Goal: Task Accomplishment & Management: Complete application form

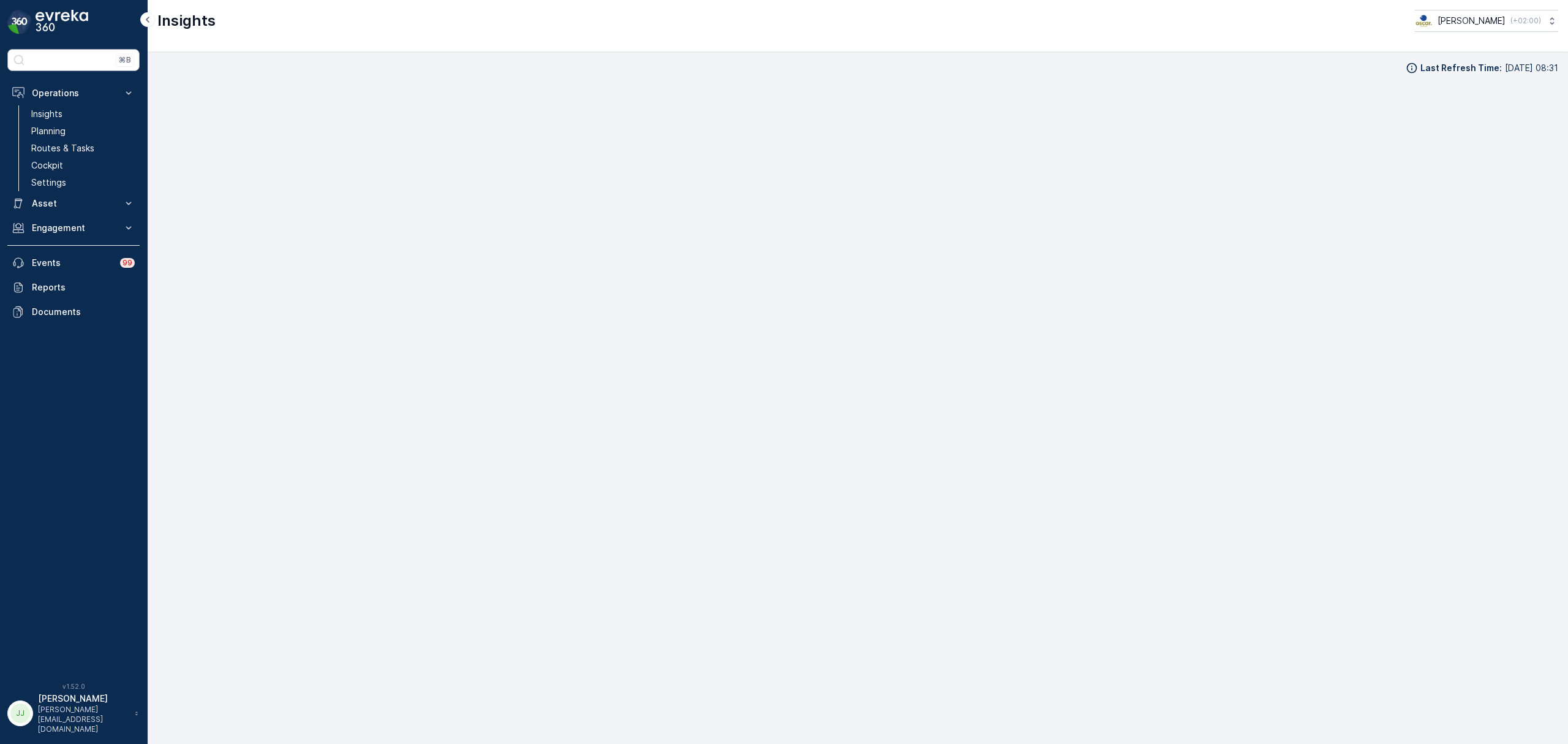
scroll to position [17, 0]
drag, startPoint x: 65, startPoint y: 150, endPoint x: 103, endPoint y: 115, distance: 51.7
click at [65, 150] on p "Routes & Tasks" at bounding box center [63, 149] width 63 height 13
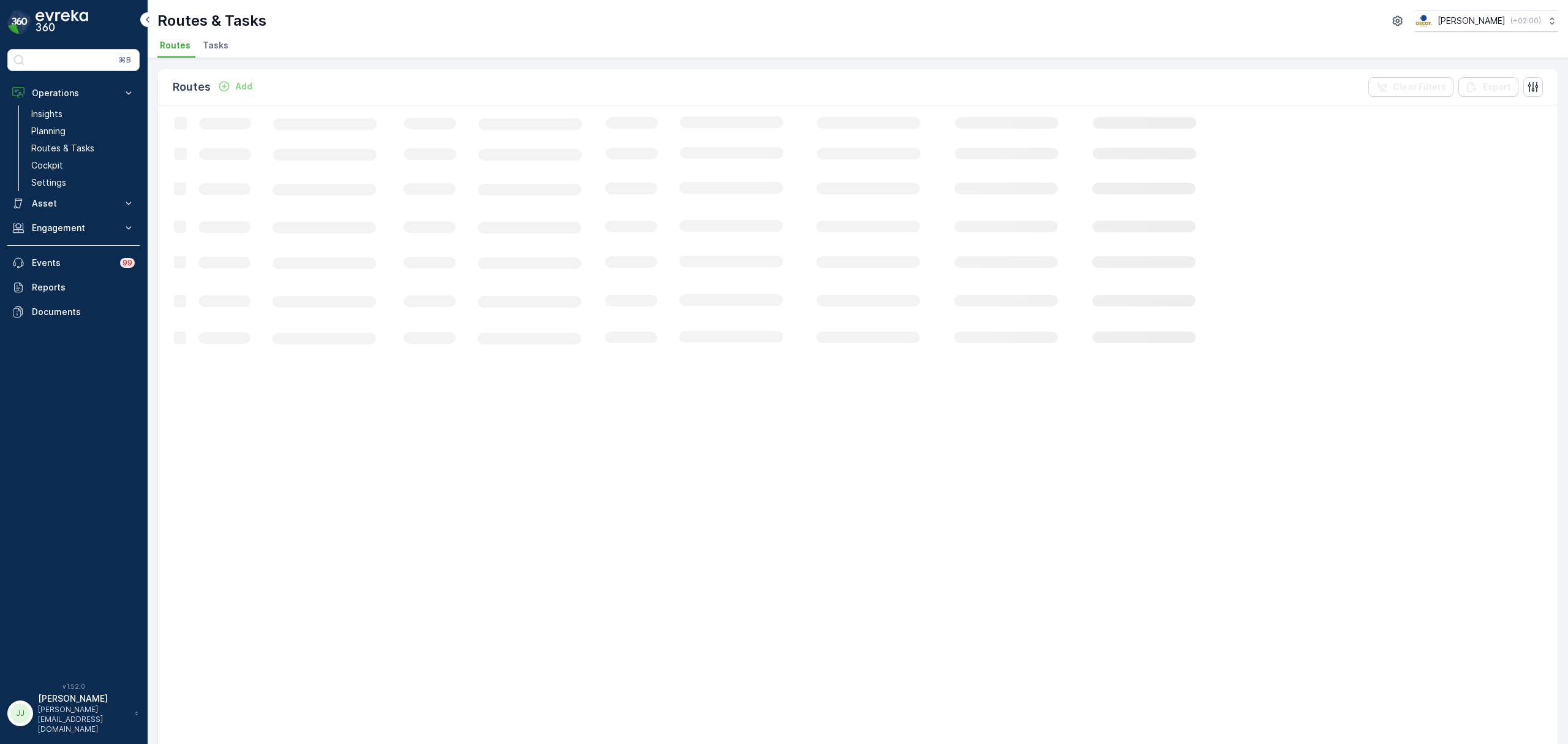
click at [216, 40] on span "Tasks" at bounding box center [215, 46] width 26 height 13
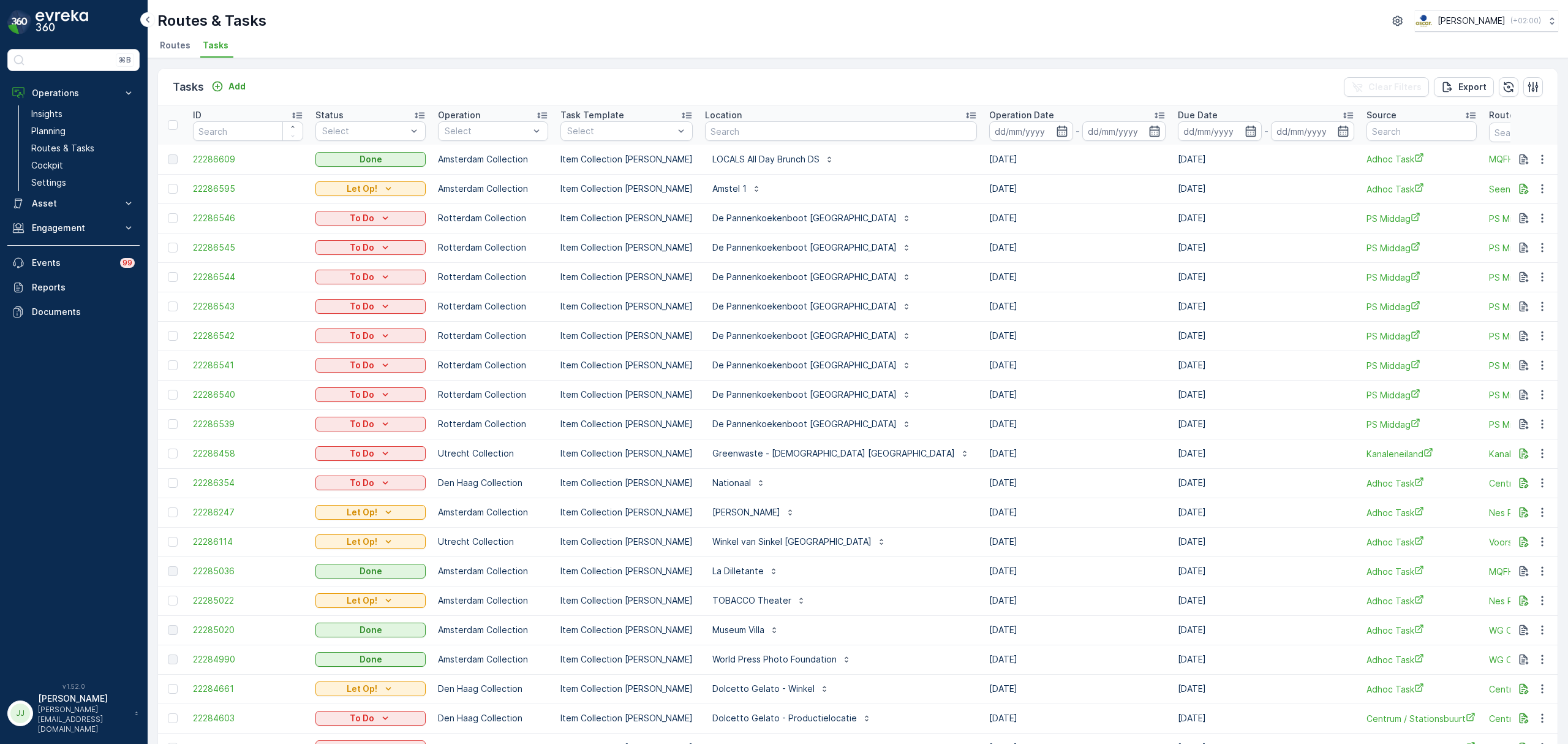
click at [220, 78] on div "Tasks Add" at bounding box center [211, 87] width 78 height 17
click at [221, 88] on icon "Add" at bounding box center [218, 87] width 13 height 13
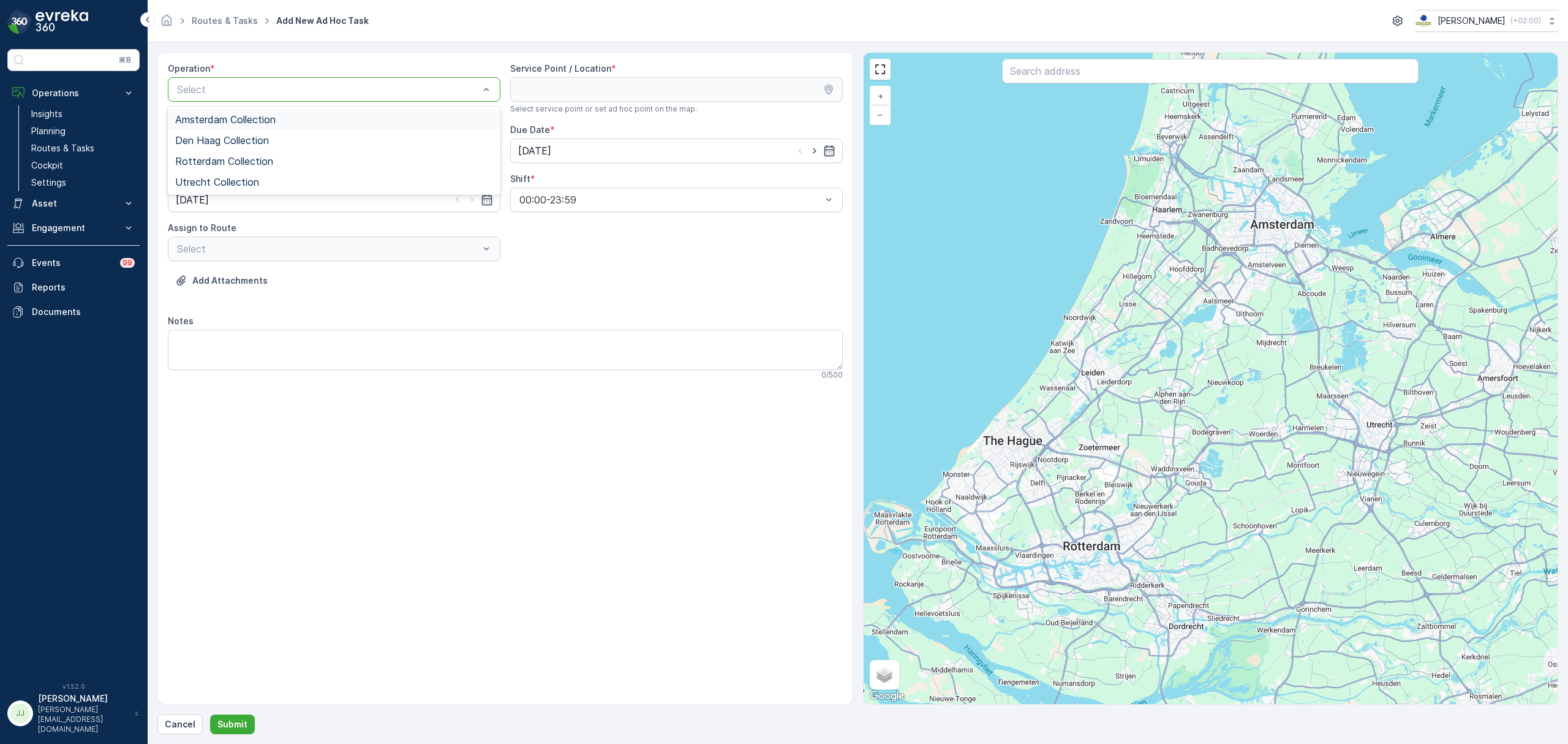
click at [270, 118] on span "Amsterdam Collection" at bounding box center [225, 120] width 100 height 11
click at [1022, 77] on input "text" at bounding box center [1210, 71] width 416 height 24
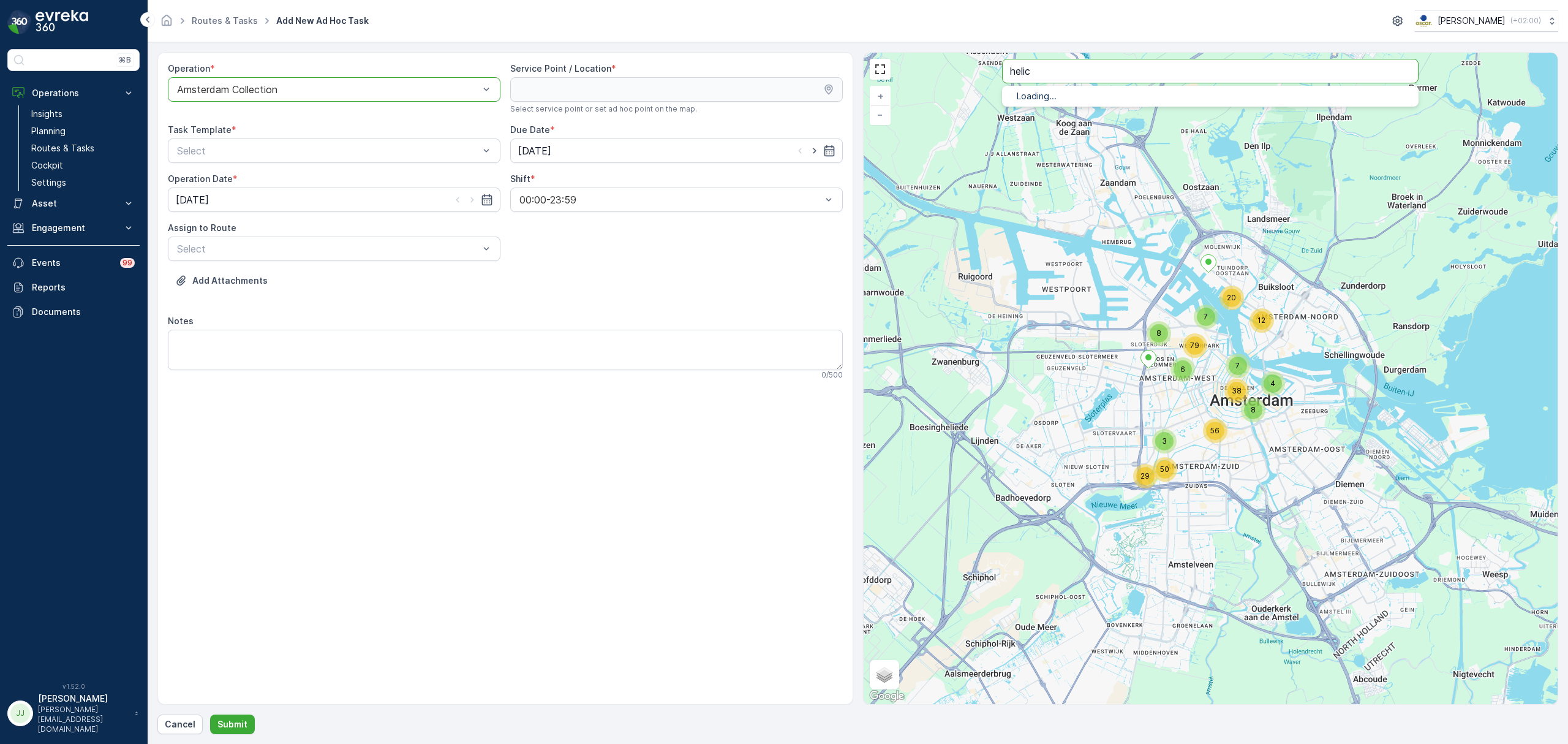
type input "helic"
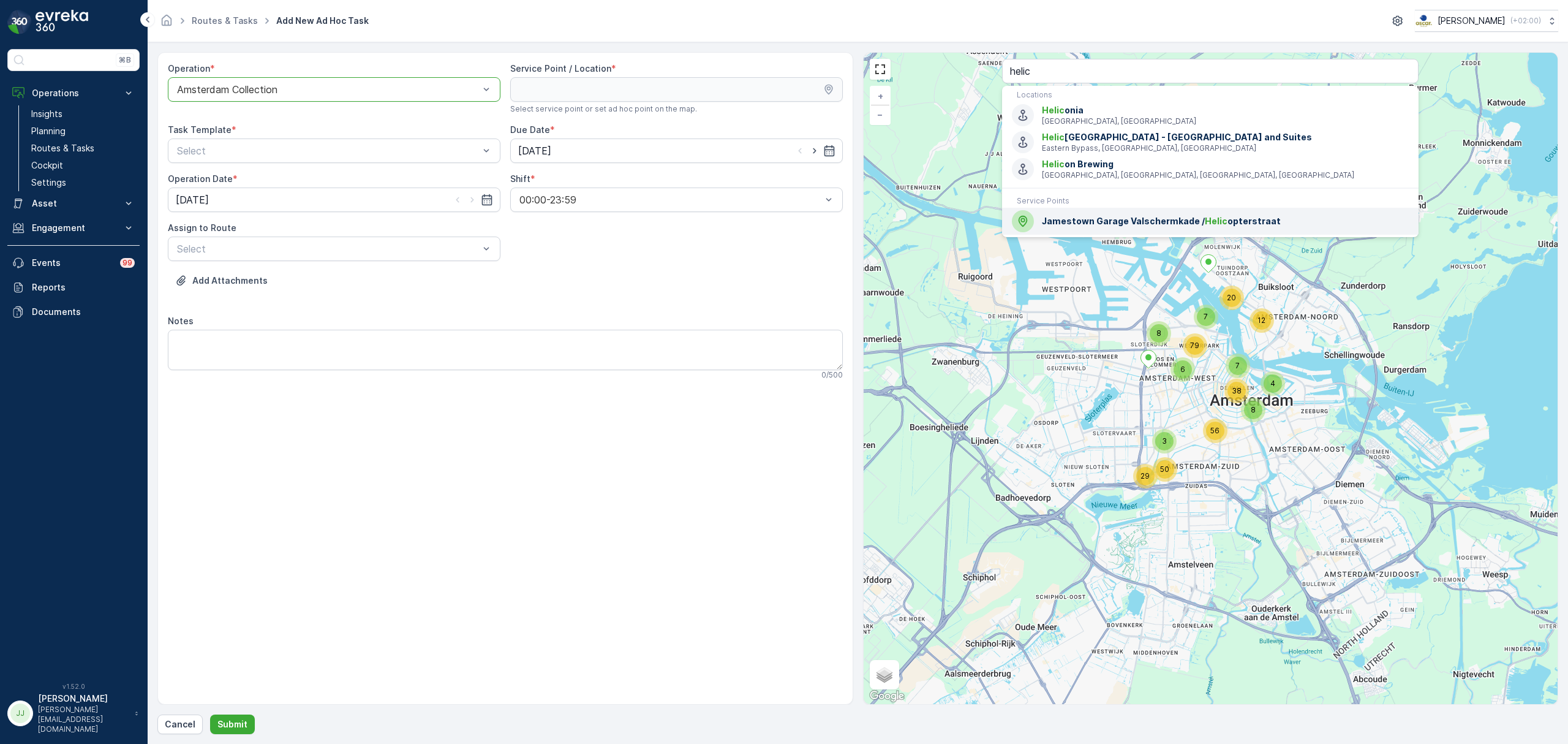
click at [1064, 223] on span "Jamestown Garage Valschermkade / Helic opterstraat" at bounding box center [1225, 221] width 367 height 13
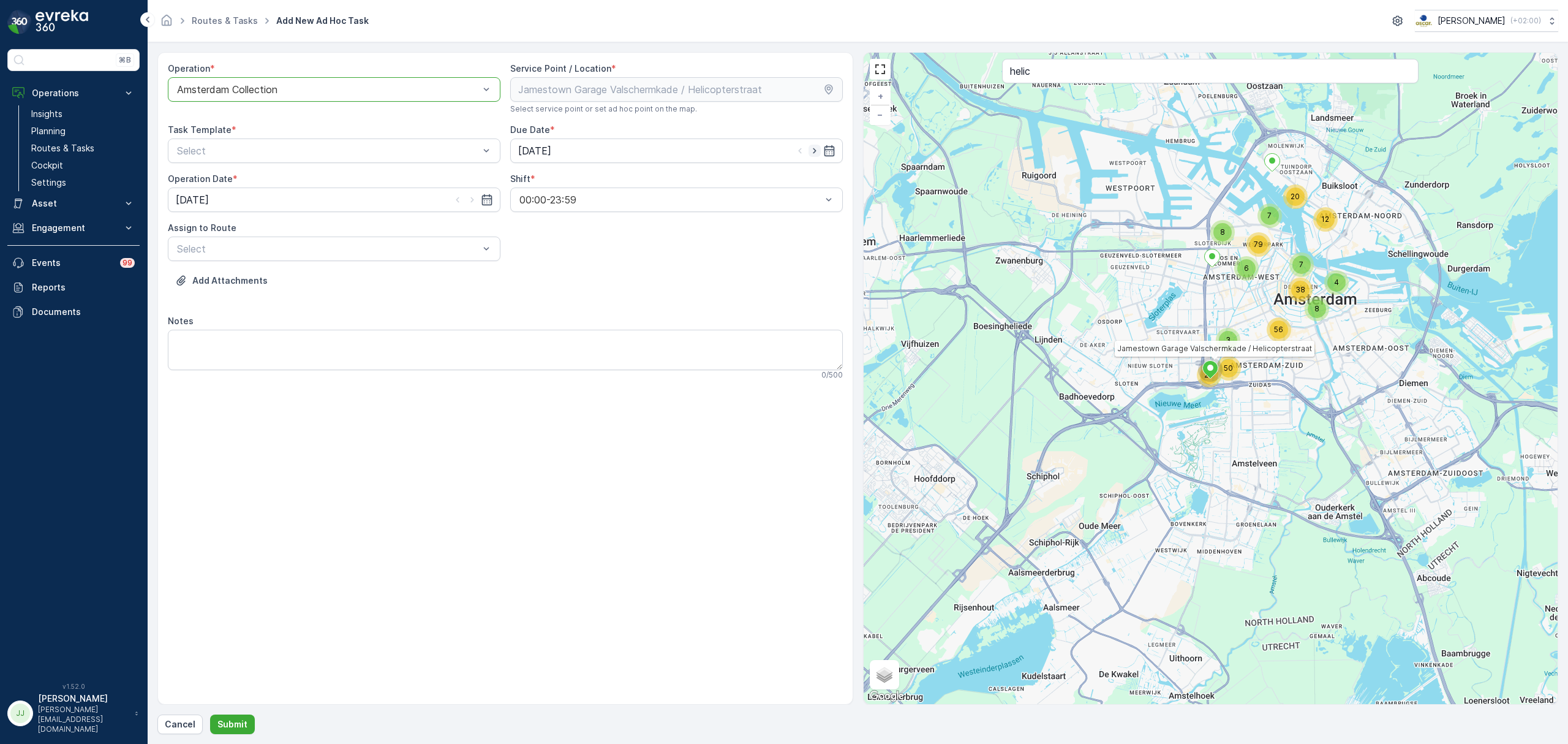
click at [810, 148] on icon "button" at bounding box center [815, 151] width 13 height 13
type input "[DATE]"
click at [469, 201] on icon "button" at bounding box center [472, 200] width 13 height 13
type input "[DATE]"
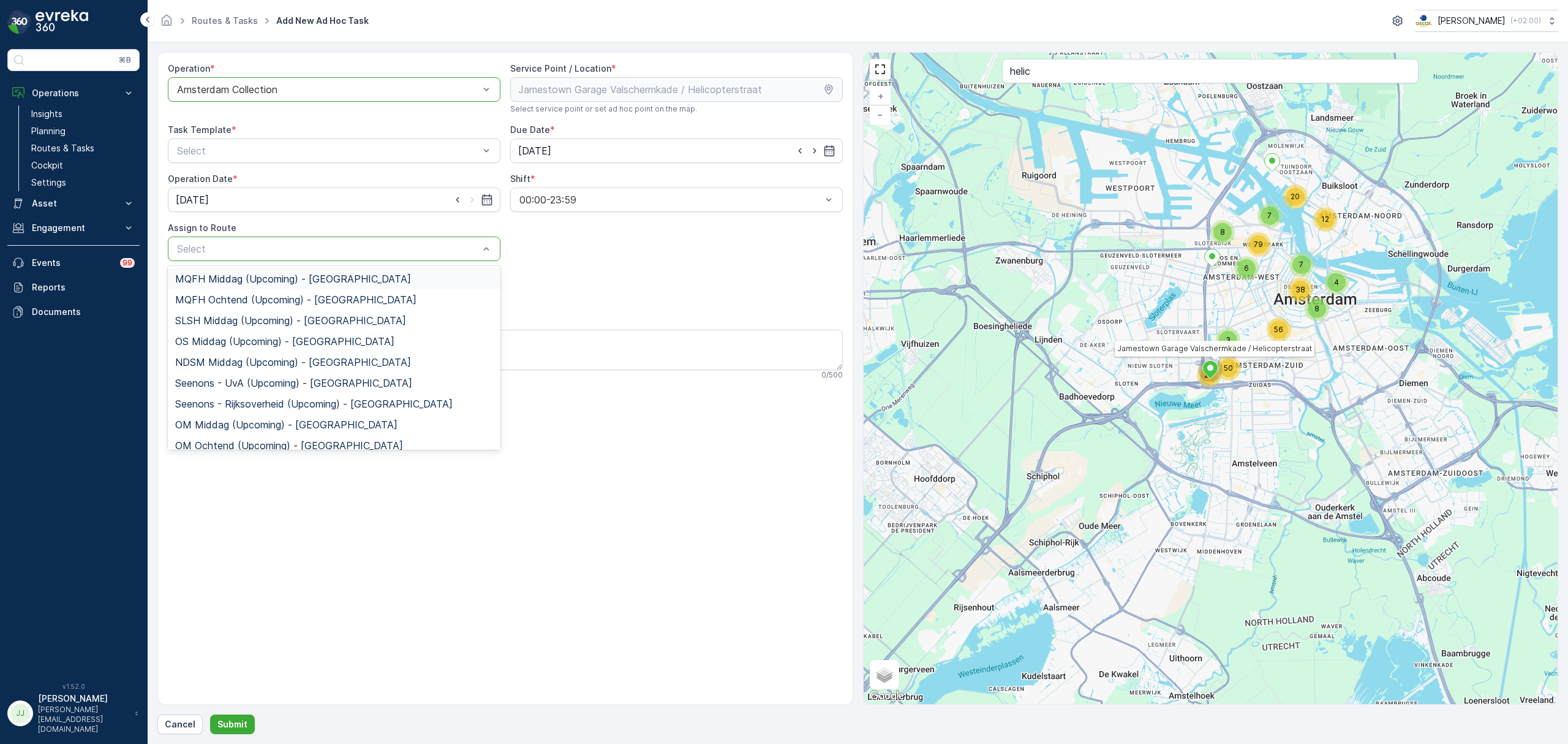
click at [244, 255] on p "Select" at bounding box center [327, 248] width 302 height 14
click at [244, 248] on div at bounding box center [327, 249] width 304 height 11
type input "sg"
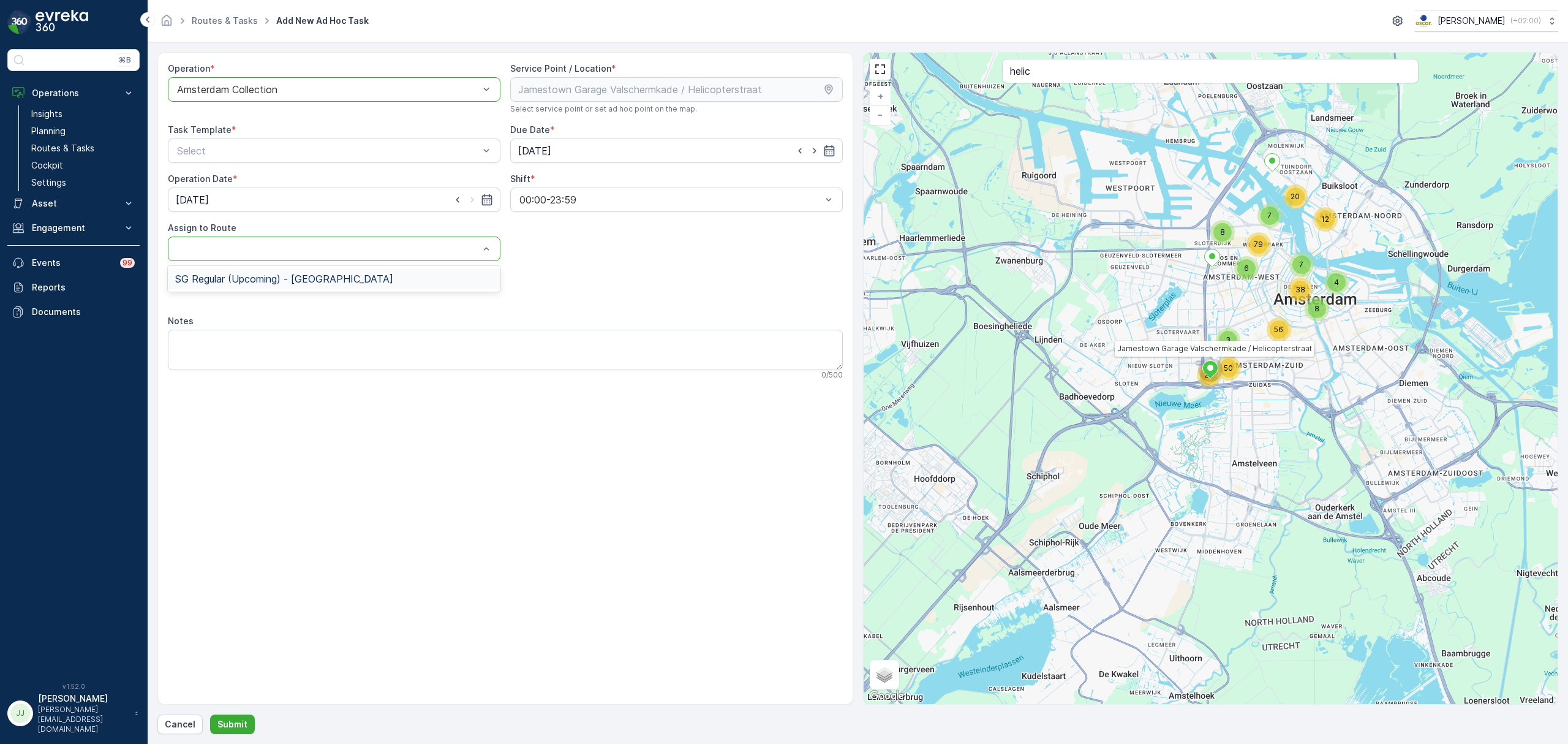
click at [238, 250] on div at bounding box center [327, 249] width 304 height 11
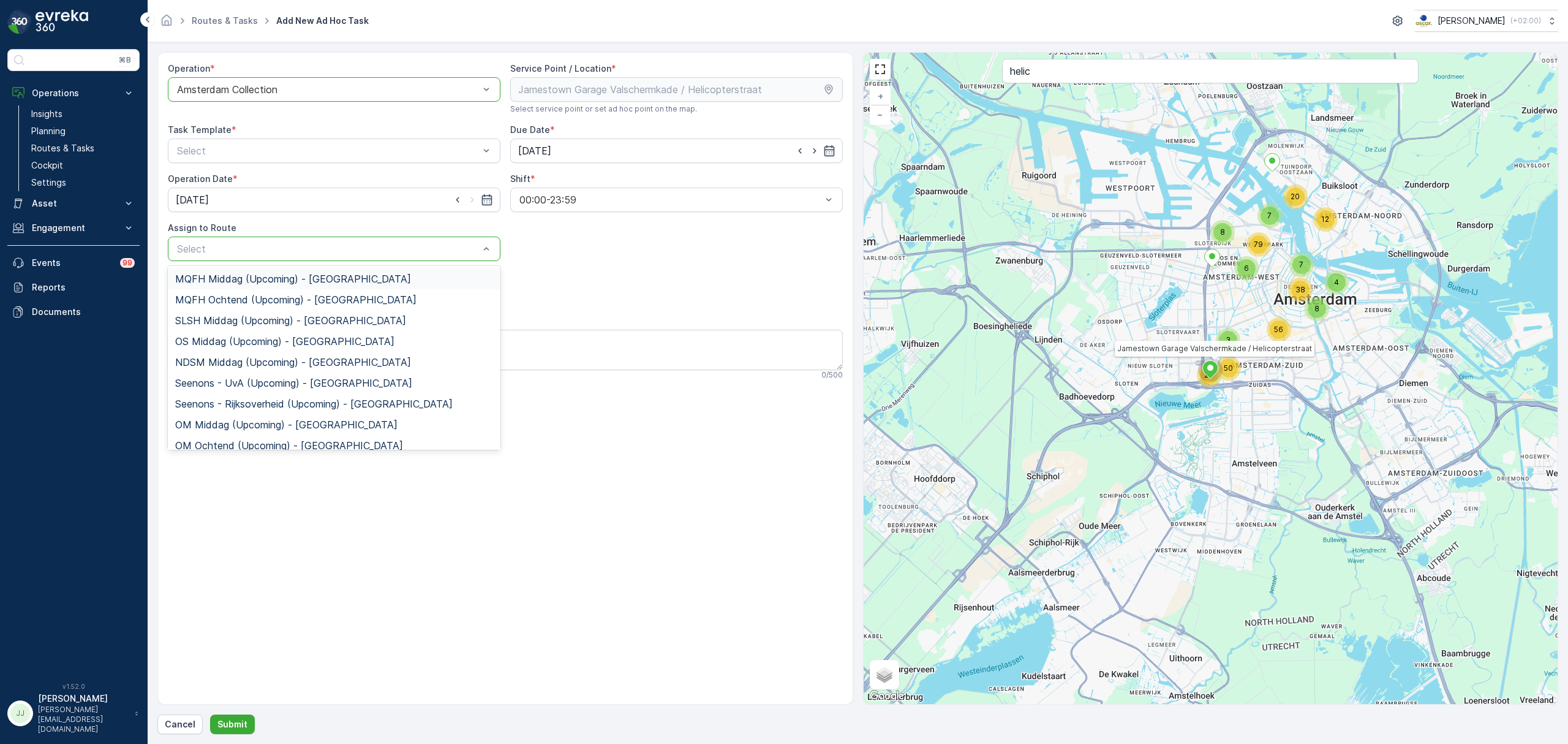
click at [238, 250] on div at bounding box center [327, 249] width 304 height 11
type input "sg"
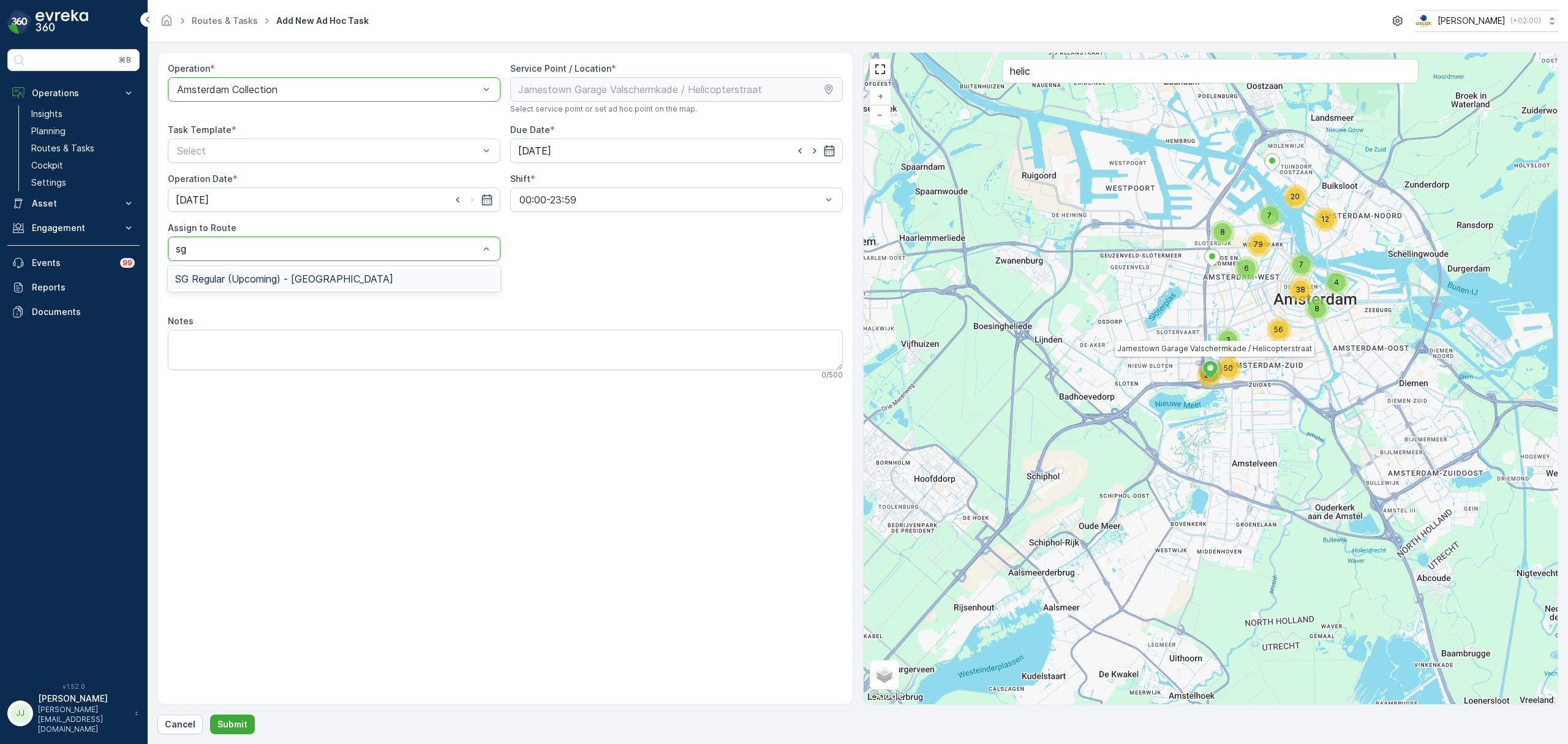
click at [241, 278] on span "SG Regular (Upcoming) - Amsterdam" at bounding box center [284, 279] width 218 height 11
click at [220, 346] on textarea "Notes" at bounding box center [506, 349] width 675 height 40
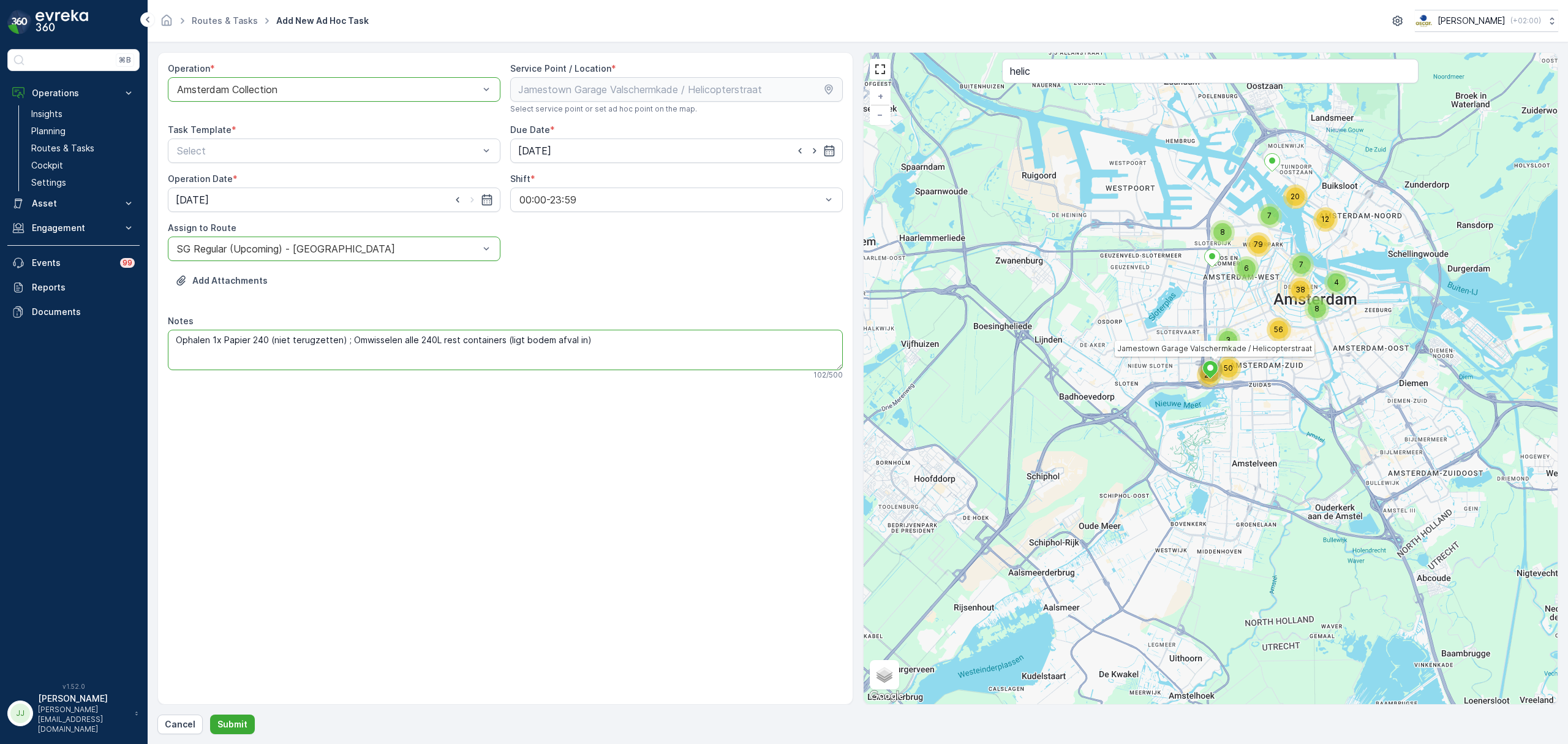
click at [501, 341] on textarea "Ophalen 1x Papier 240 (niet terugzetten) ; Omwisselen alle 240L rest containers…" at bounding box center [506, 349] width 675 height 40
type textarea "Ophalen 1x Papier 240 (niet terugzetten) ; Omwisselen alle 240L rest containers…"
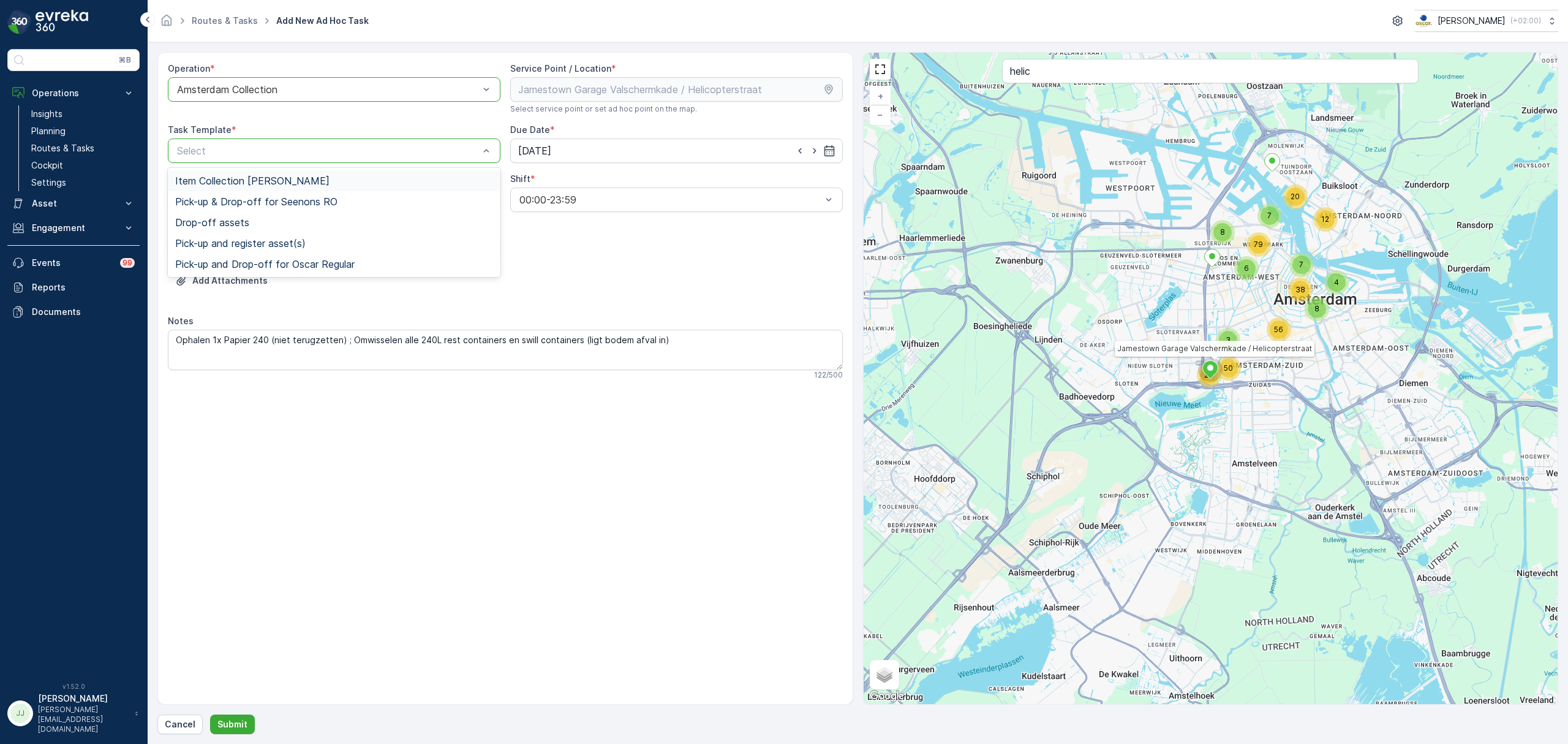
click at [355, 177] on div "Item Collection [PERSON_NAME]" at bounding box center [334, 181] width 318 height 11
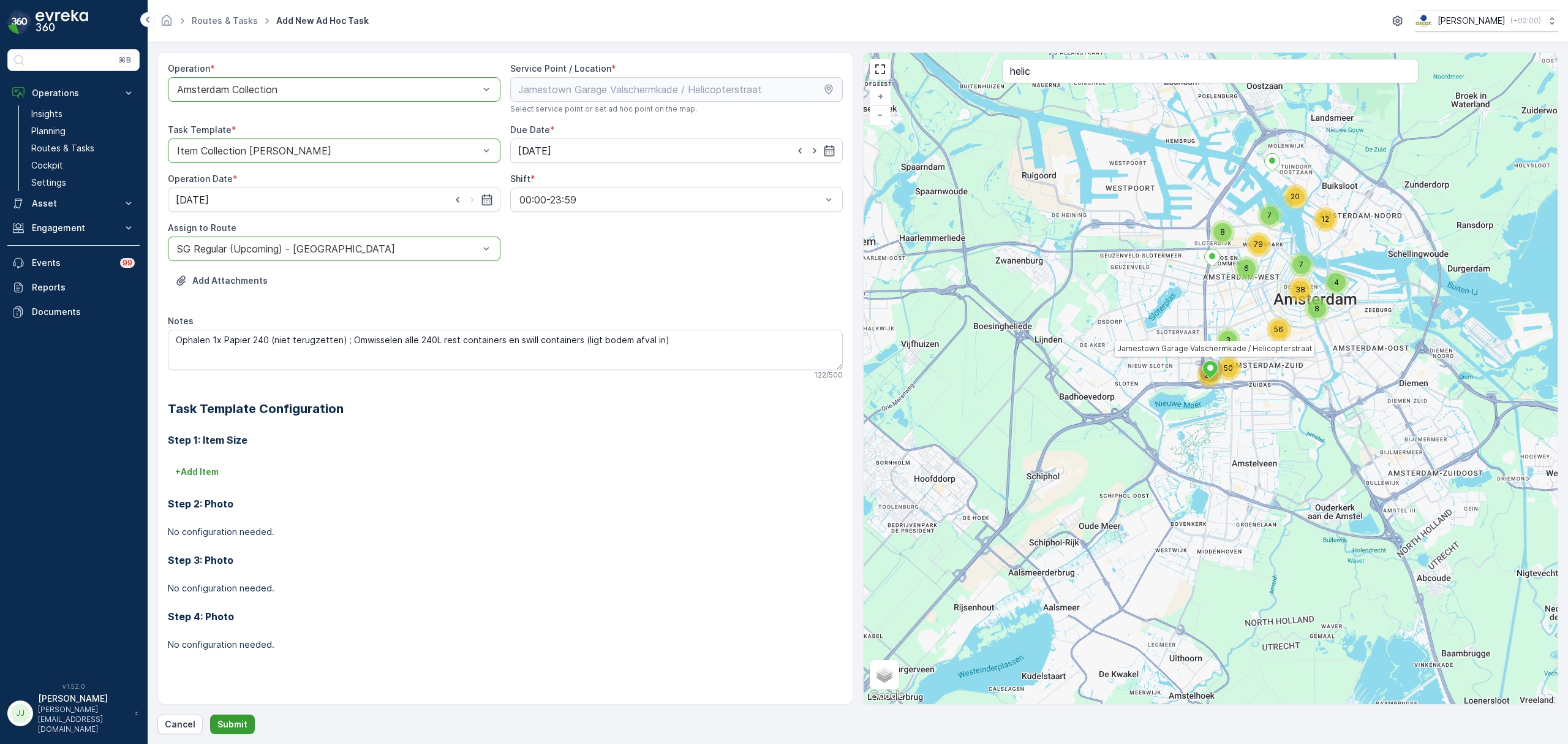
click at [220, 715] on button "Submit" at bounding box center [232, 724] width 45 height 19
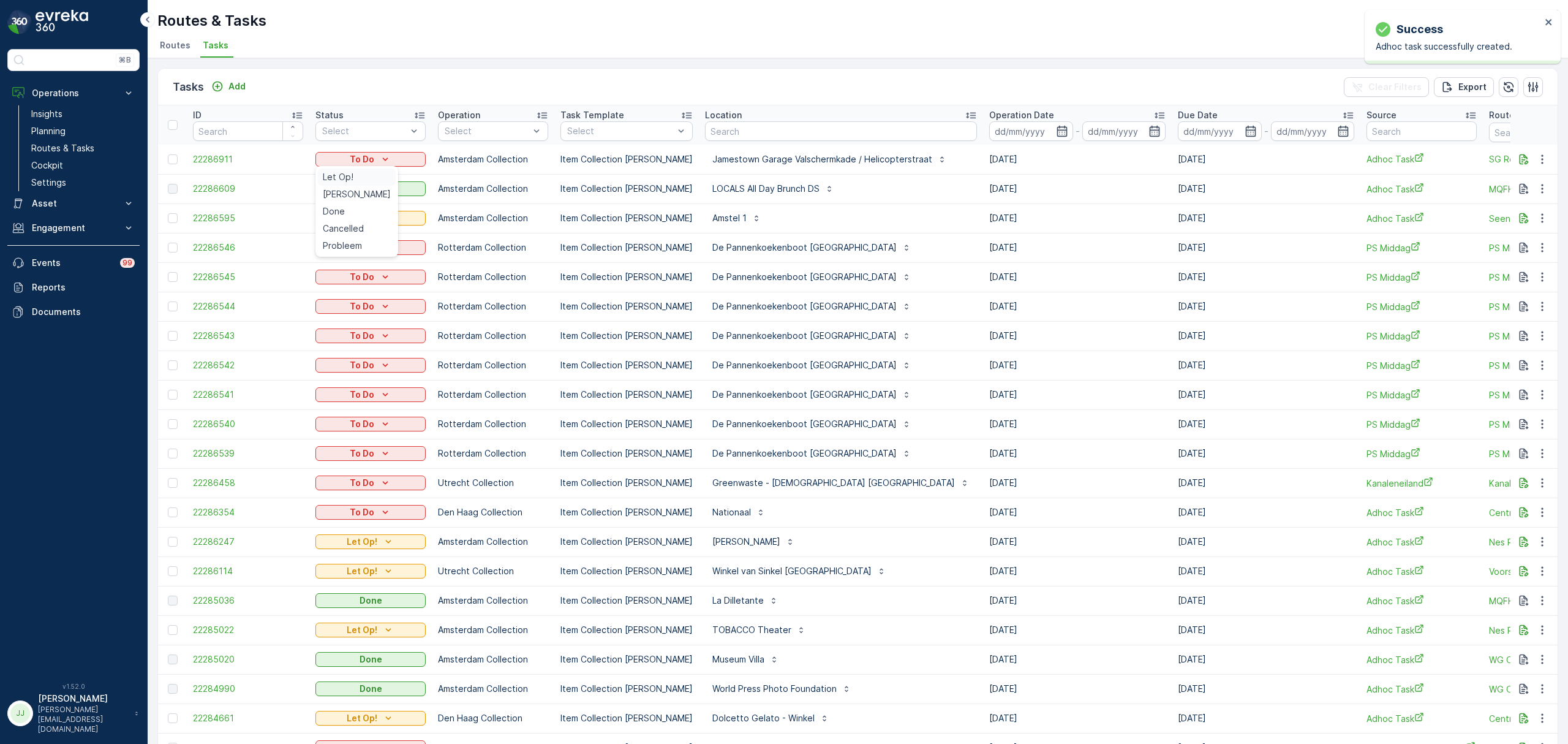
click at [356, 174] on div "Let Op!" at bounding box center [357, 177] width 78 height 17
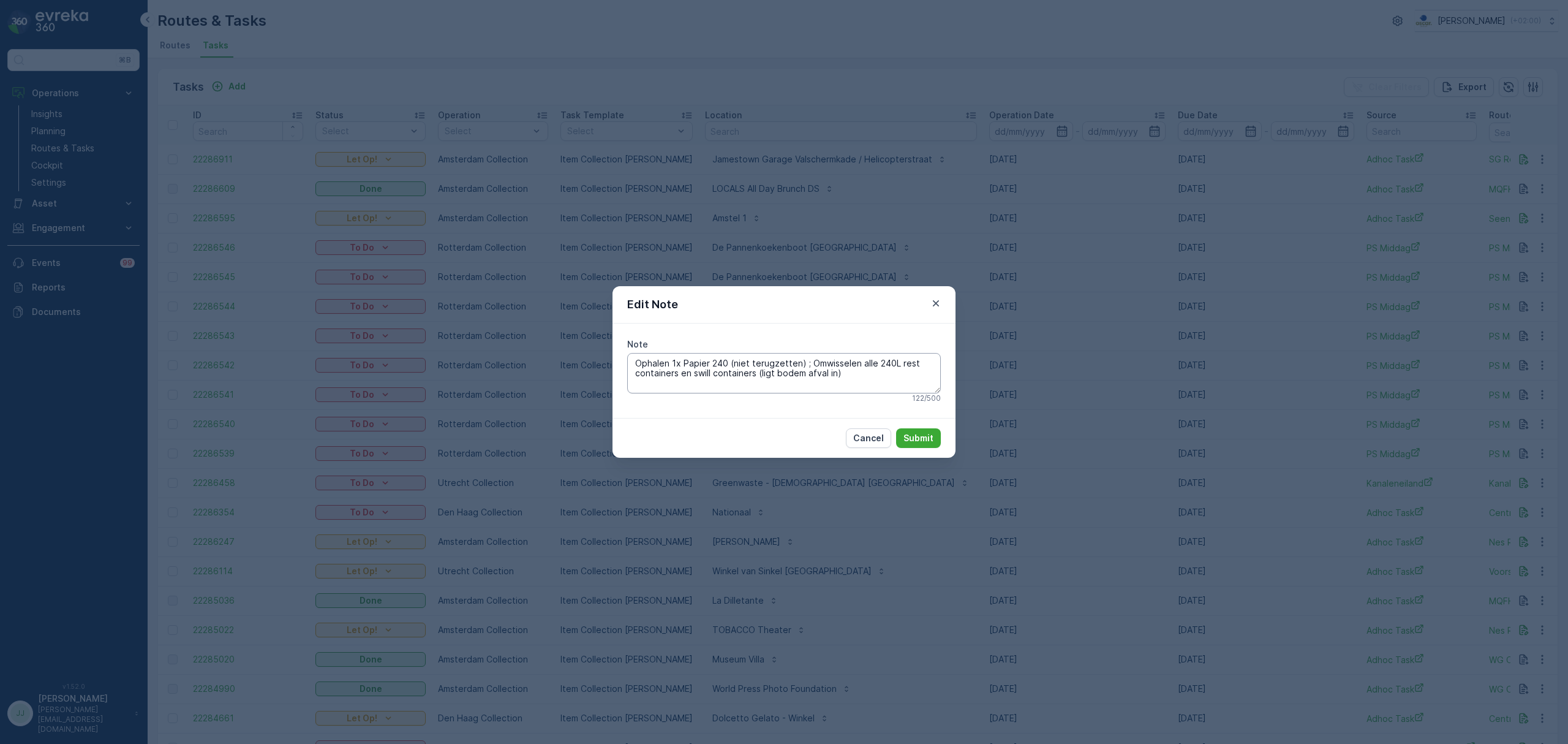
click at [866, 382] on textarea "Ophalen 1x Papier 240 (niet terugzetten) ; Omwisselen alle 240L rest containers…" at bounding box center [784, 373] width 314 height 40
click at [845, 368] on textarea "Ophalen 1x Papier 240 (niet terugzetten) ; Omwisselen alle 240L rest containers…" at bounding box center [784, 373] width 314 height 40
type textarea "Ophalen 1x Papier 240 (niet terugzetten) ; Omwisselen alle 240L rest containers…"
click at [908, 436] on p "Submit" at bounding box center [918, 438] width 30 height 13
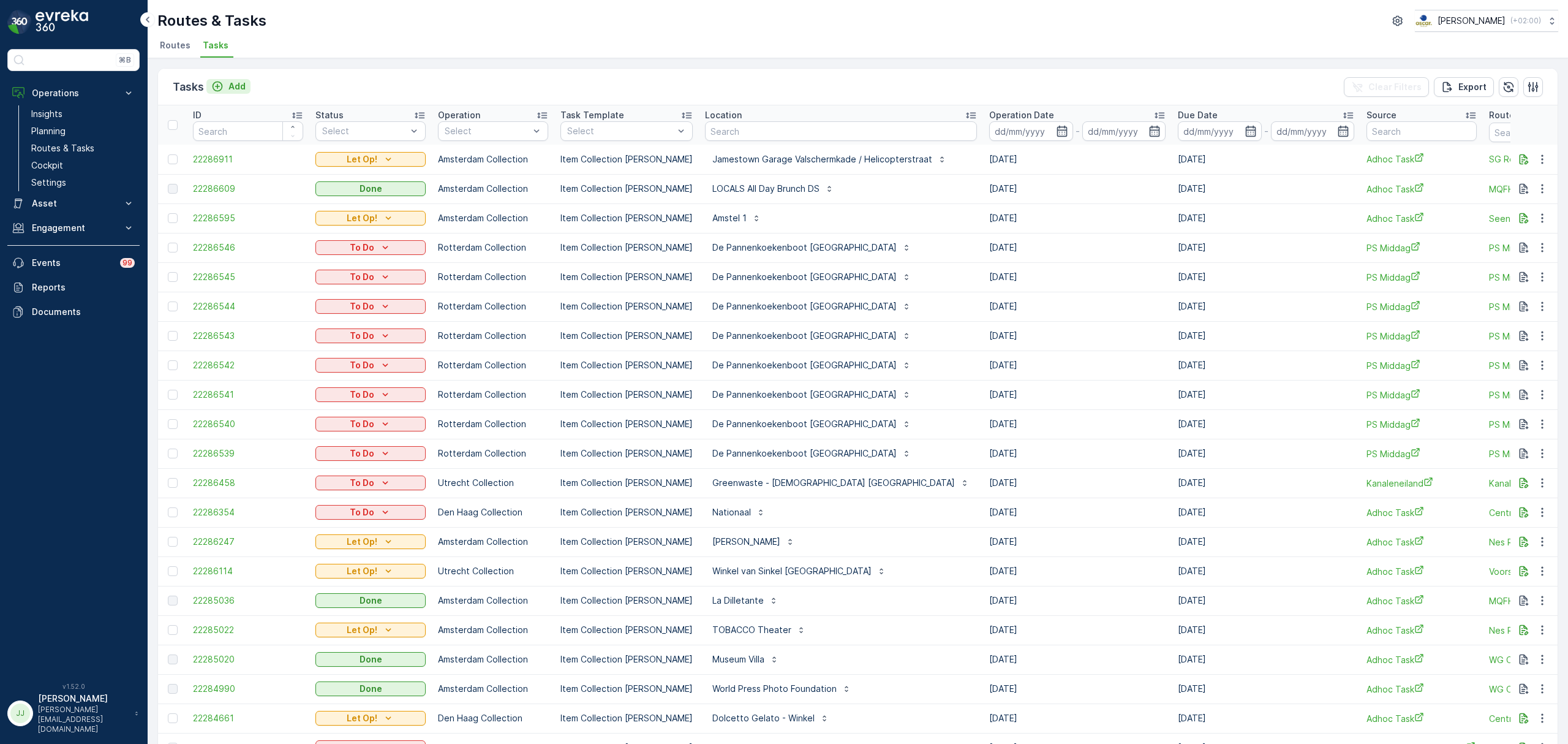
click at [226, 91] on div "Add" at bounding box center [228, 87] width 34 height 13
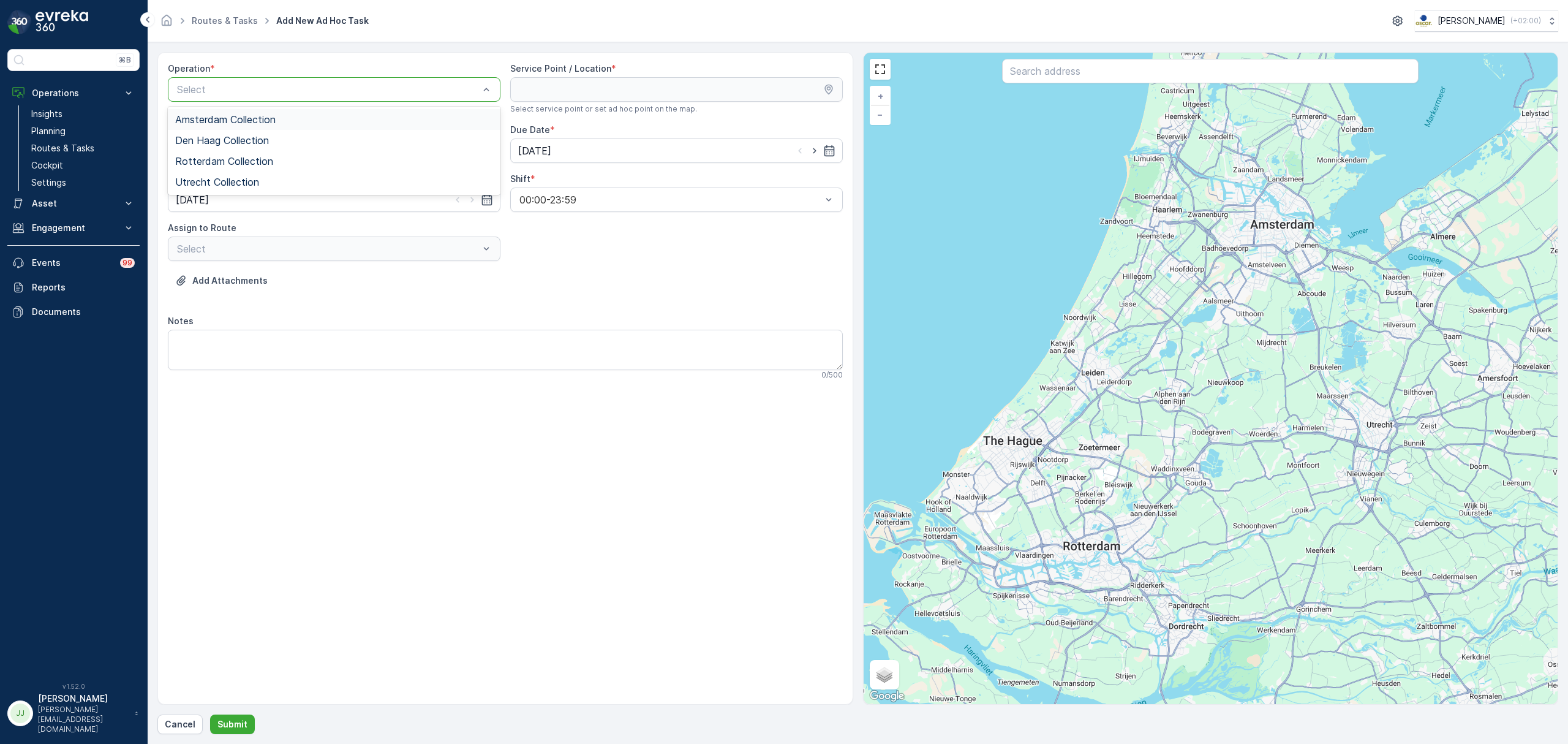
click at [268, 118] on span "Amsterdam Collection" at bounding box center [225, 120] width 100 height 11
click at [1059, 72] on input "text" at bounding box center [1210, 71] width 416 height 24
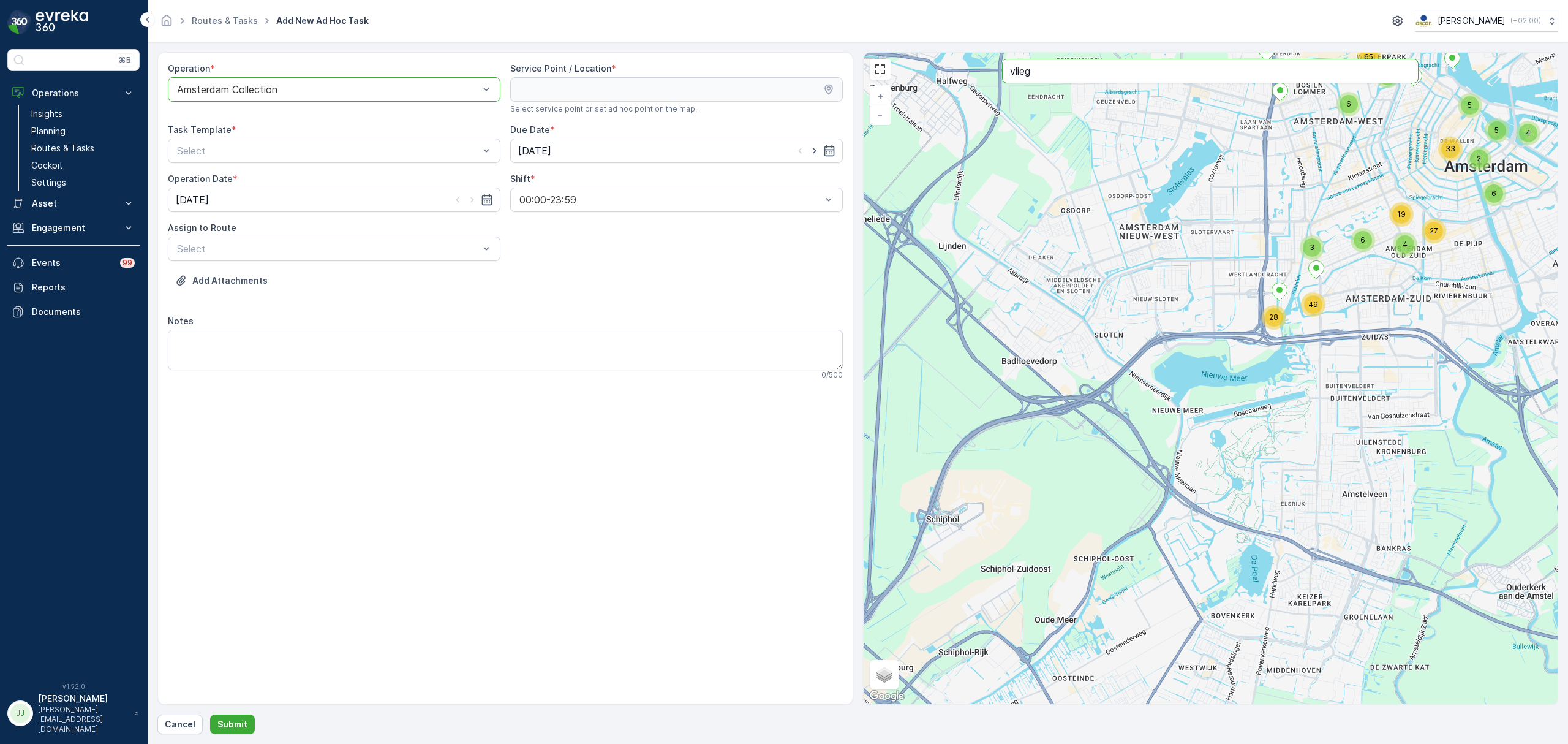
type input "vlieg"
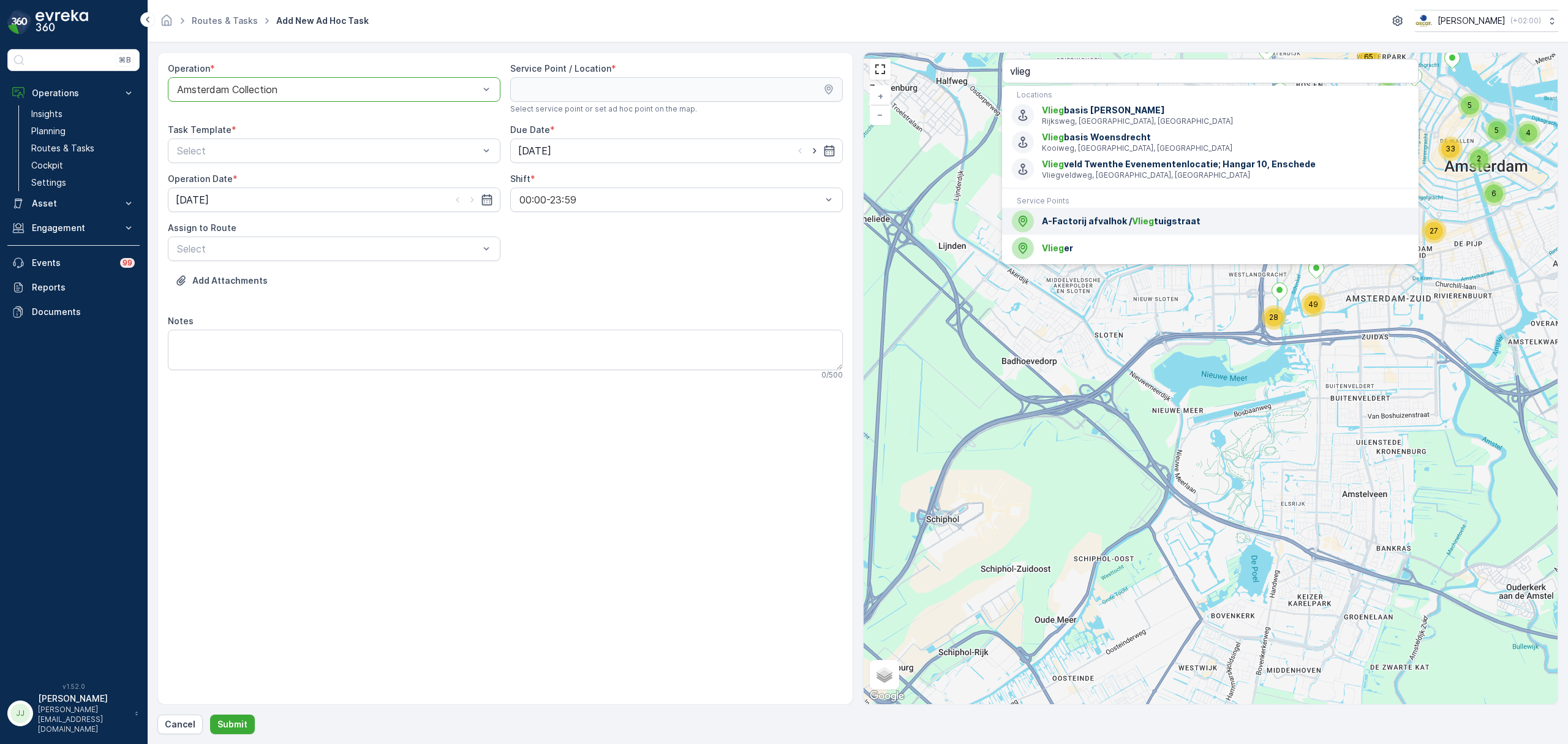
click at [1054, 221] on span "A-Factorij afvalhok / Vlieg tuigstraat" at bounding box center [1225, 221] width 367 height 13
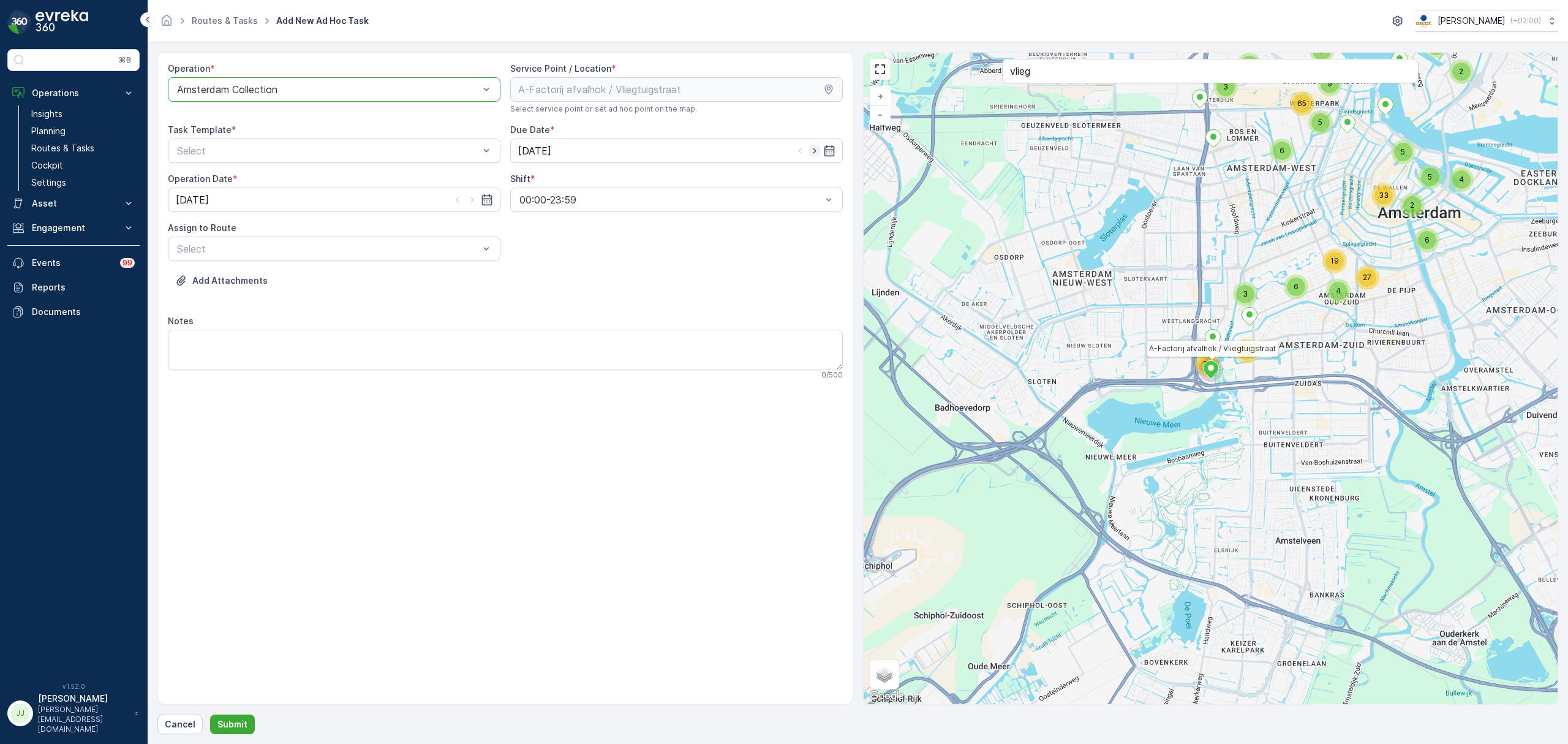
click at [815, 147] on icon "button" at bounding box center [815, 151] width 13 height 13
type input "[DATE]"
click at [476, 194] on icon "button" at bounding box center [472, 200] width 13 height 13
type input "[DATE]"
click at [358, 180] on div "Item Collection Oscar Regulier" at bounding box center [334, 181] width 318 height 11
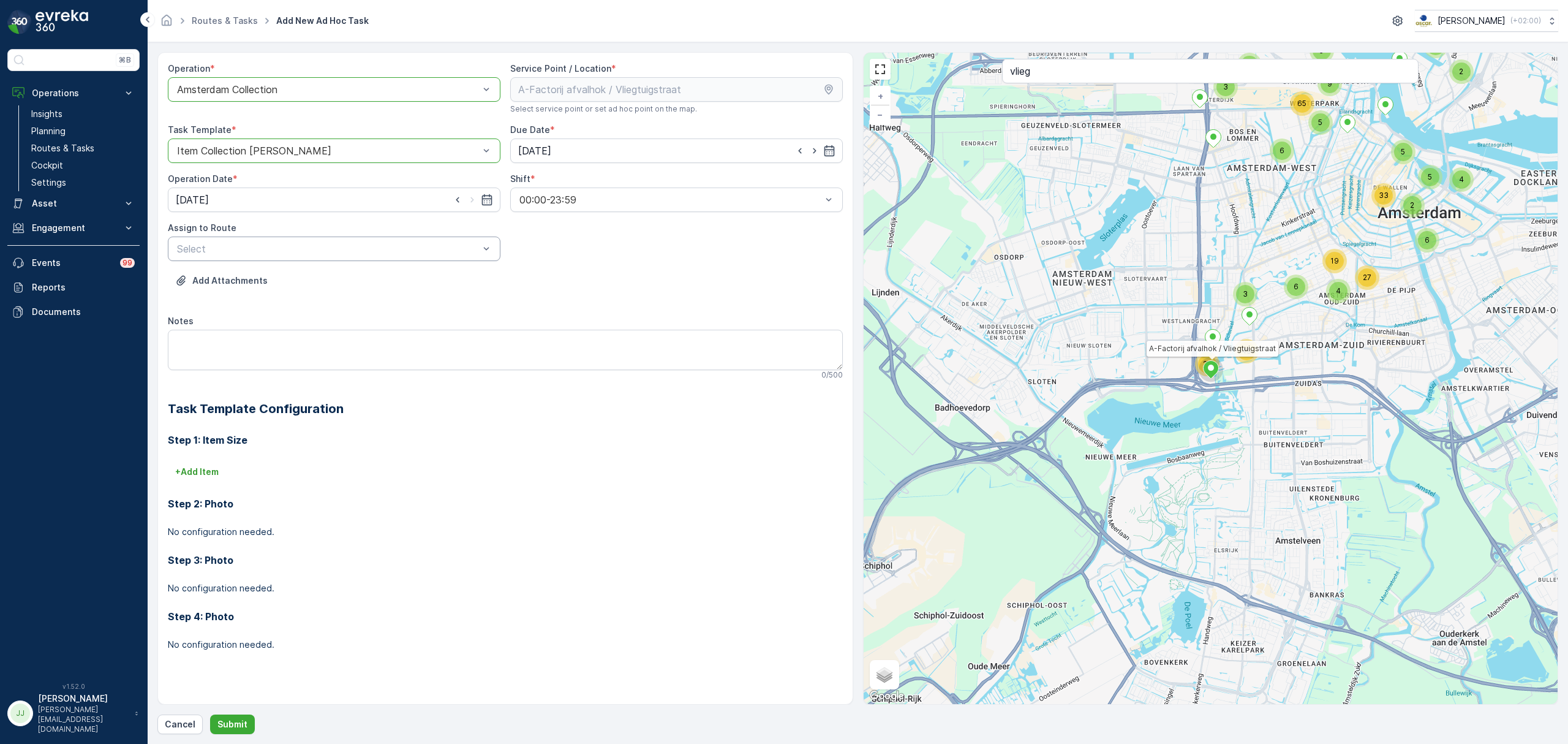
click at [215, 239] on div "Select" at bounding box center [334, 248] width 332 height 24
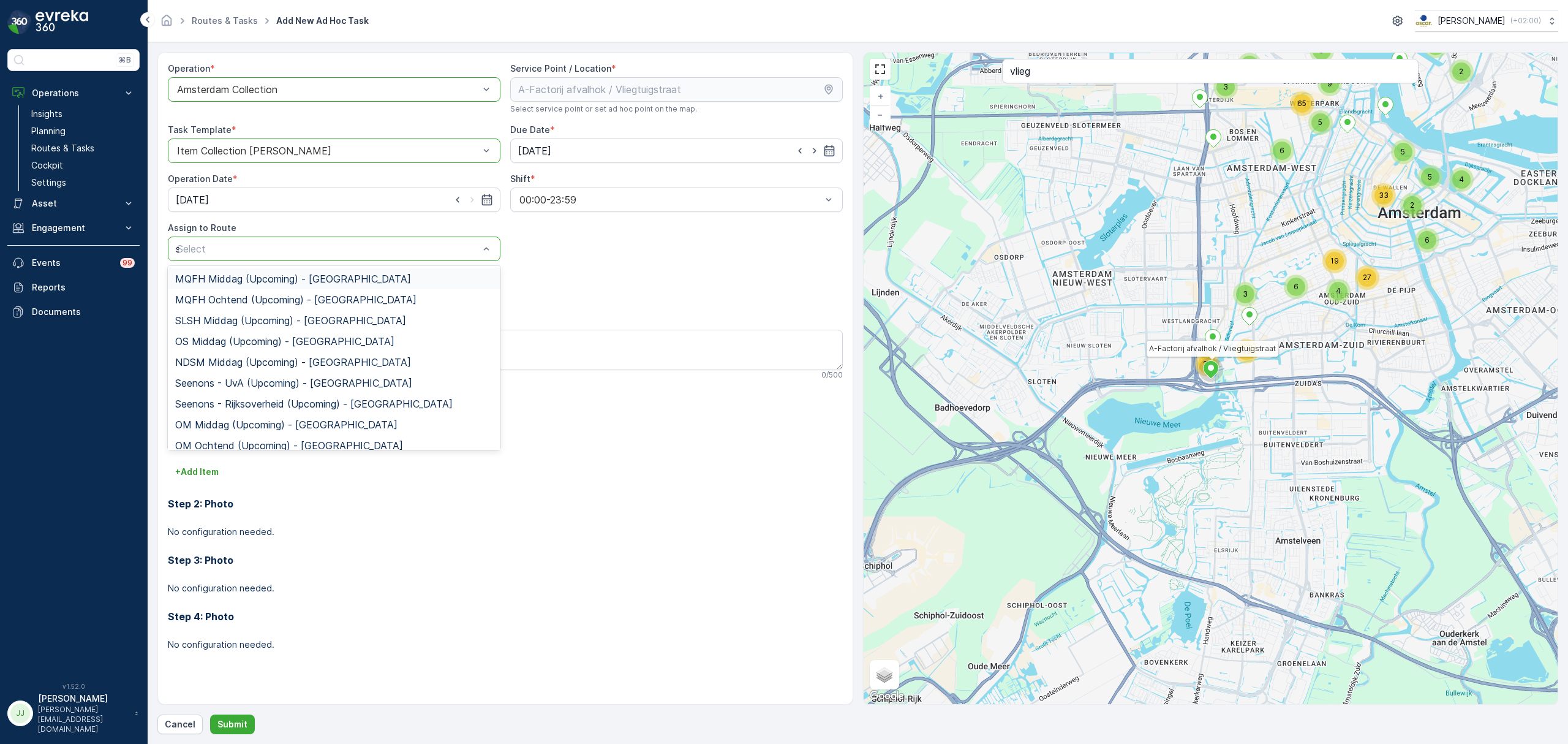
type input "sg"
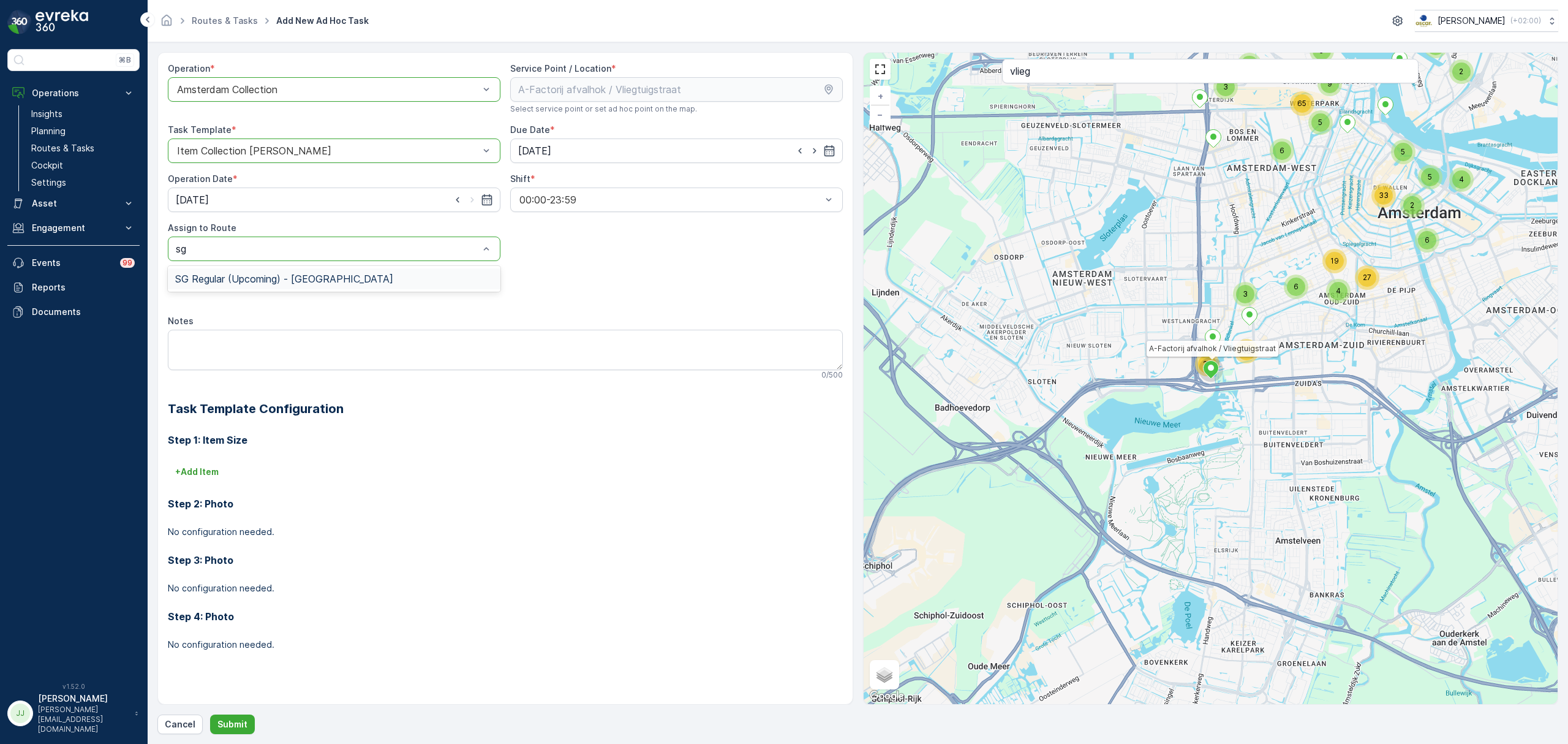
click at [219, 277] on span "SG Regular (Upcoming) - Amsterdam" at bounding box center [284, 279] width 218 height 11
click at [226, 346] on textarea "Notes" at bounding box center [506, 349] width 675 height 40
click at [219, 349] on textarea "Notes" at bounding box center [506, 349] width 675 height 40
paste textarea "- Plaats hier een 660L PK bij. - Haal 1x 240L glas weg. - Wissel swill om, bode…"
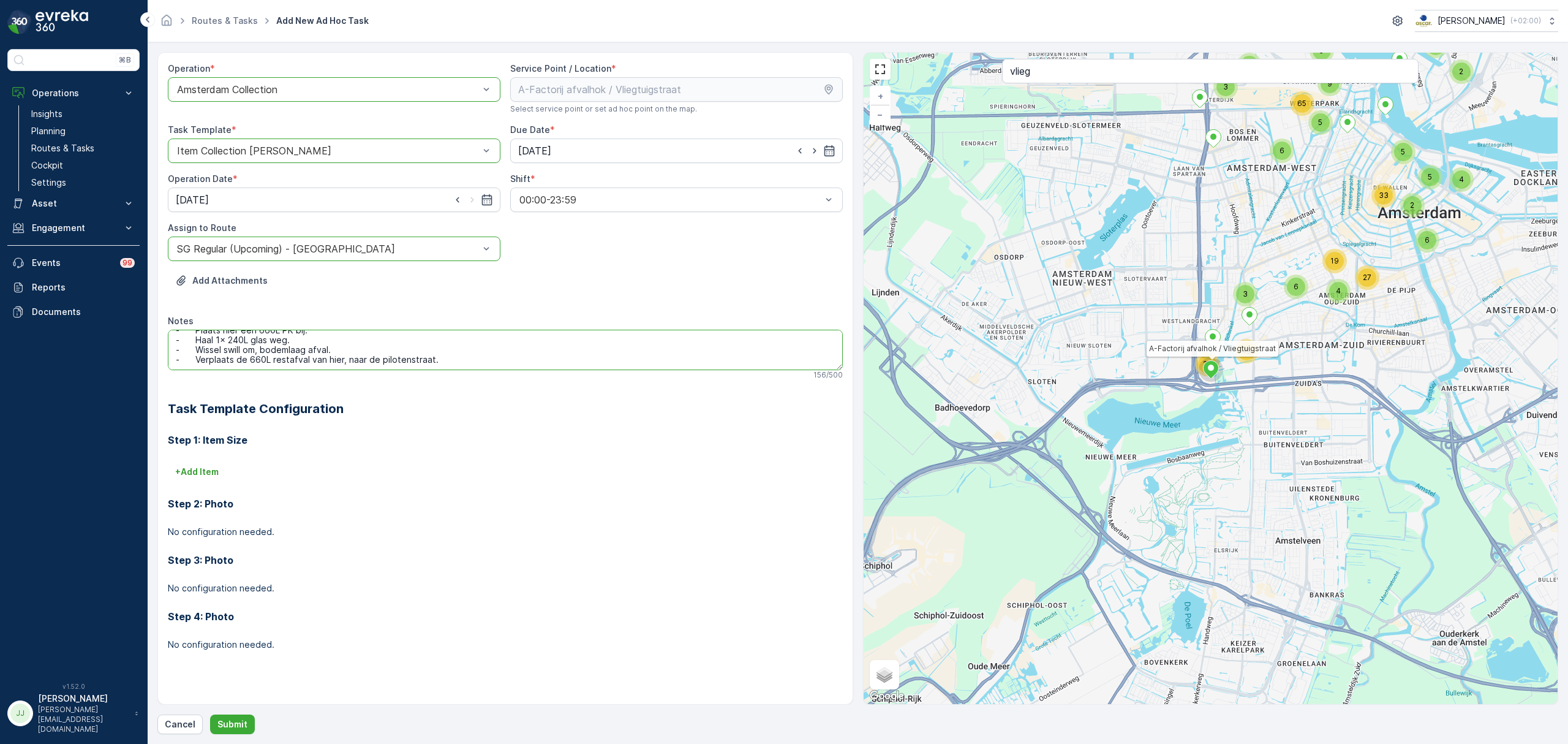
drag, startPoint x: 432, startPoint y: 349, endPoint x: 379, endPoint y: 349, distance: 53.0
click at [379, 349] on textarea "- Plaats hier een 660L PK bij. - Haal 1x 240L glas weg. - Wissel swill om, bode…" at bounding box center [506, 349] width 675 height 40
click at [196, 366] on textarea "- Plaats hier een 660L PK bij. - Haal 1x 240L glas weg. - Wissel swill om, bode…" at bounding box center [506, 349] width 675 height 40
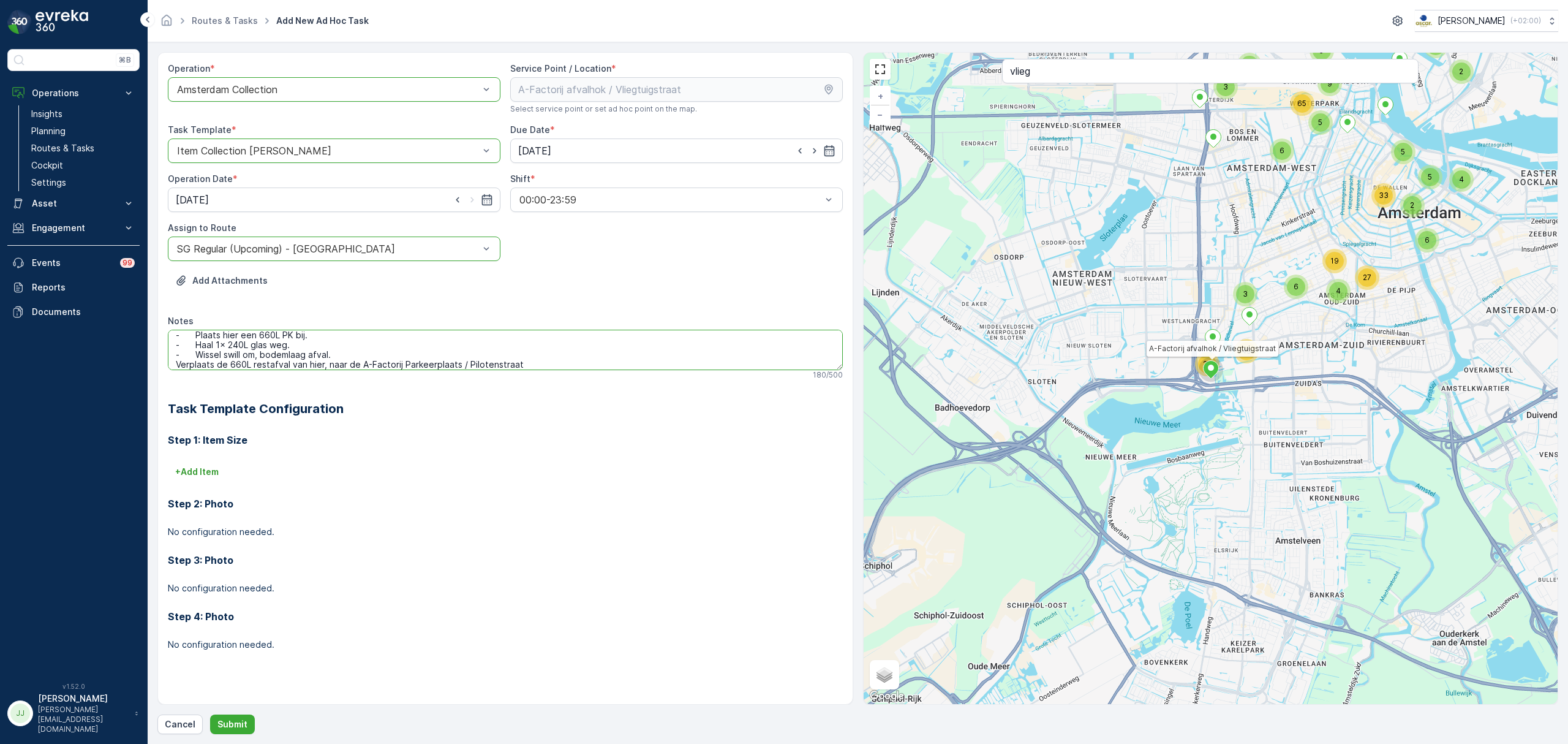
click at [197, 355] on textarea "- Plaats hier een 660L PK bij. - Haal 1x 240L glas weg. - Wissel swill om, bode…" at bounding box center [506, 349] width 675 height 40
click at [195, 349] on textarea "- Plaats hier een 660L PK bij. - Haal 1x 240L glas weg. Wissel swill om, bodeml…" at bounding box center [506, 349] width 675 height 40
click at [192, 331] on textarea "- Plaats hier een 660L PK bij. Haal 1x 240L glas weg. Wissel swill om, bodemlaa…" at bounding box center [506, 349] width 675 height 40
click at [289, 337] on textarea "Plaats hier een 660L PK bij. Haal 1x 240L glas weg. Wissel swill om, bodemlaag …" at bounding box center [506, 349] width 675 height 40
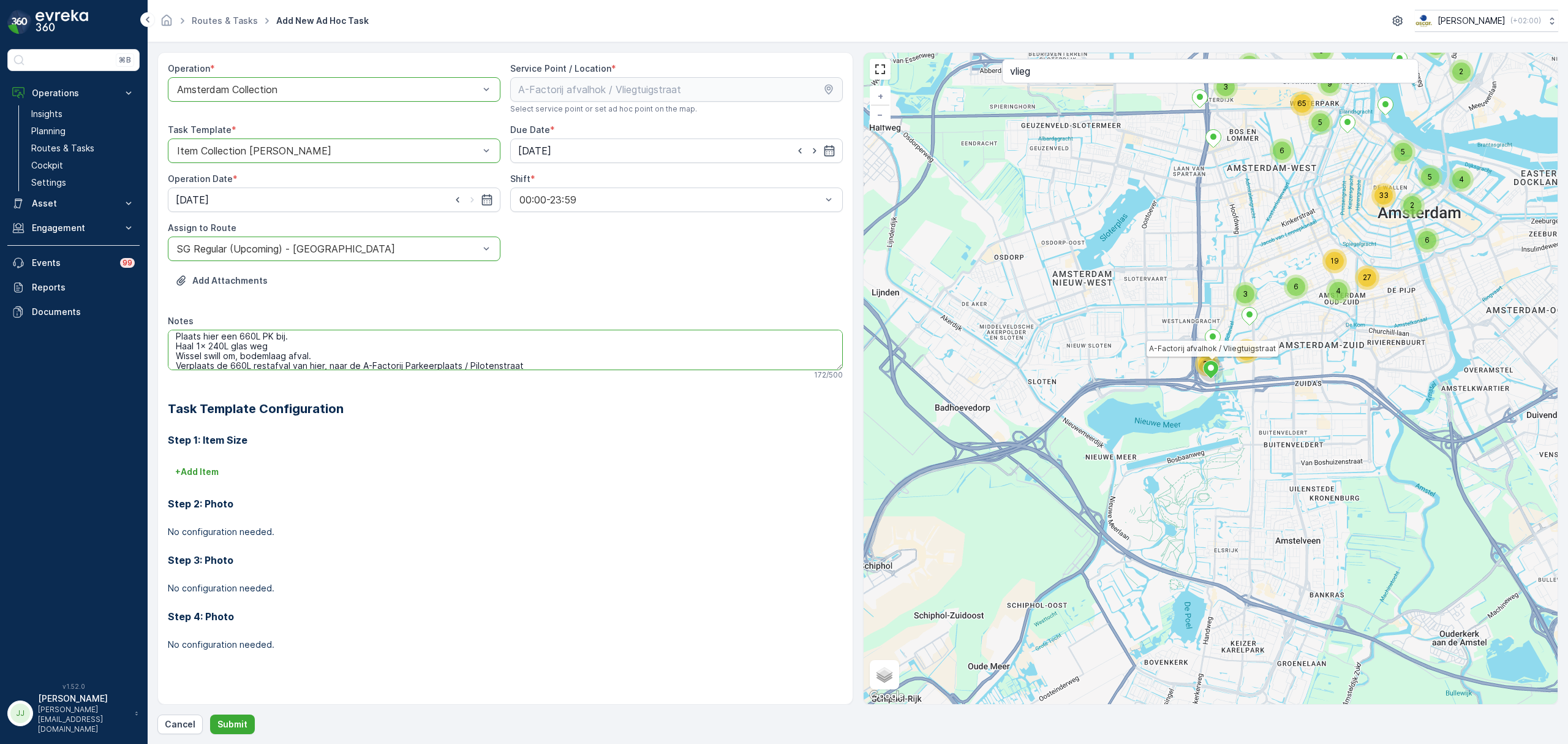
click at [302, 336] on textarea "Plaats hier een 660L PK bij. Haal 1x 240L glas weg Wissel swill om, bodemlaag a…" at bounding box center [506, 349] width 675 height 40
drag, startPoint x: 312, startPoint y: 351, endPoint x: 228, endPoint y: 356, distance: 84.1
click at [228, 356] on textarea "Plaats hier een 660L PK bij Haal 1x 240L glas weg Wissel swill om, bodemlaag af…" at bounding box center [506, 349] width 675 height 40
click at [282, 343] on textarea "Plaats hier een 660L PK bij Haal 1x 240L glas weg Wissel swill om, bodemlaag af…" at bounding box center [506, 349] width 675 height 40
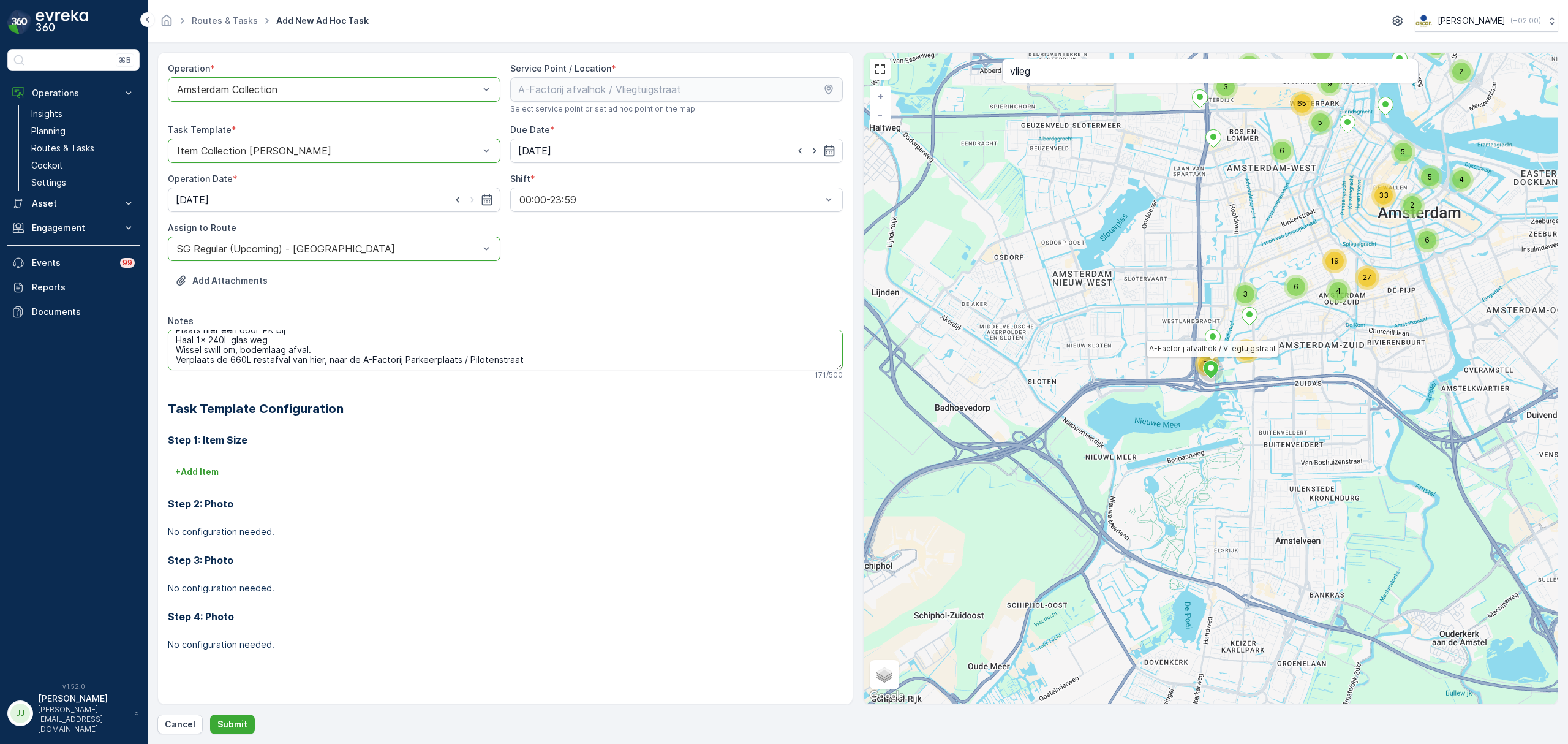
scroll to position [0, 0]
drag, startPoint x: 332, startPoint y: 341, endPoint x: 246, endPoint y: 351, distance: 86.6
click at [246, 351] on textarea "Plaats hier een 660L PK bij Haal 1x 240L glas weg Wissel swill om, bodemlaag af…" at bounding box center [506, 349] width 675 height 40
click at [179, 366] on textarea "Plaats hier een 660L PK bij Haal 1x 240L glas weg Wissel swill om Verplaats de …" at bounding box center [506, 349] width 675 height 40
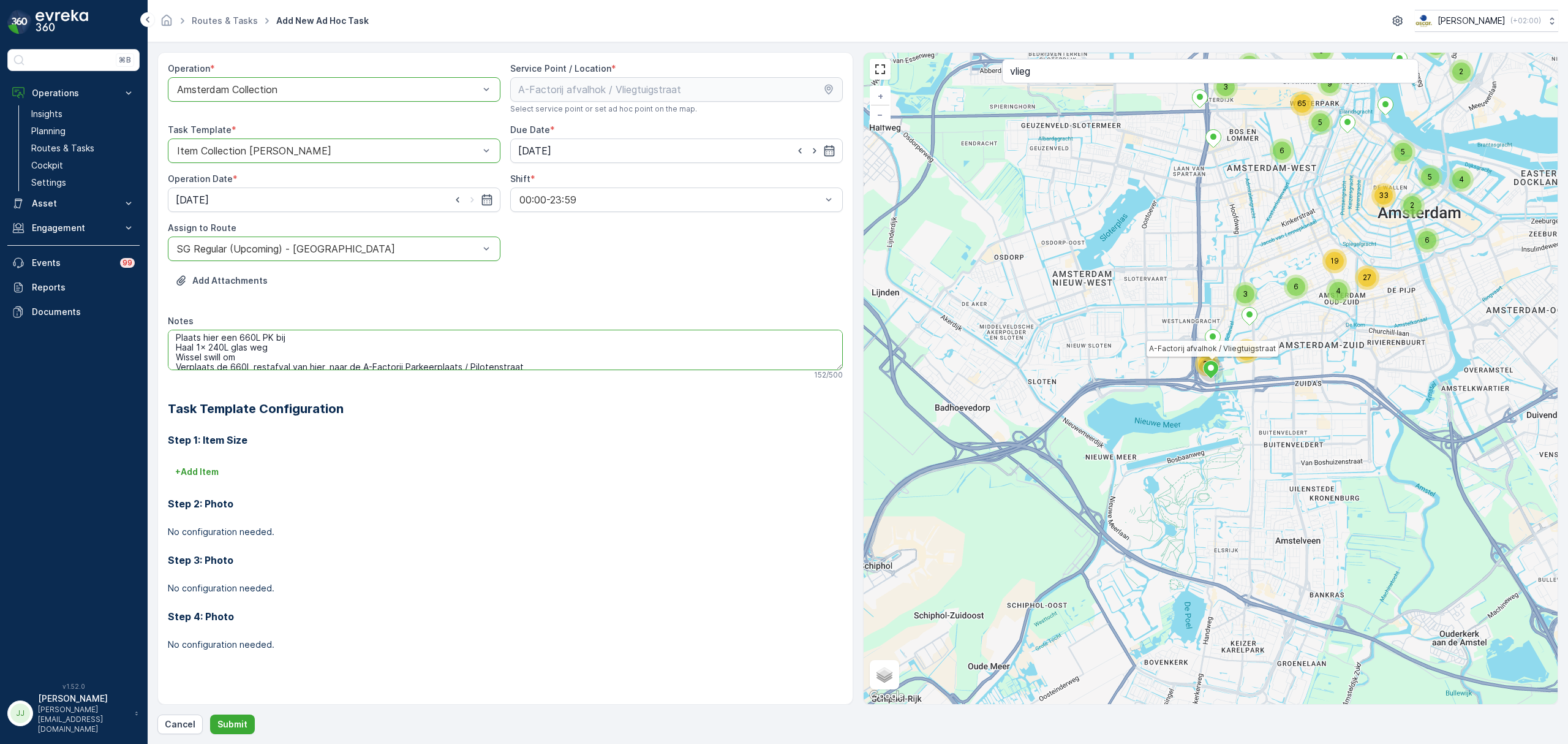
scroll to position [5, 0]
click at [299, 348] on textarea "Plaats hier een 660L PK bij Haal 1x 240L glas weg Wissel swill om Verplaats de …" at bounding box center [506, 349] width 675 height 40
click at [298, 336] on textarea "Plaats hier een 660L PK bij Haal 1x 240L glas weg Wissel swill om Verplaats de …" at bounding box center [506, 349] width 675 height 40
click at [221, 334] on textarea "Plaats hier een 660L PK bij Haal 1x 240L glas weg Wissel swill om Verplaats de …" at bounding box center [506, 349] width 675 height 40
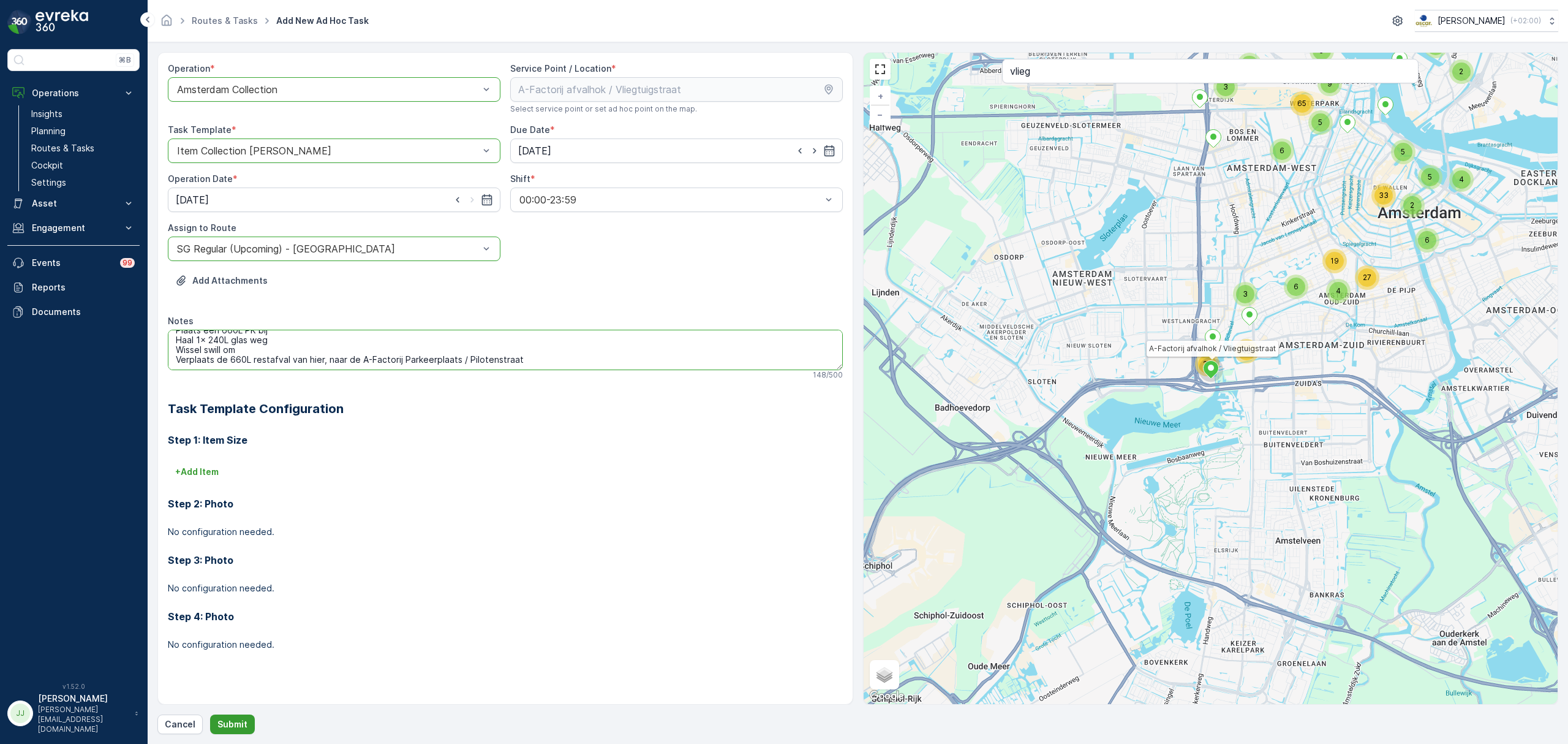
type textarea "Plaats een 660L PK bij Haal 1x 240L glas weg Wissel swill om Verplaats de 660L …"
click at [243, 728] on p "Submit" at bounding box center [233, 725] width 30 height 13
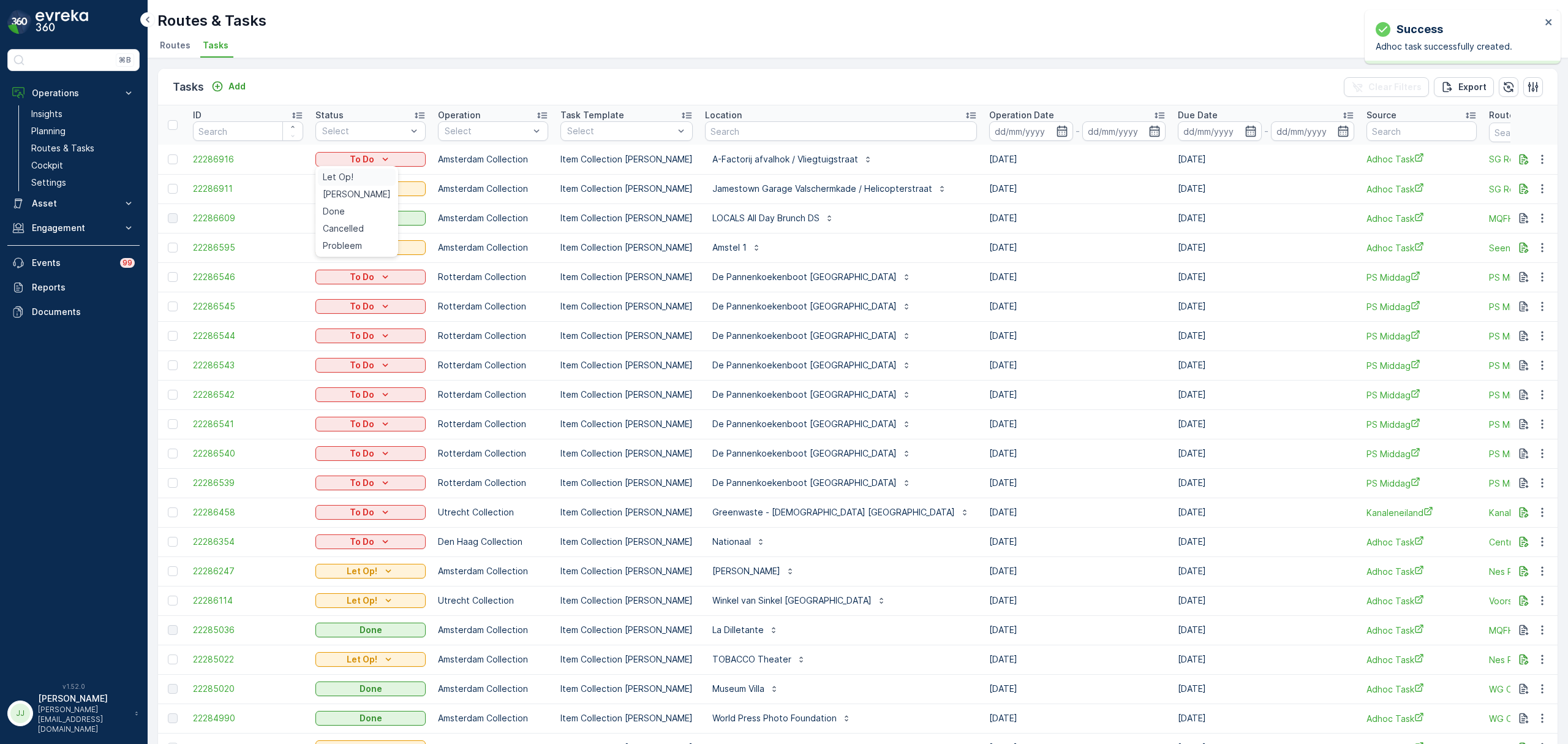
click at [352, 179] on span "Let Op!" at bounding box center [338, 177] width 31 height 13
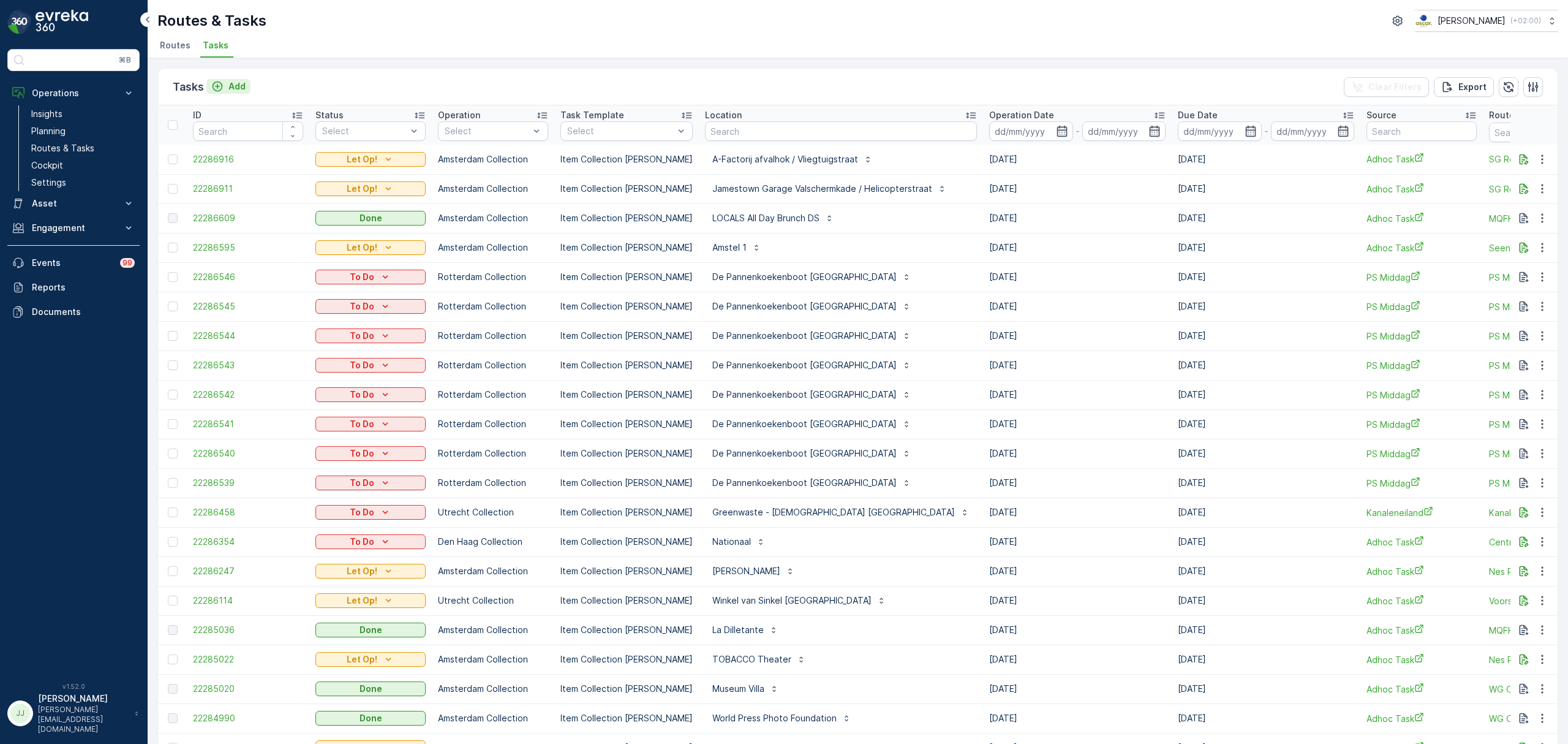
click at [230, 87] on p "Add" at bounding box center [236, 87] width 17 height 13
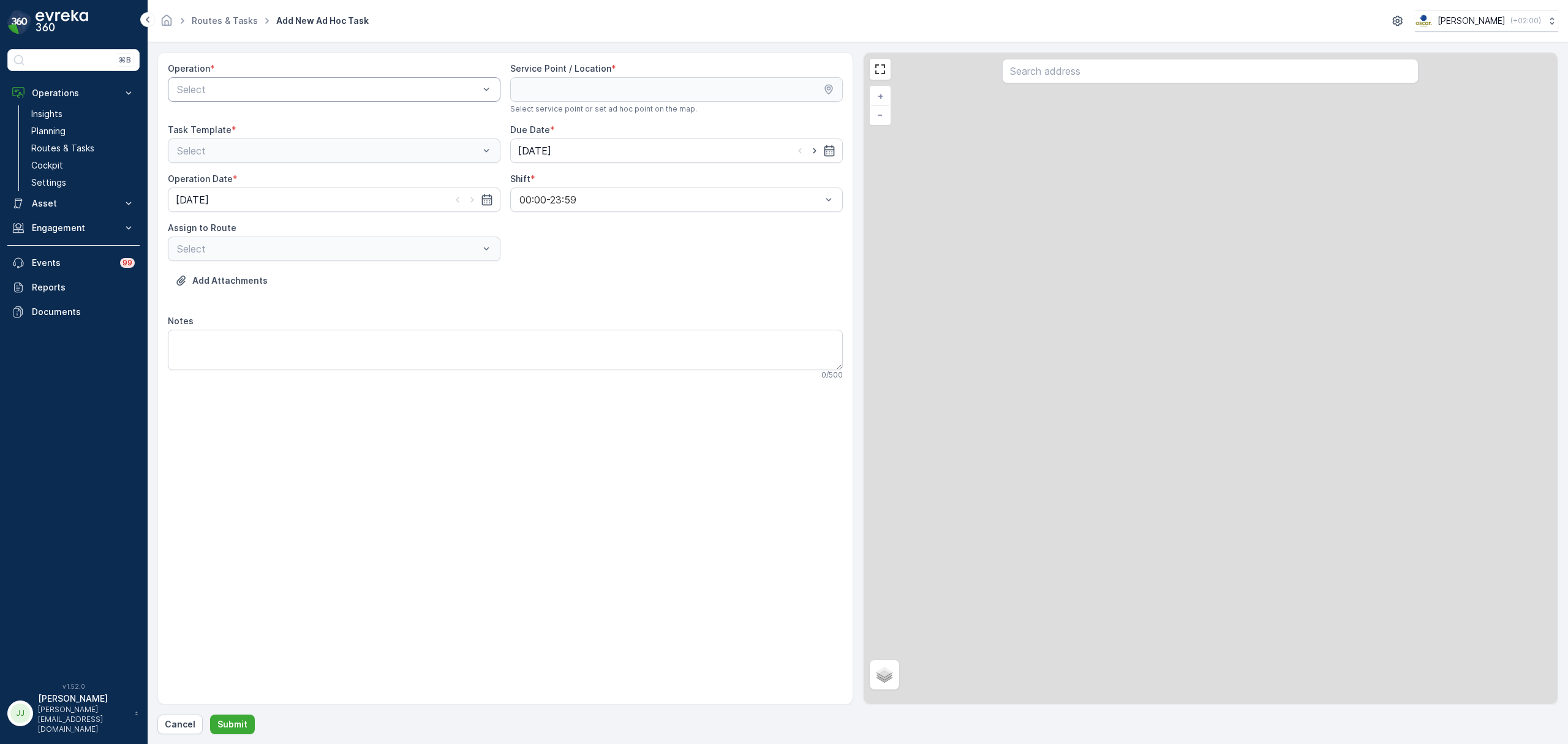
click at [341, 98] on div "Select" at bounding box center [334, 89] width 332 height 24
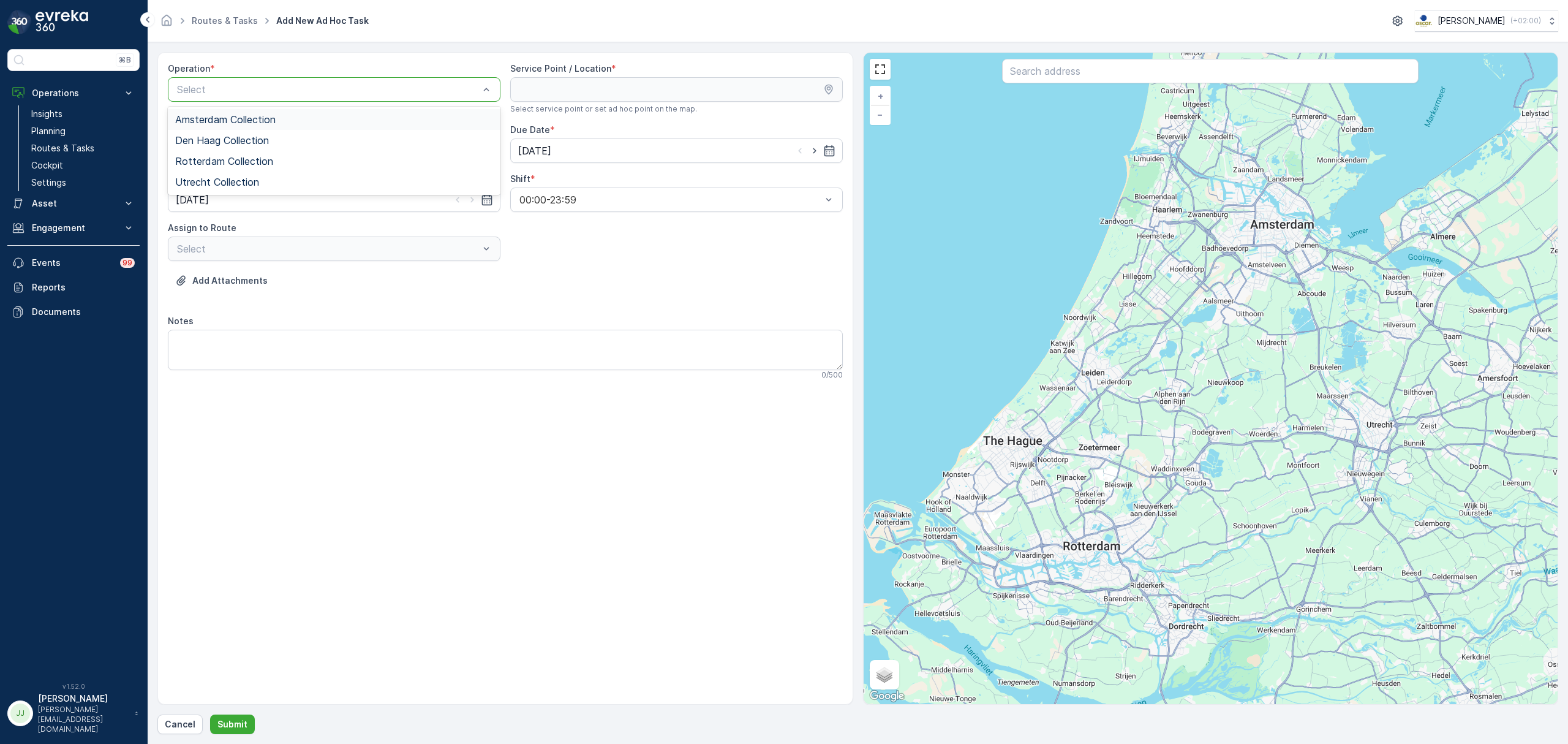
click at [214, 120] on span "Amsterdam Collection" at bounding box center [225, 120] width 100 height 11
click at [1057, 76] on input "text" at bounding box center [1210, 71] width 416 height 24
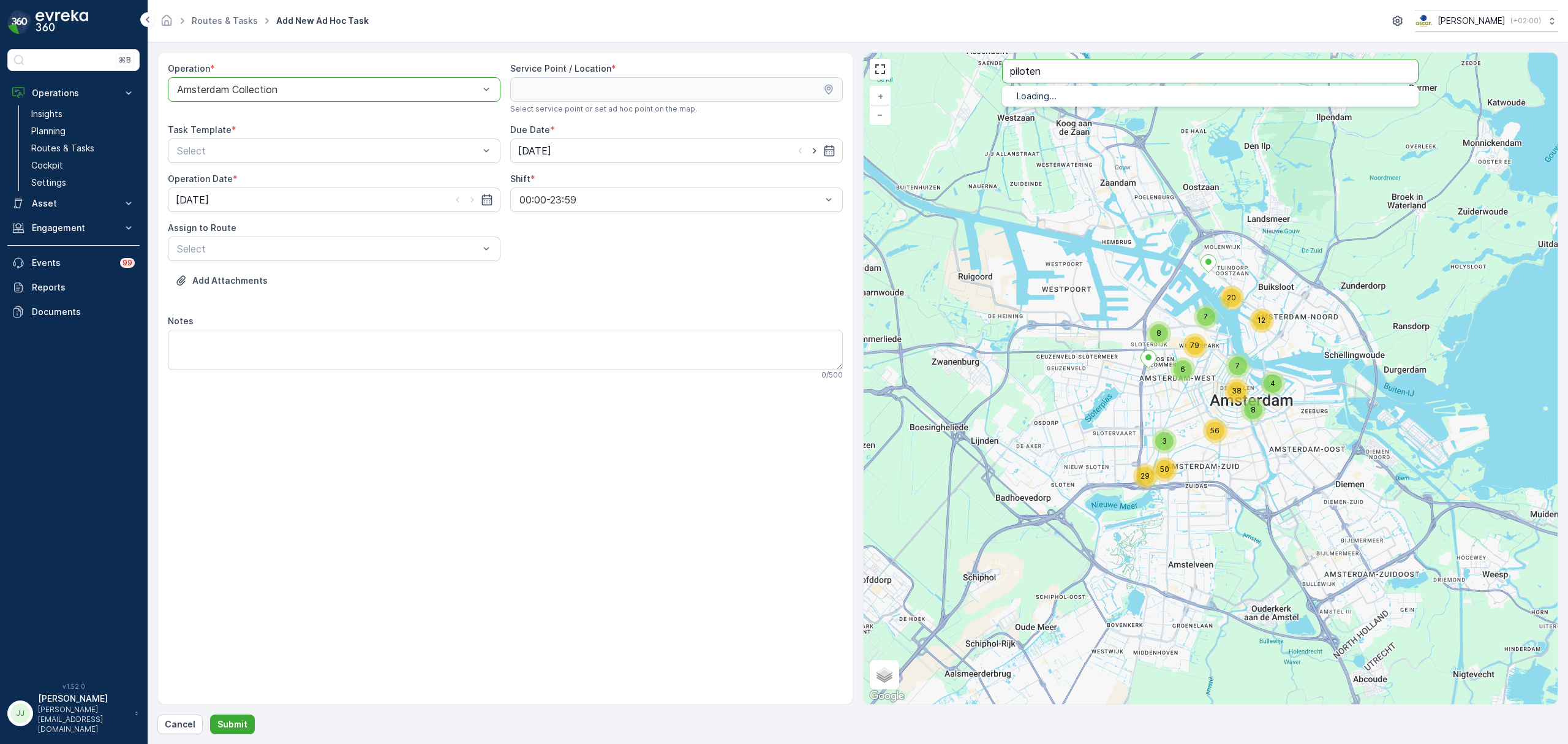
type input "piloten"
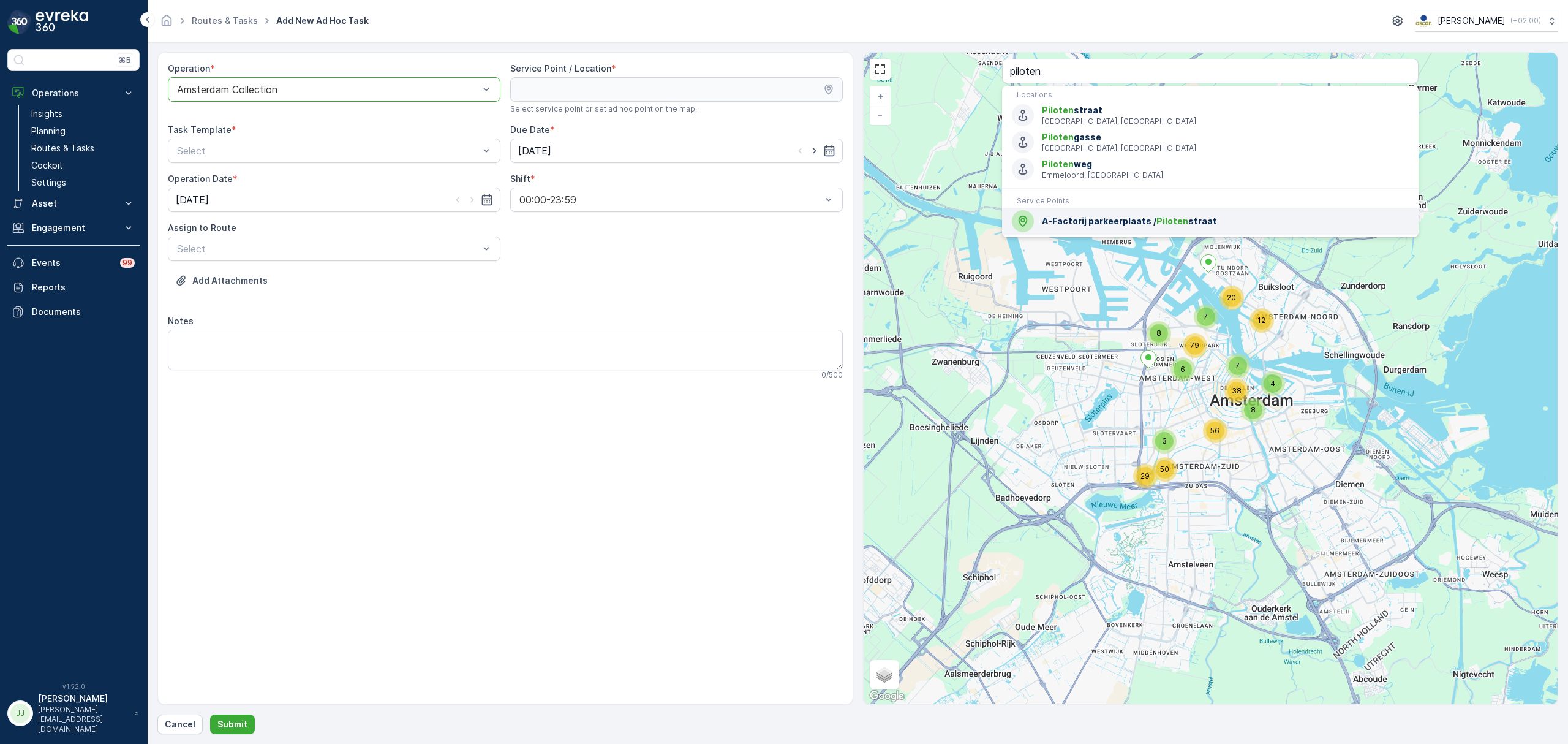
click at [1088, 219] on span "A-Factorij parkeerplaats / Piloten straat" at bounding box center [1225, 221] width 367 height 13
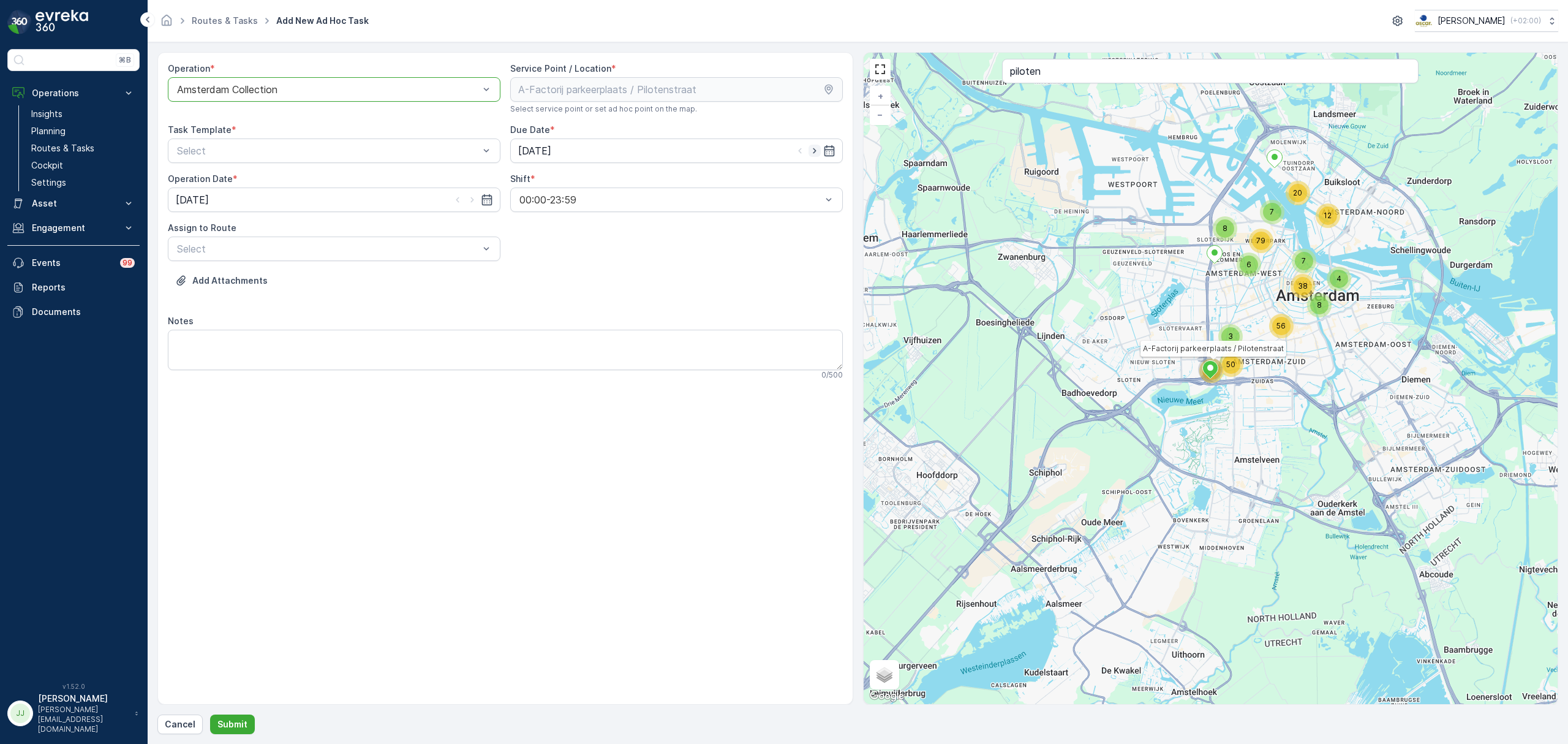
click at [815, 152] on icon "button" at bounding box center [815, 151] width 13 height 13
type input "09.10.2025"
click at [470, 196] on icon "button" at bounding box center [472, 200] width 13 height 13
type input "09.10.2025"
click at [282, 185] on span "Item Collection Oscar Regulier" at bounding box center [252, 181] width 154 height 11
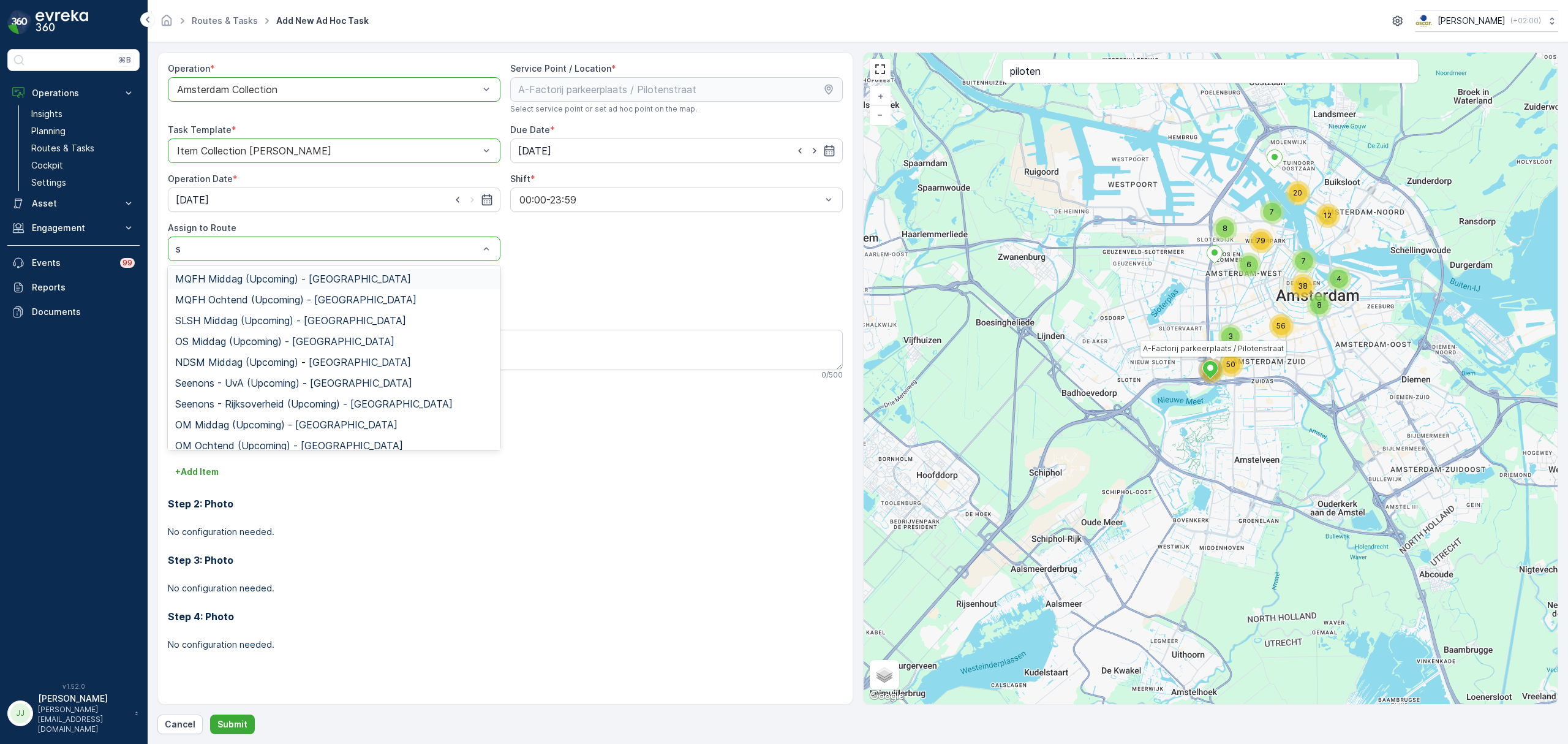
type input "sg"
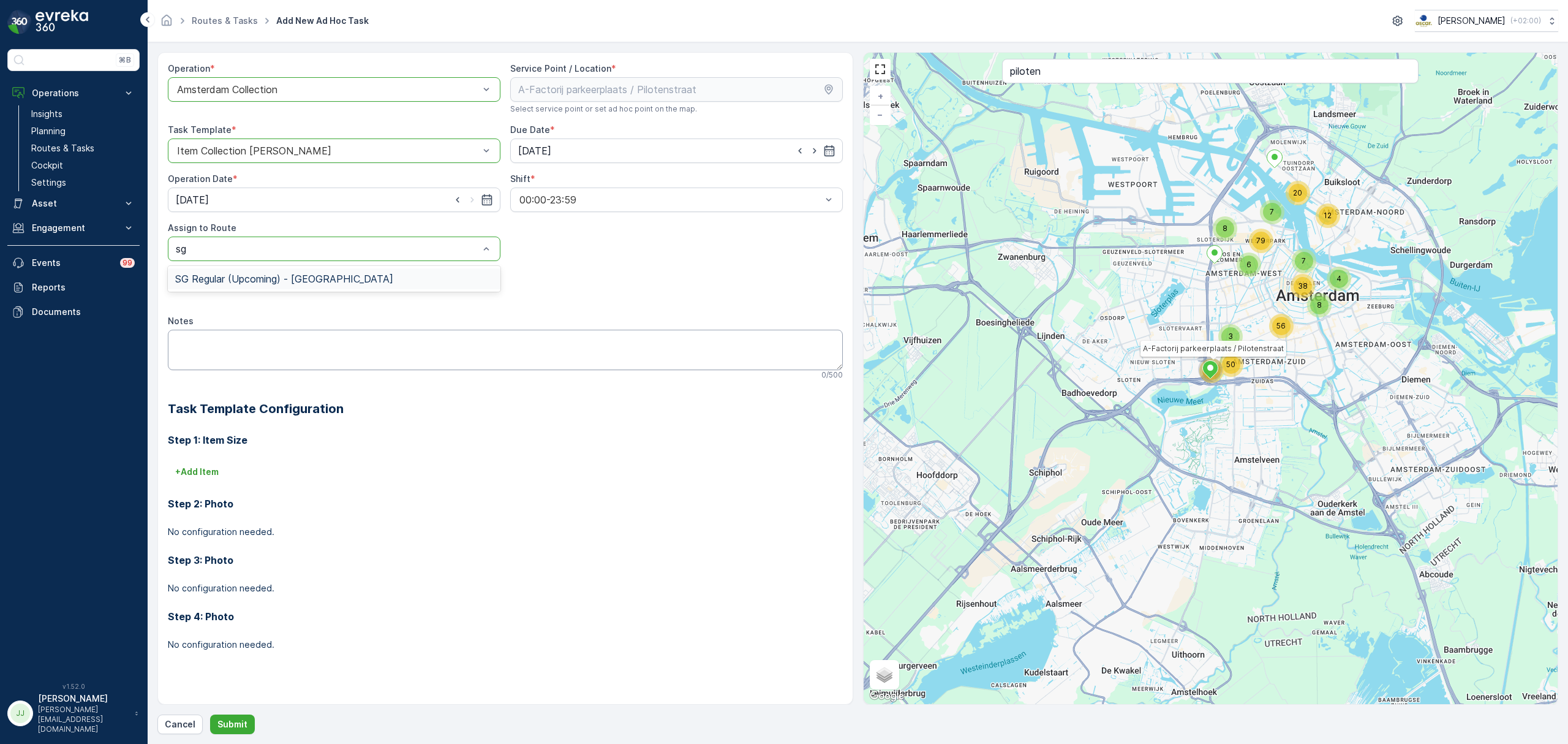
drag, startPoint x: 241, startPoint y: 277, endPoint x: 233, endPoint y: 346, distance: 69.5
click at [243, 279] on span "SG Regular (Upcoming) - Amsterdam" at bounding box center [284, 279] width 218 height 11
click at [233, 347] on textarea "Notes" at bounding box center [506, 349] width 675 height 40
drag, startPoint x: 339, startPoint y: 336, endPoint x: 334, endPoint y: 353, distance: 17.7
click at [339, 336] on textarea "Notes" at bounding box center [506, 349] width 675 height 40
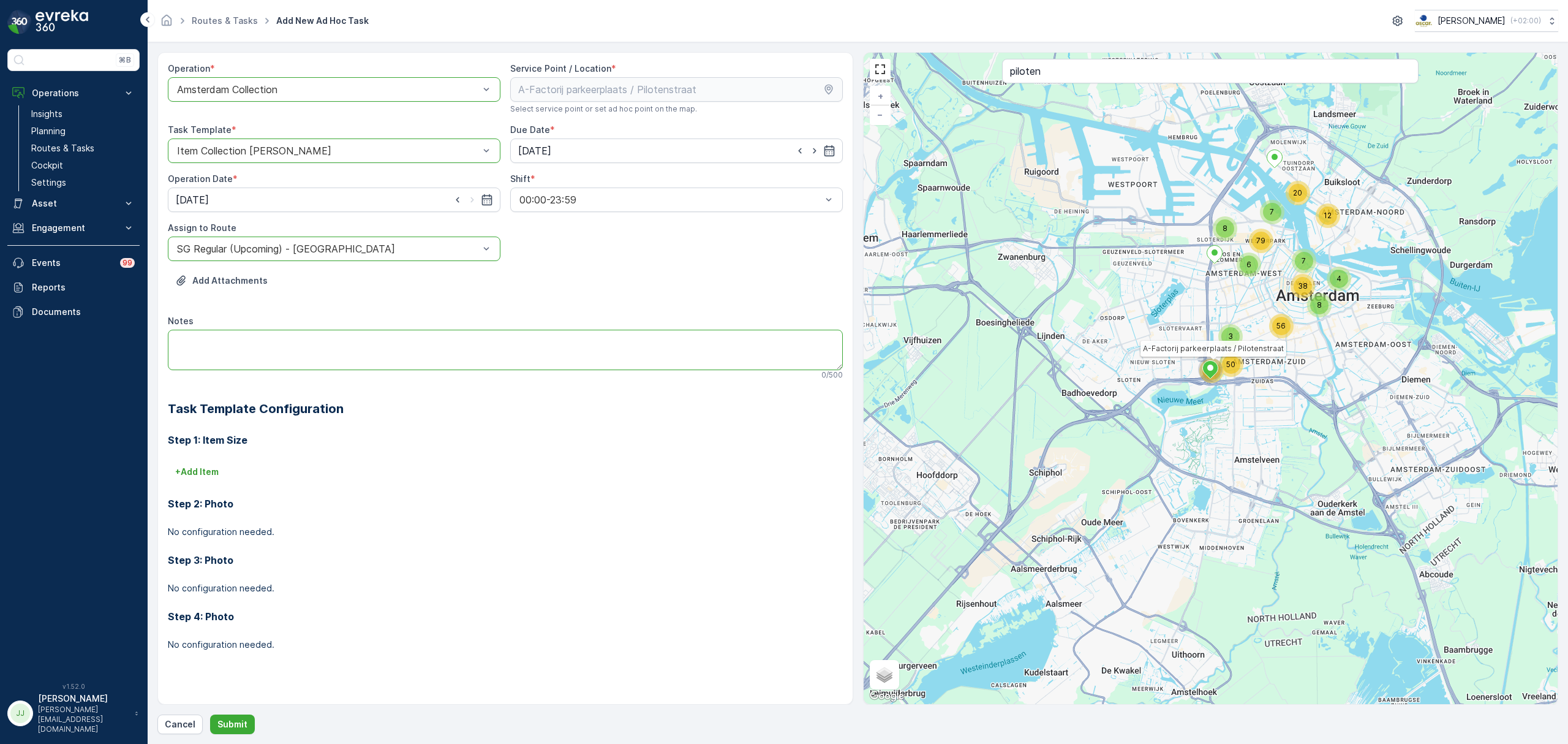
paste textarea "- Containers naar beneden. - Verplaats 1x 660L restafval die over is van servic…"
click at [351, 339] on textarea "- Containers naar beneden. - Verplaats 1x 660L restafval die over is van servic…" at bounding box center [506, 349] width 675 height 40
click at [194, 341] on textarea "- Containers naar beneden met de lift - Verplaats 1x 660L restafval die over is…" at bounding box center [506, 349] width 675 height 40
click at [194, 346] on textarea "Containers naar beneden met de lift - Verplaats 1x 660L restafval die over is v…" at bounding box center [506, 349] width 675 height 40
drag, startPoint x: 216, startPoint y: 349, endPoint x: 164, endPoint y: 349, distance: 52.0
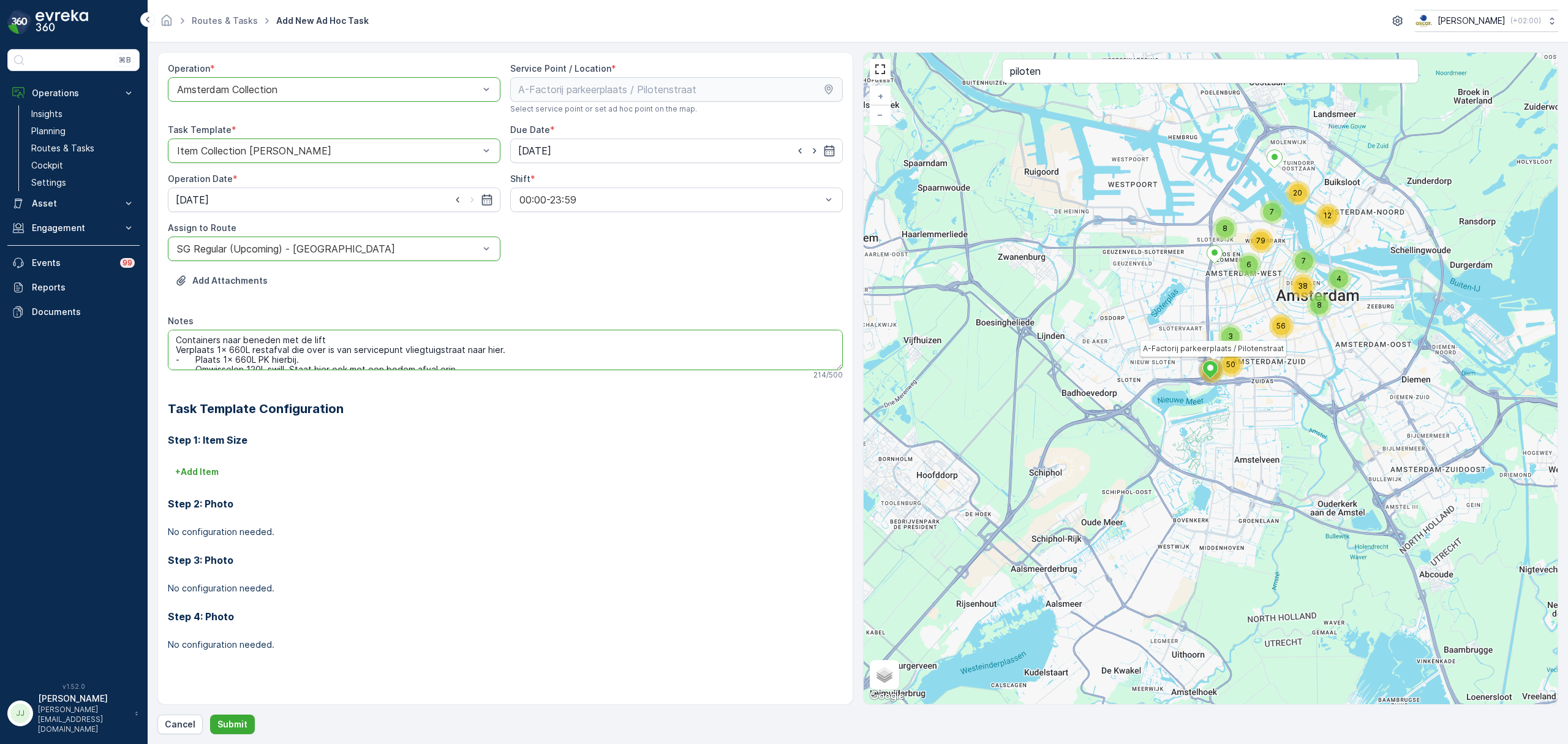
click at [164, 349] on div "Operation * option Amsterdam Collection, selected. Amsterdam Collection Service…" at bounding box center [505, 378] width 696 height 652
drag, startPoint x: 270, startPoint y: 353, endPoint x: 482, endPoint y: 351, distance: 212.0
click at [482, 351] on textarea "Containers naar beneden met de lift Haal 1x 660L restafval die over is van serv…" at bounding box center [506, 349] width 675 height 40
drag, startPoint x: 405, startPoint y: 351, endPoint x: 338, endPoint y: 351, distance: 67.0
click at [338, 351] on textarea "Containers naar beneden met de lift Haal 1x 660L restafval van afvalhok hiernaa…" at bounding box center [506, 349] width 675 height 40
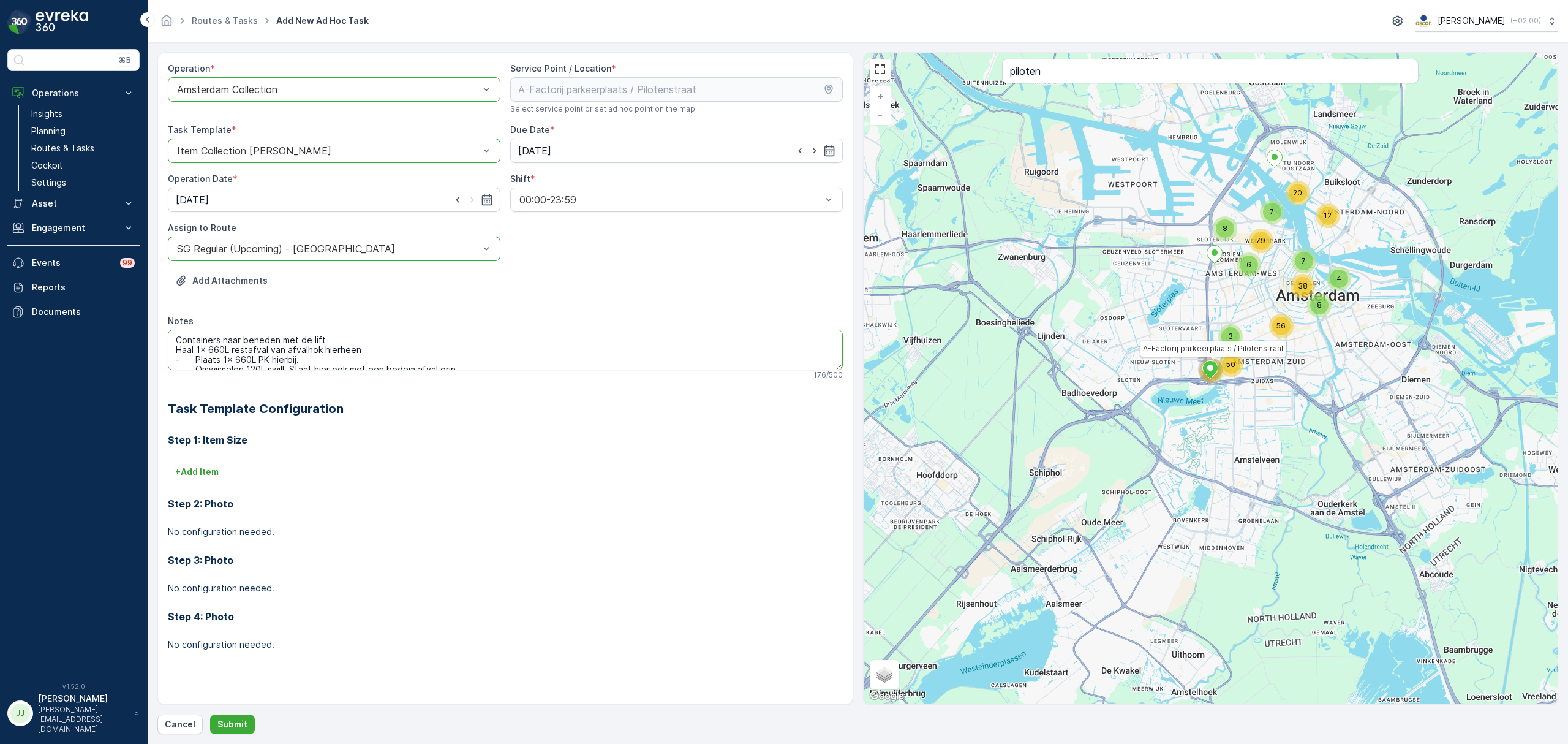
click at [195, 358] on textarea "Containers naar beneden met de lift Haal 1x 660L restafval van afvalhok hierhee…" at bounding box center [506, 349] width 675 height 40
click at [290, 358] on textarea "Containers naar beneden met de lift Haal 1x 660L restafval van afvalhok hierhee…" at bounding box center [506, 349] width 675 height 40
click at [194, 346] on textarea "Containers naar beneden met de lift Haal 1x 660L restafval van afvalhok hierhee…" at bounding box center [506, 349] width 675 height 40
drag, startPoint x: 452, startPoint y: 351, endPoint x: 268, endPoint y: 349, distance: 184.0
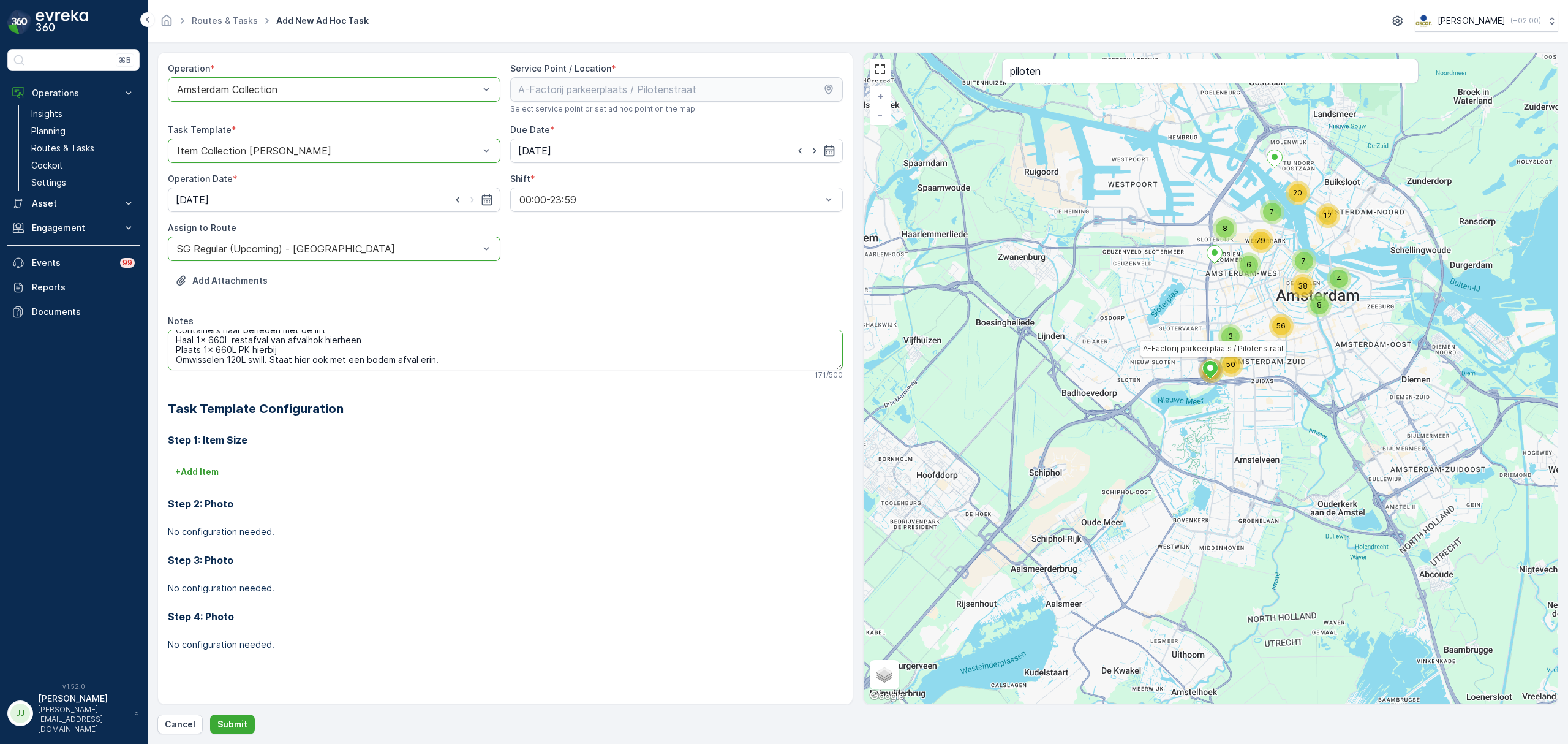
click at [268, 349] on textarea "Containers naar beneden met de lift Haal 1x 660L restafval van afvalhok hierhee…" at bounding box center [506, 349] width 675 height 40
type textarea "Containers naar beneden met de lift Haal 1x 660L restafval van afvalhok hierhee…"
click at [246, 726] on button "Submit" at bounding box center [232, 724] width 45 height 19
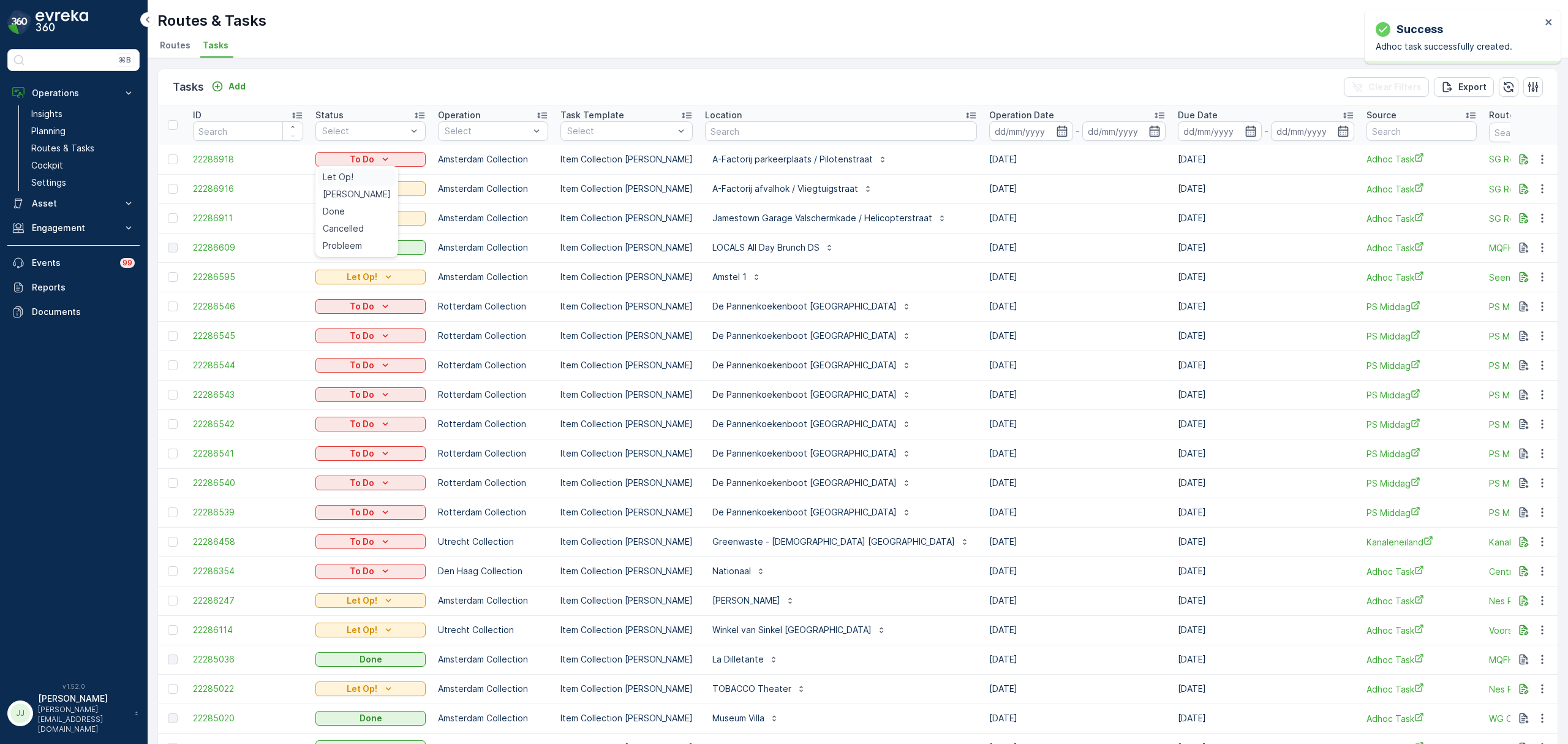
click at [349, 172] on span "Let Op!" at bounding box center [338, 177] width 31 height 13
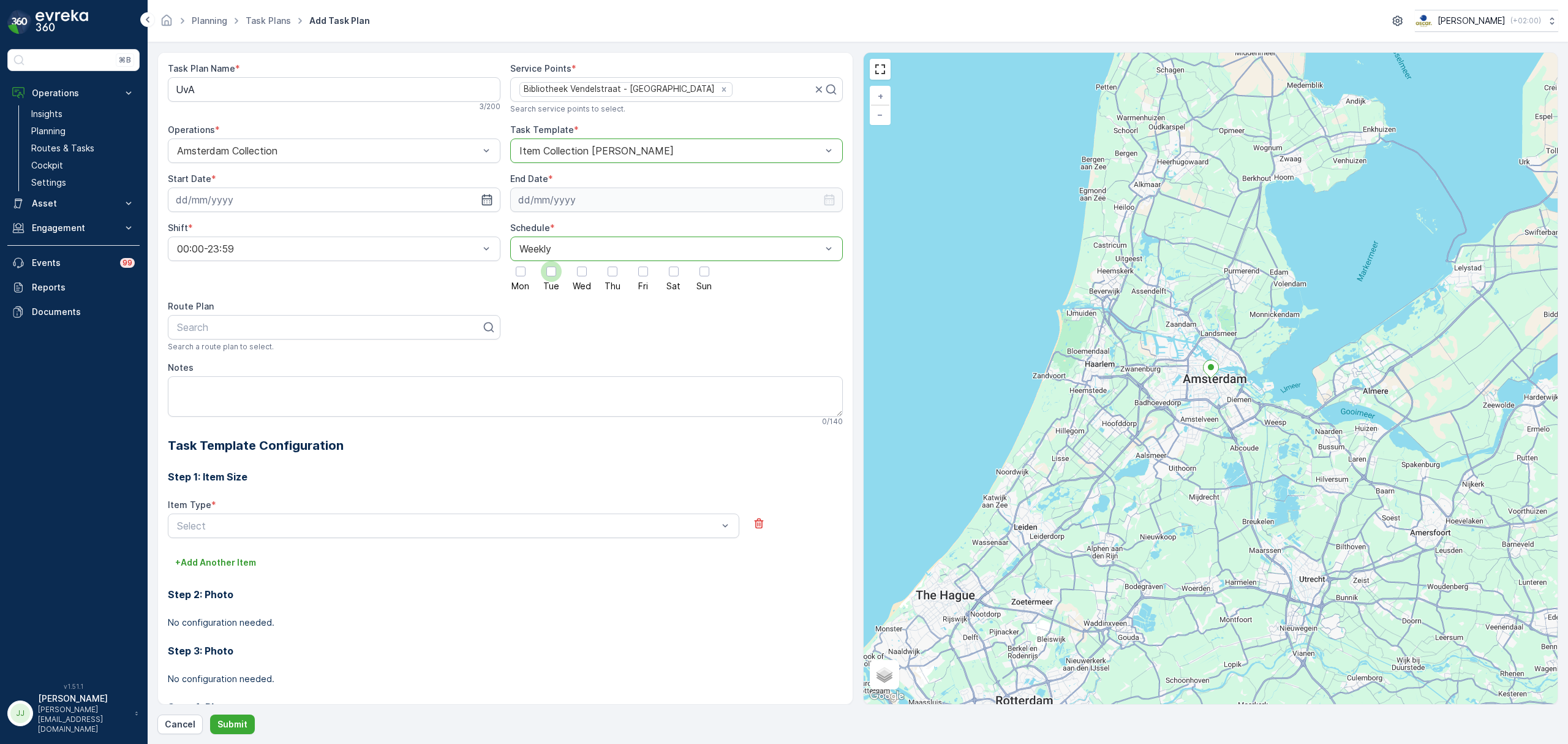
click at [546, 275] on div at bounding box center [551, 272] width 10 height 10
click at [551, 261] on input "Tue" at bounding box center [551, 261] width 0 height 0
click at [344, 194] on input at bounding box center [334, 199] width 332 height 24
click at [280, 304] on div "9" at bounding box center [277, 302] width 19 height 19
type input "[DATE]"
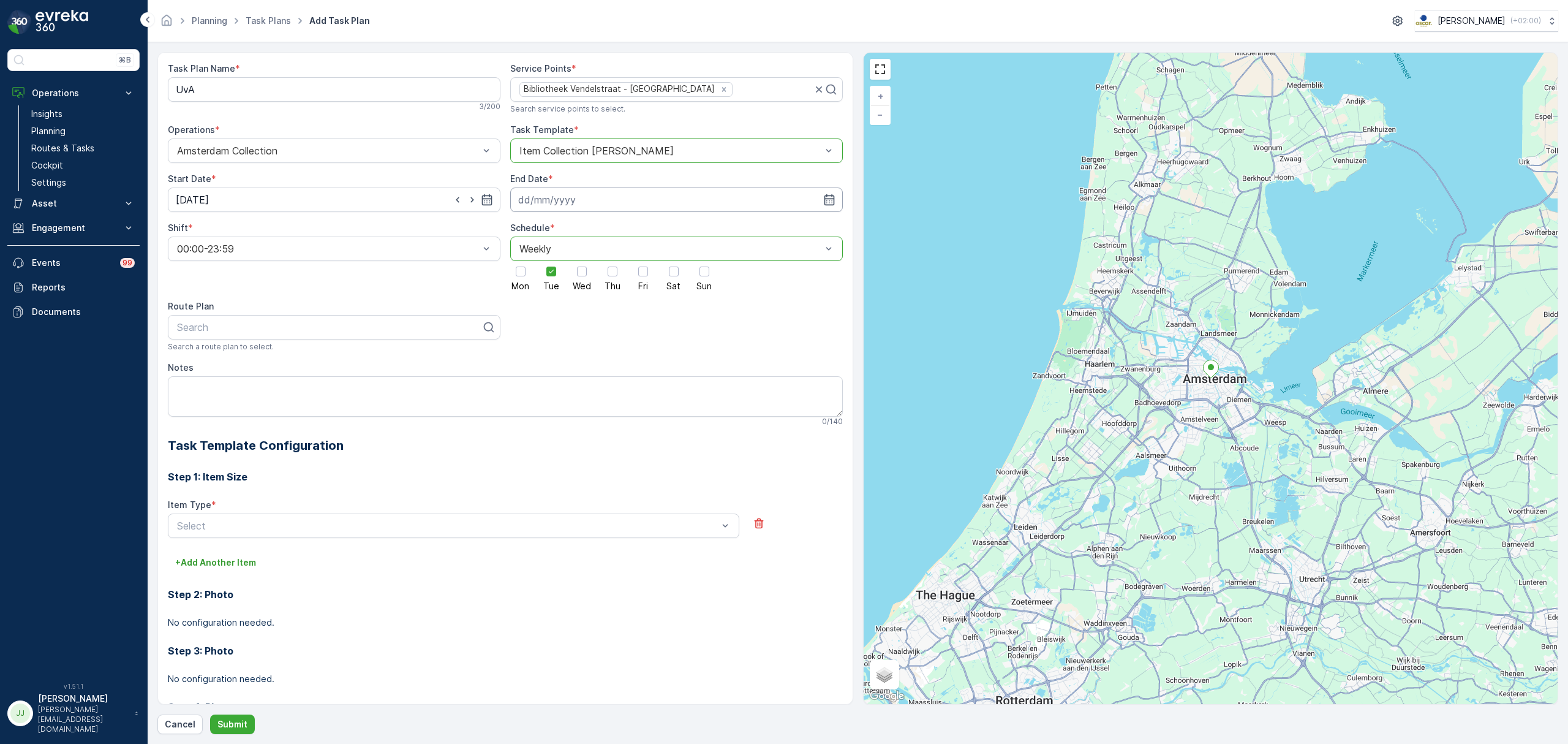
click at [559, 194] on input at bounding box center [676, 199] width 332 height 24
click at [582, 228] on p "2025" at bounding box center [585, 230] width 21 height 13
click at [588, 341] on span "2030" at bounding box center [592, 343] width 21 height 13
click at [545, 210] on input at bounding box center [676, 199] width 332 height 24
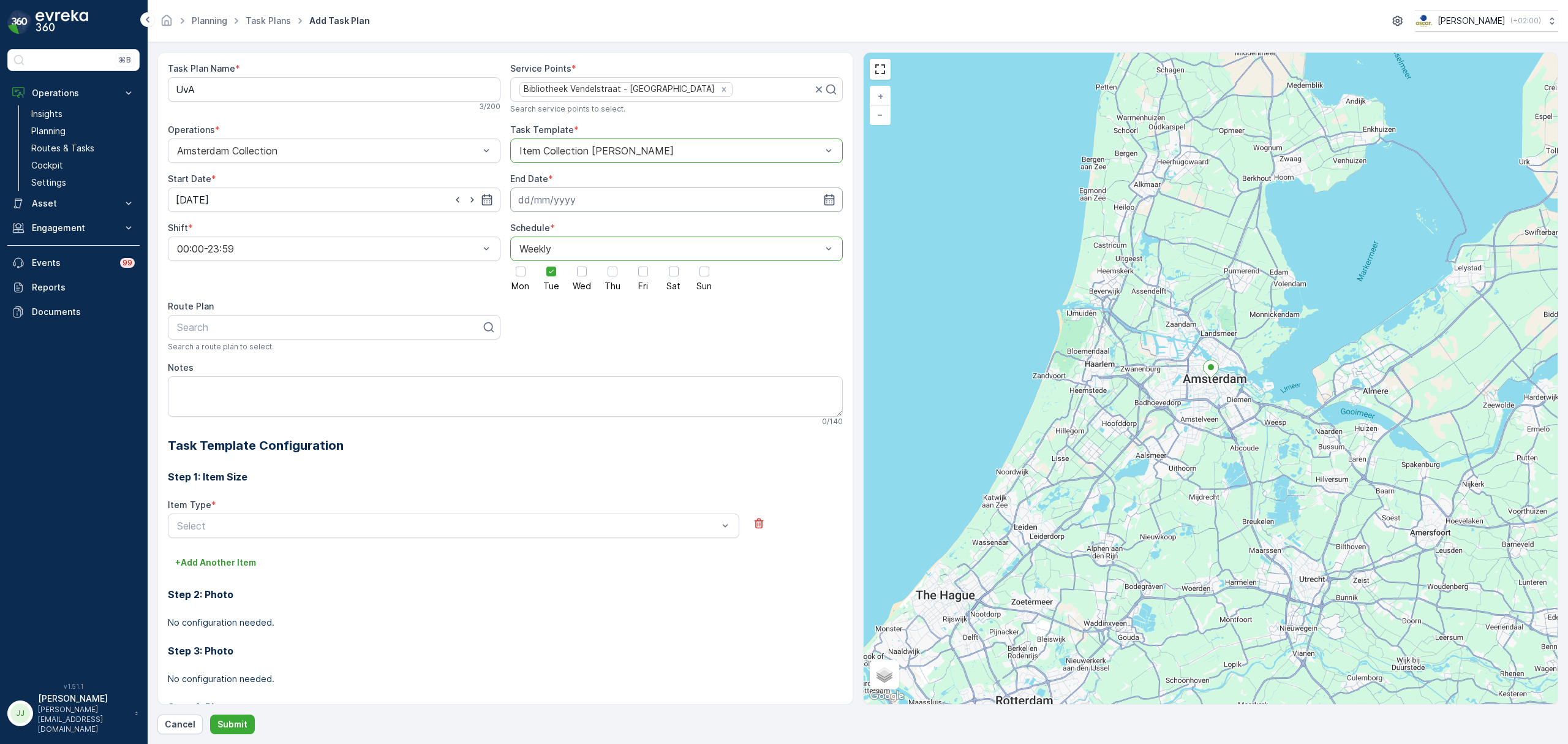
click at [551, 202] on input at bounding box center [676, 199] width 332 height 24
click at [578, 225] on p "2025" at bounding box center [585, 230] width 21 height 13
click at [593, 309] on span "2028" at bounding box center [592, 308] width 21 height 13
click at [658, 302] on div "14" at bounding box center [662, 302] width 19 height 19
type input "14.10.2028"
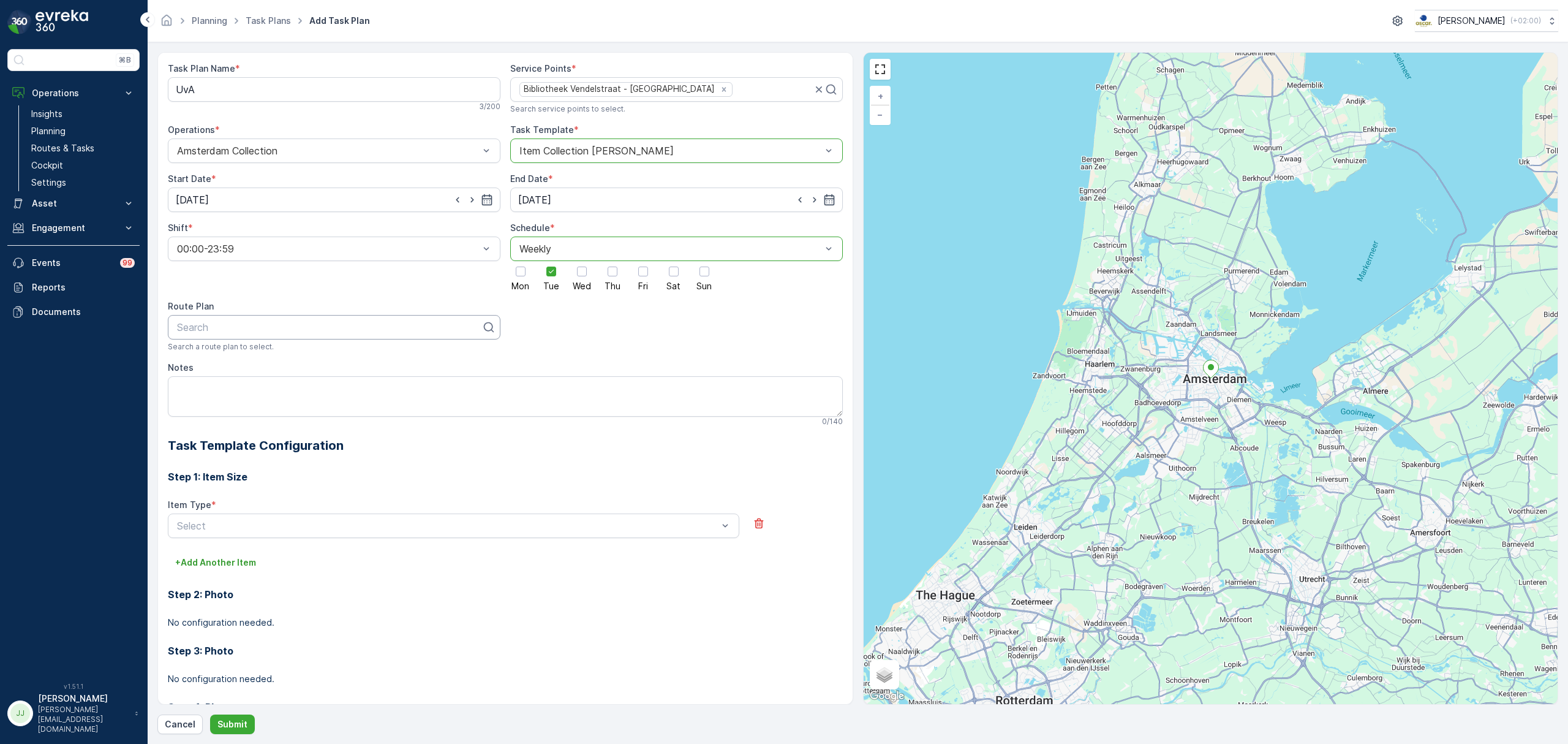
click at [243, 329] on div at bounding box center [329, 327] width 307 height 11
type input "uva"
click at [248, 355] on div "Seenons - UvA" at bounding box center [334, 358] width 318 height 11
click at [235, 390] on textarea "Notes" at bounding box center [506, 396] width 675 height 40
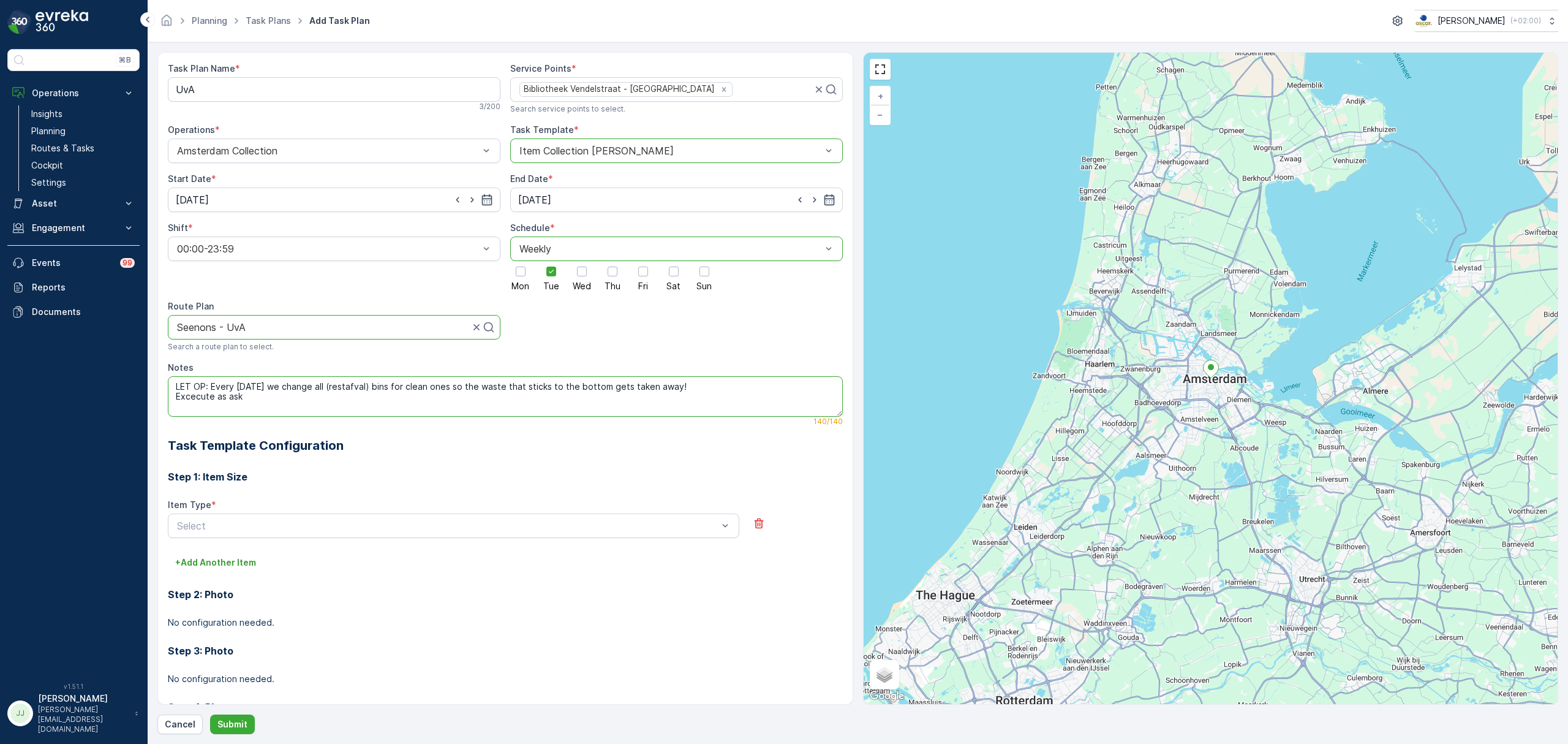
drag, startPoint x: 231, startPoint y: 397, endPoint x: 179, endPoint y: 393, distance: 52.2
click at [179, 393] on textarea "LET OP: Every Tuesday we change all (restafval) bins for clean ones so the wast…" at bounding box center [506, 396] width 675 height 40
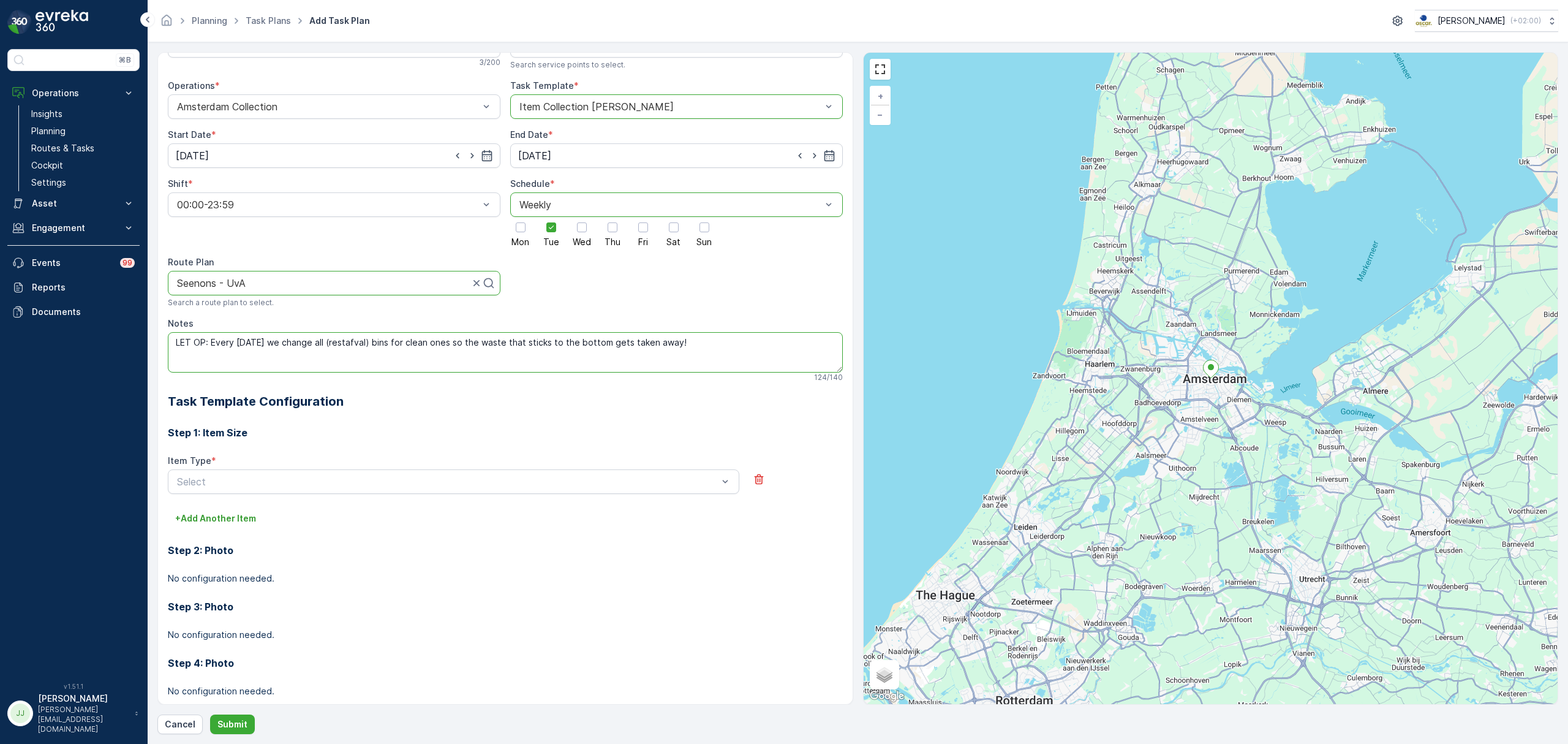
scroll to position [67, 0]
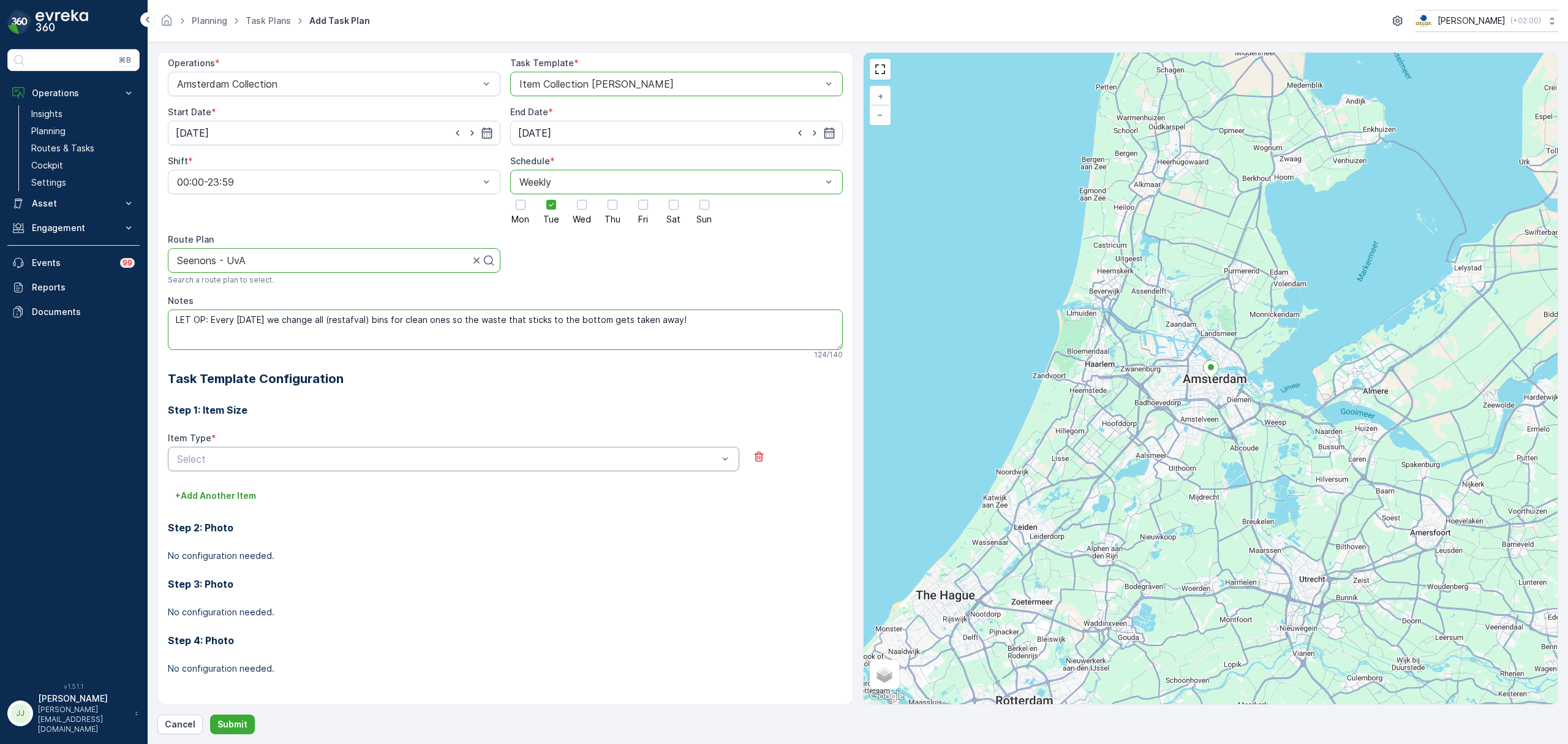
type textarea "LET OP: Every Tuesday we change all (restafval) bins for clean ones so the wast…"
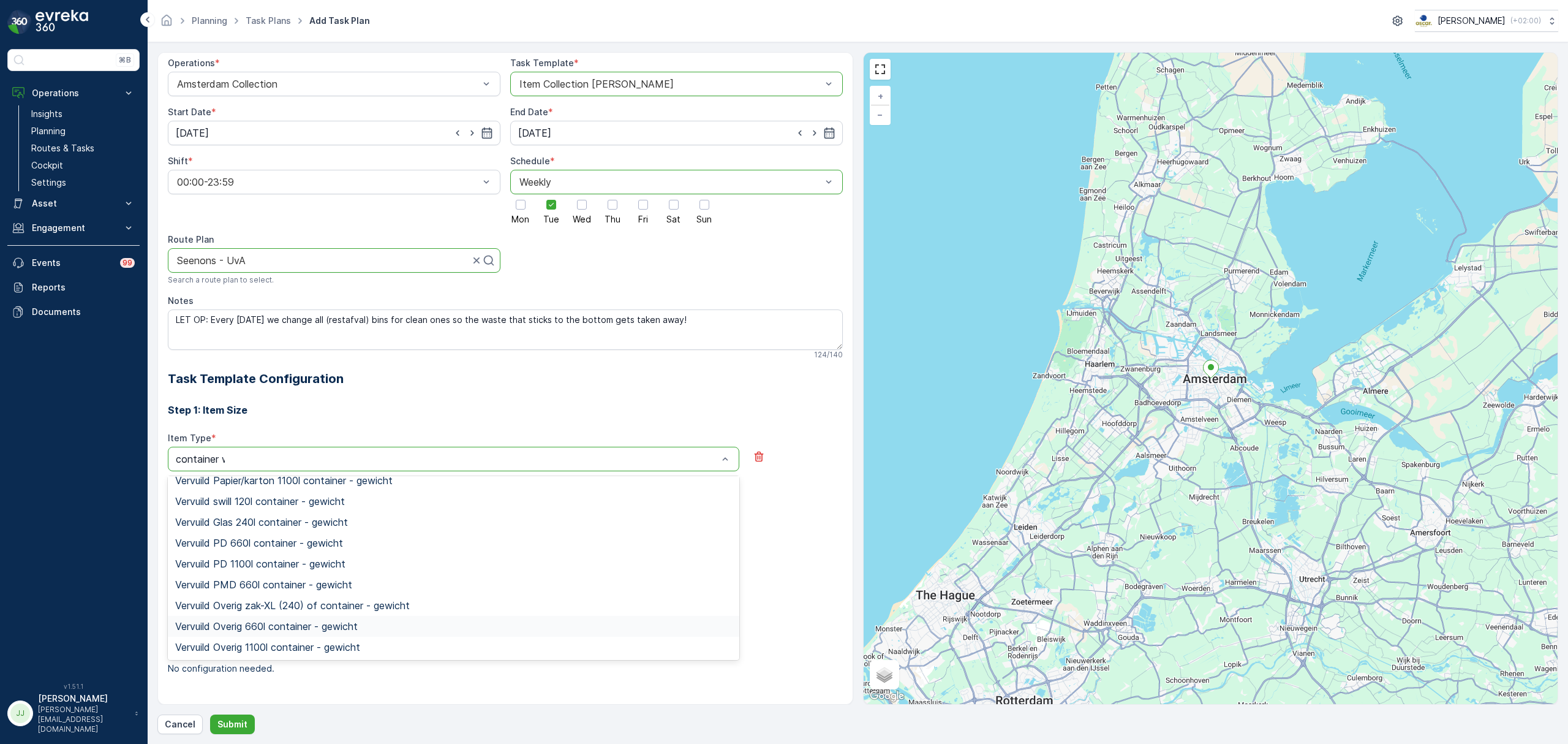
scroll to position [0, 0]
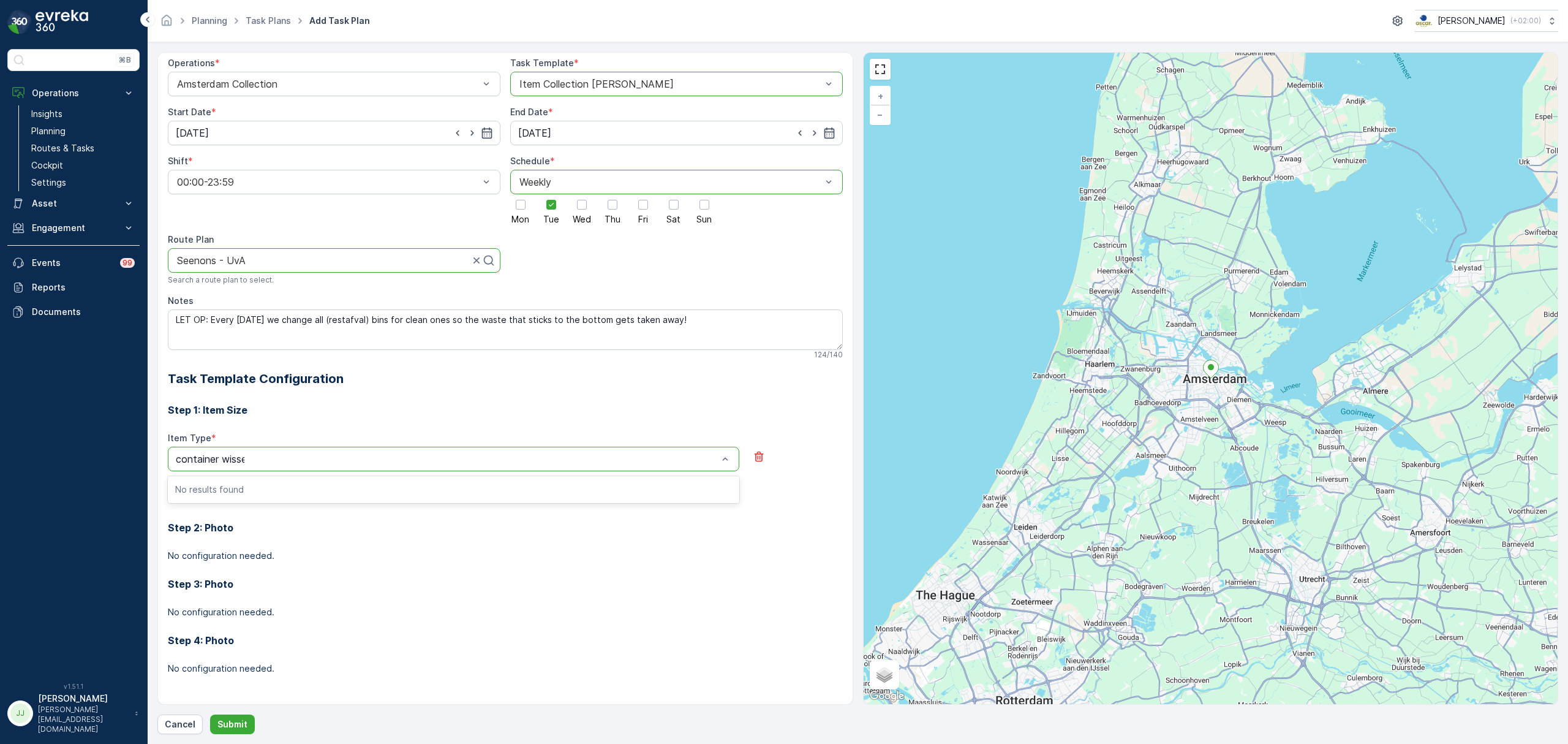
type input "container wissel"
drag, startPoint x: 265, startPoint y: 458, endPoint x: 156, endPoint y: 445, distance: 109.8
click at [156, 445] on form "Task Plan Name * UvA 3 / 200 Service Points * Bibliotheek Vendelstraat - UvA Se…" at bounding box center [857, 393] width 1421 height 701
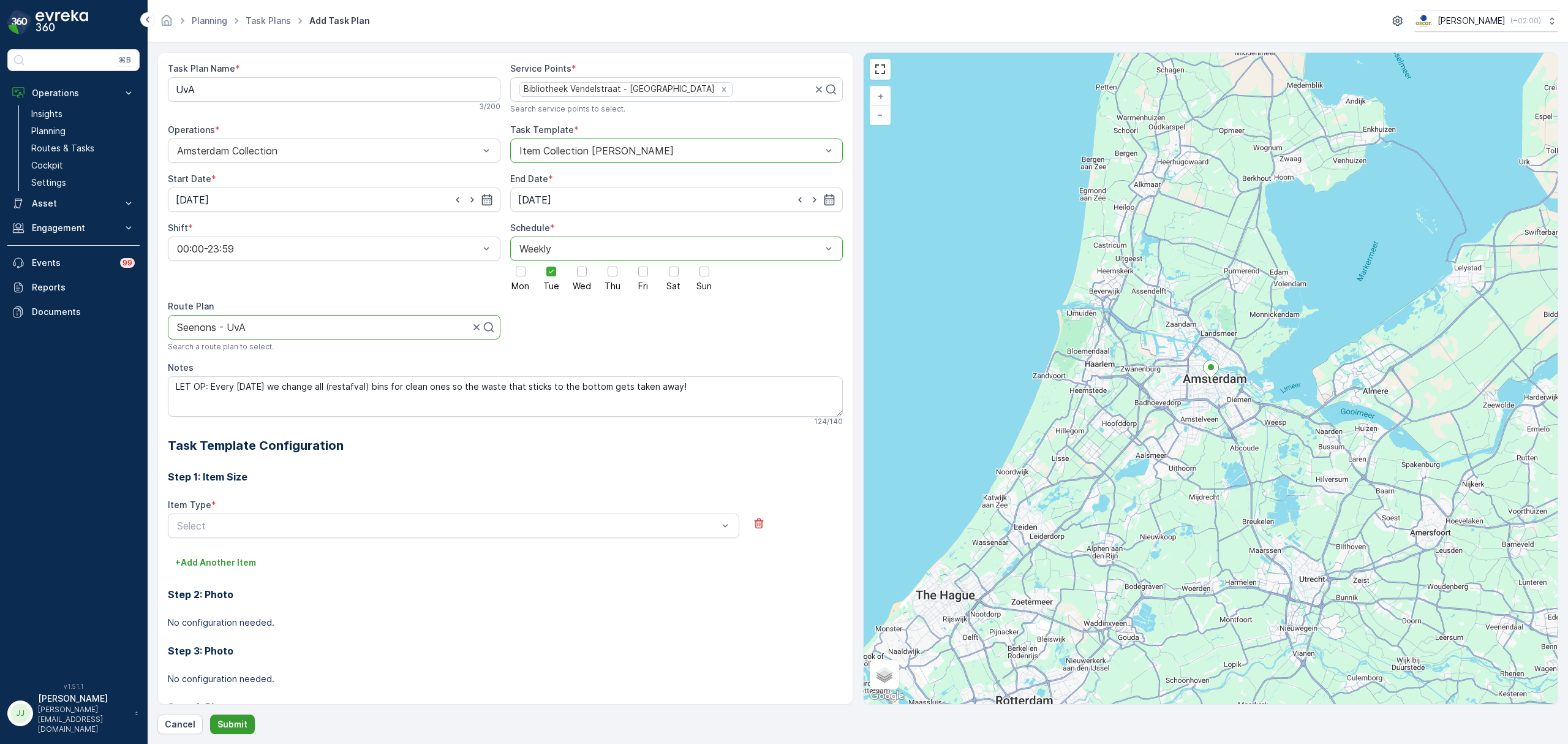
click at [238, 726] on p "Submit" at bounding box center [233, 725] width 30 height 13
click at [760, 522] on icon "button" at bounding box center [758, 523] width 9 height 11
click at [229, 720] on p "Submit" at bounding box center [233, 725] width 30 height 13
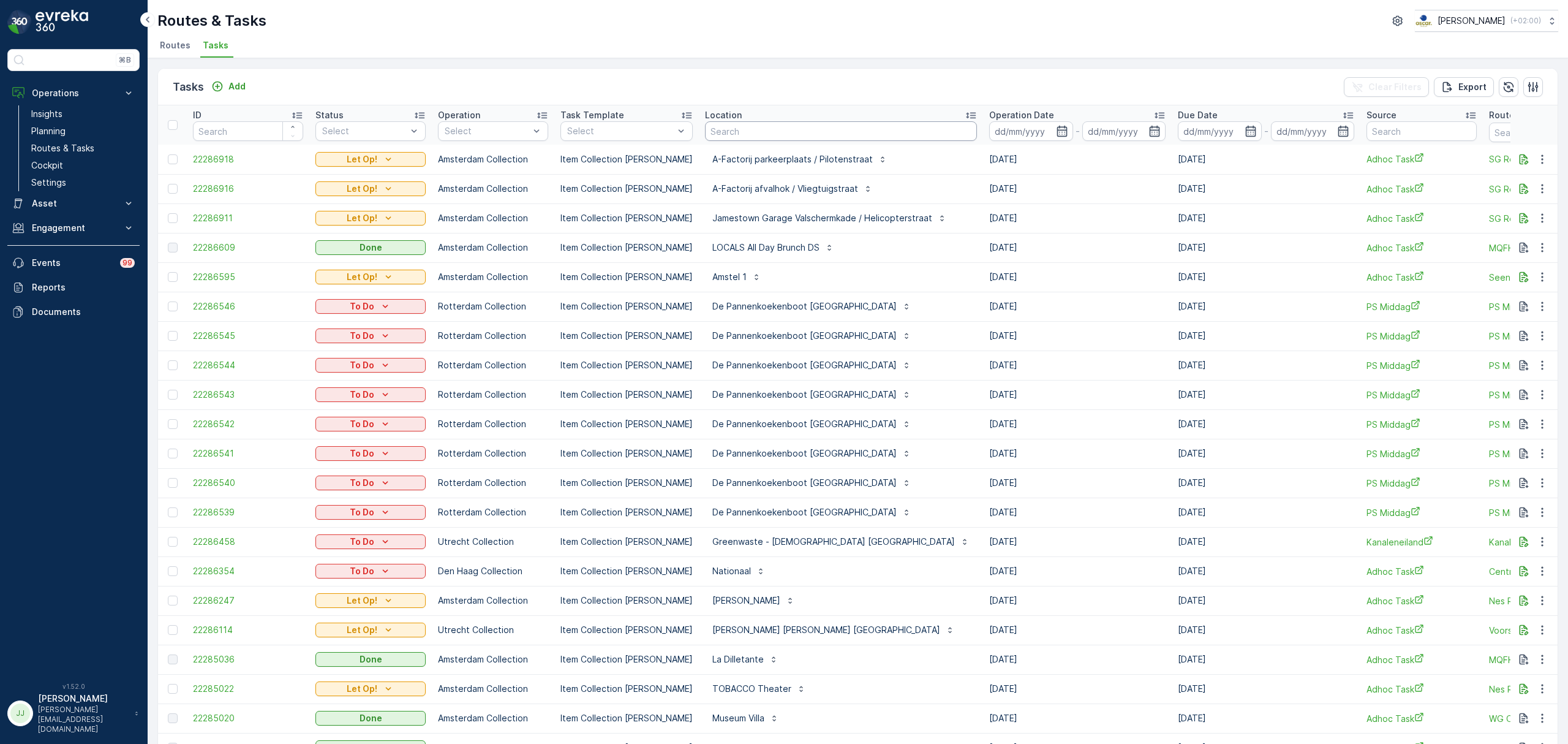
click at [736, 125] on input "text" at bounding box center [841, 130] width 272 height 19
type input "copain"
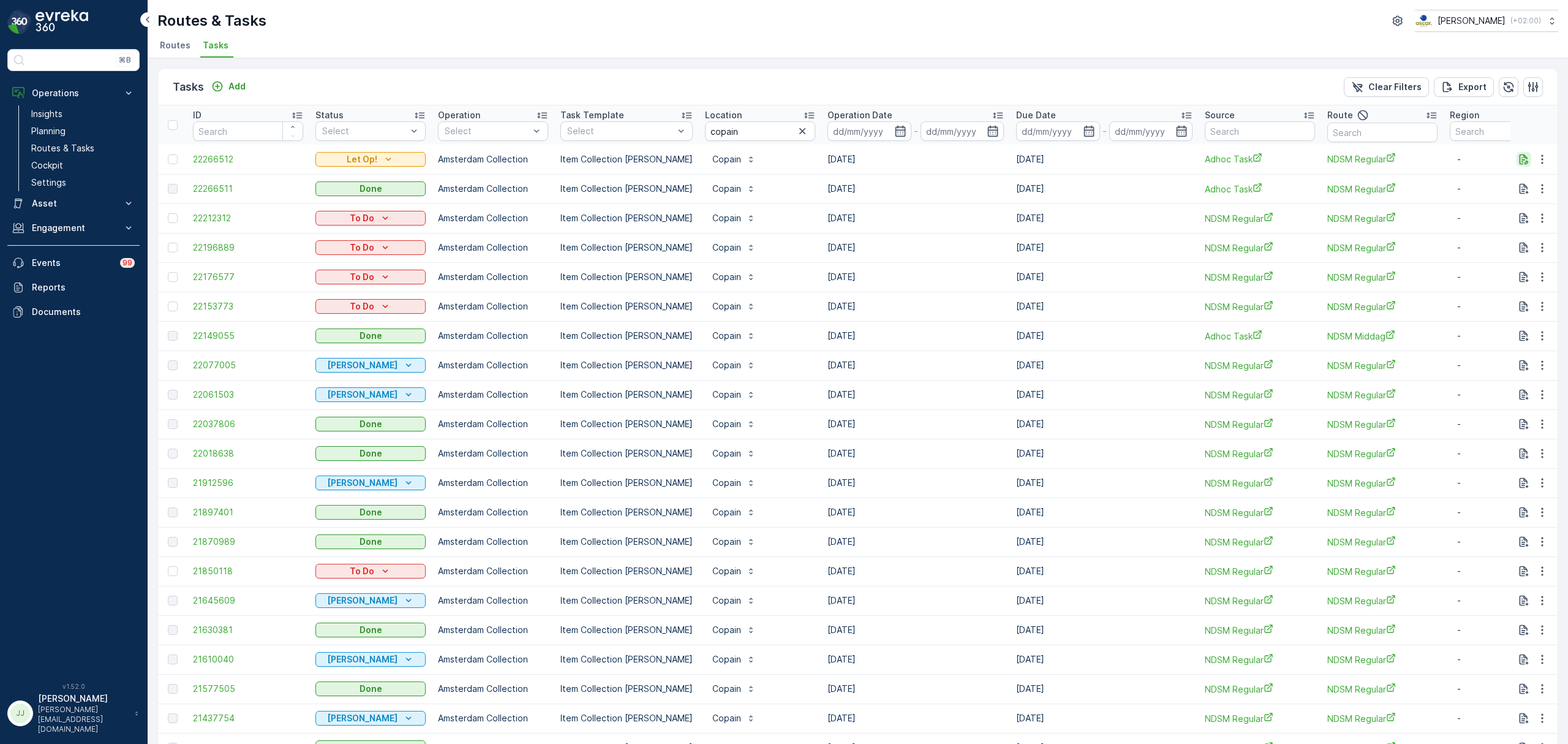
click at [1520, 158] on icon "button" at bounding box center [1524, 159] width 13 height 13
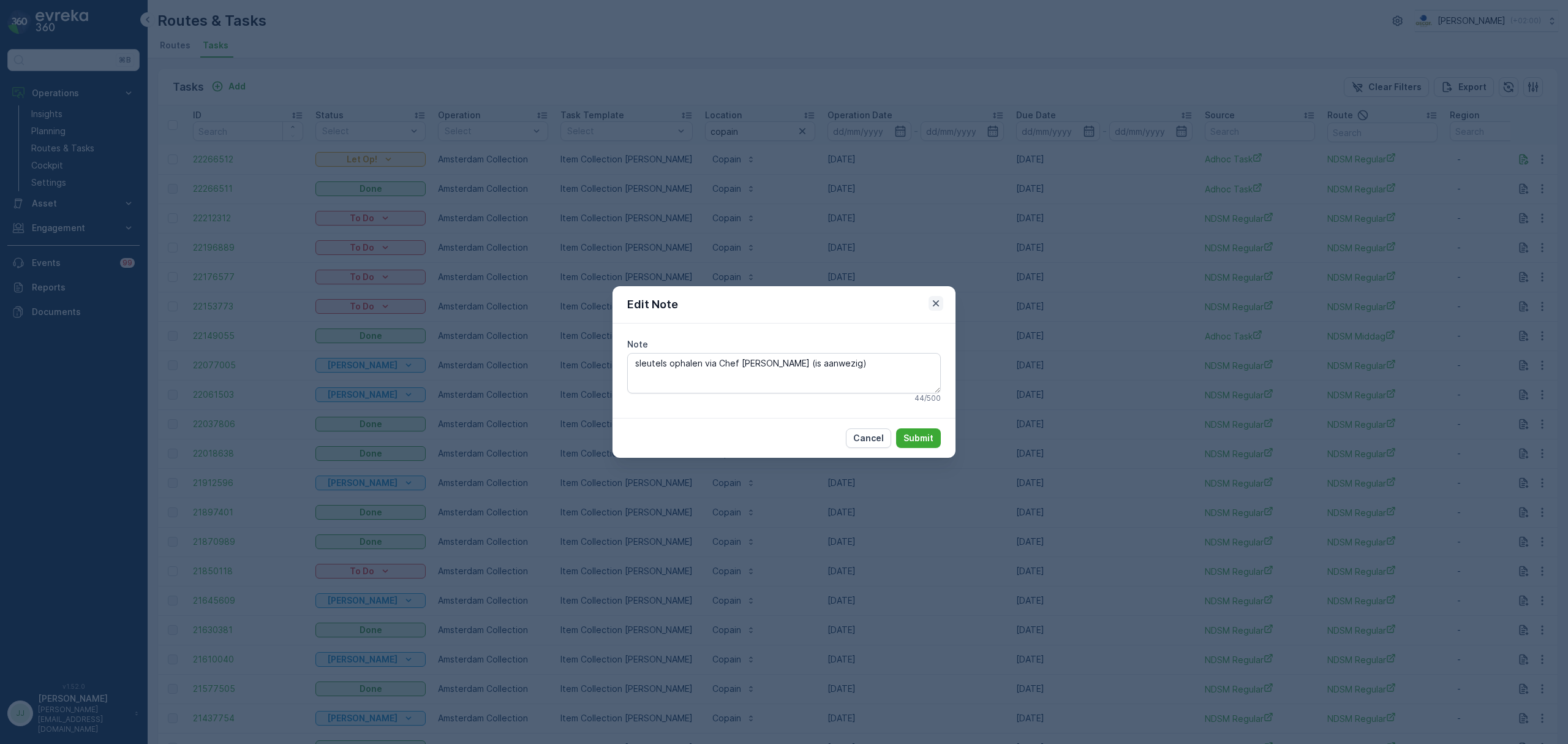
click at [939, 299] on icon "button" at bounding box center [936, 304] width 13 height 13
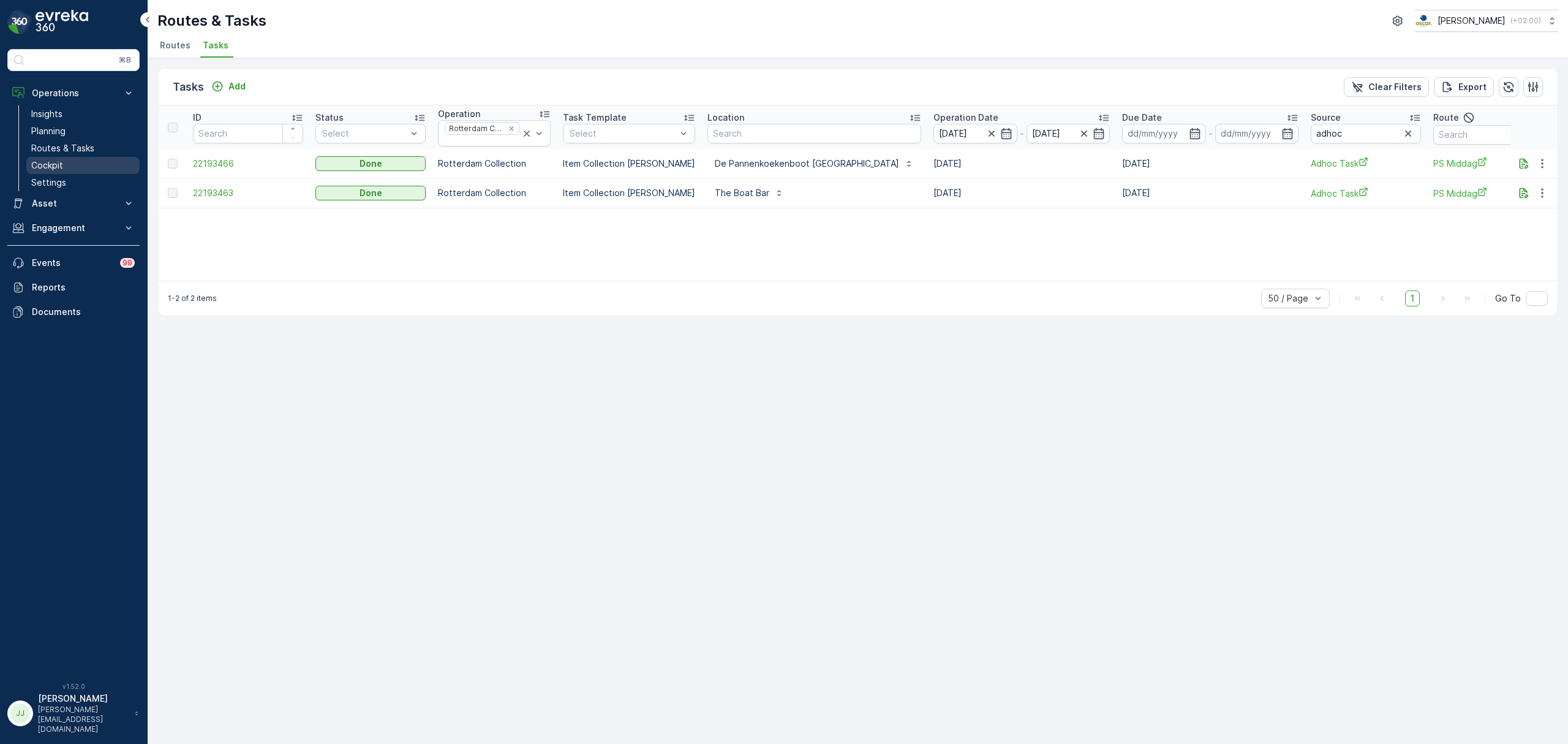
click at [52, 163] on p "Cockpit" at bounding box center [47, 166] width 32 height 13
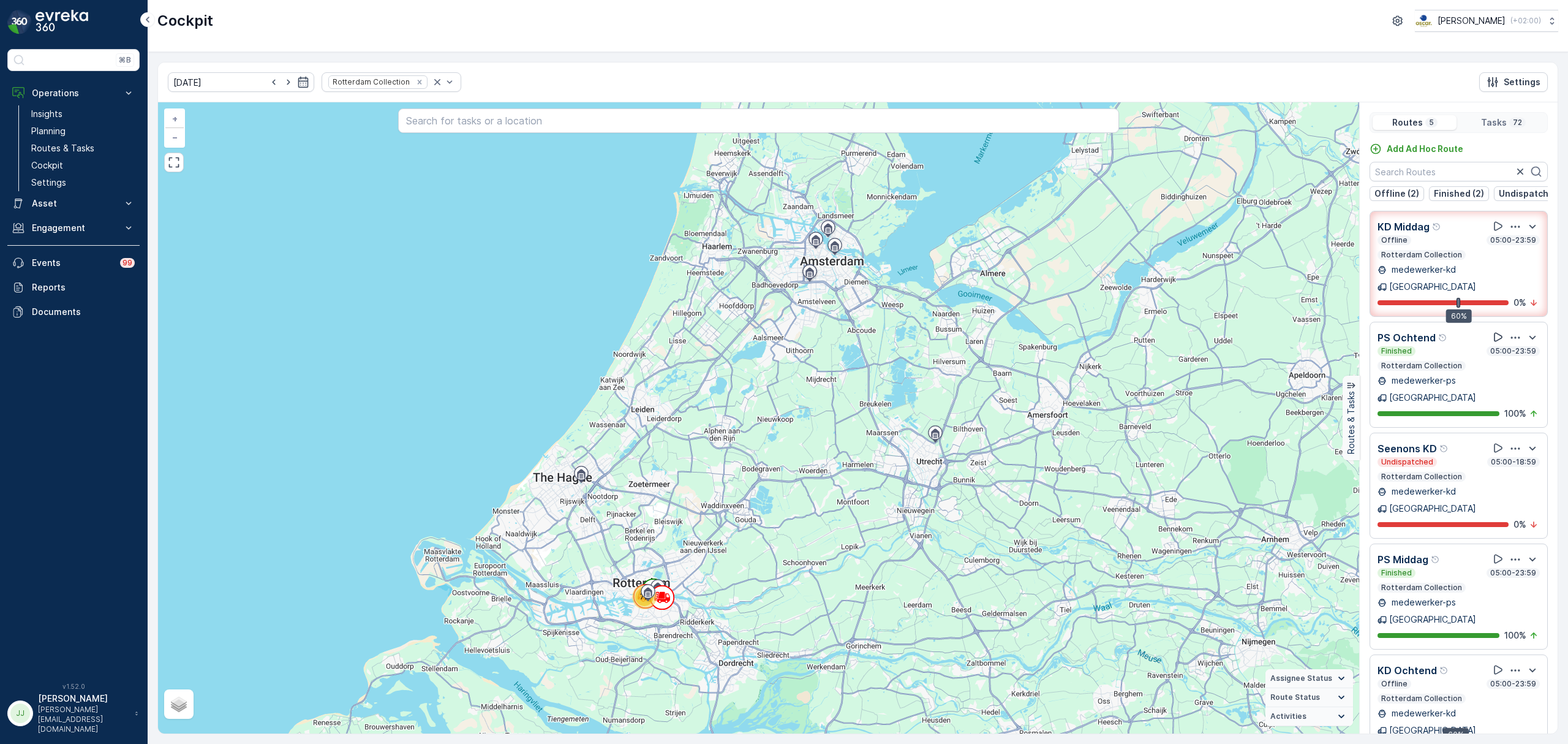
click at [1500, 322] on div "PS Ochtend Finished 05:00-23:59 Rotterdam Collection medewerker-ps Rotterdam 10…" at bounding box center [1459, 375] width 178 height 106
click at [1500, 305] on div at bounding box center [1443, 303] width 131 height 5
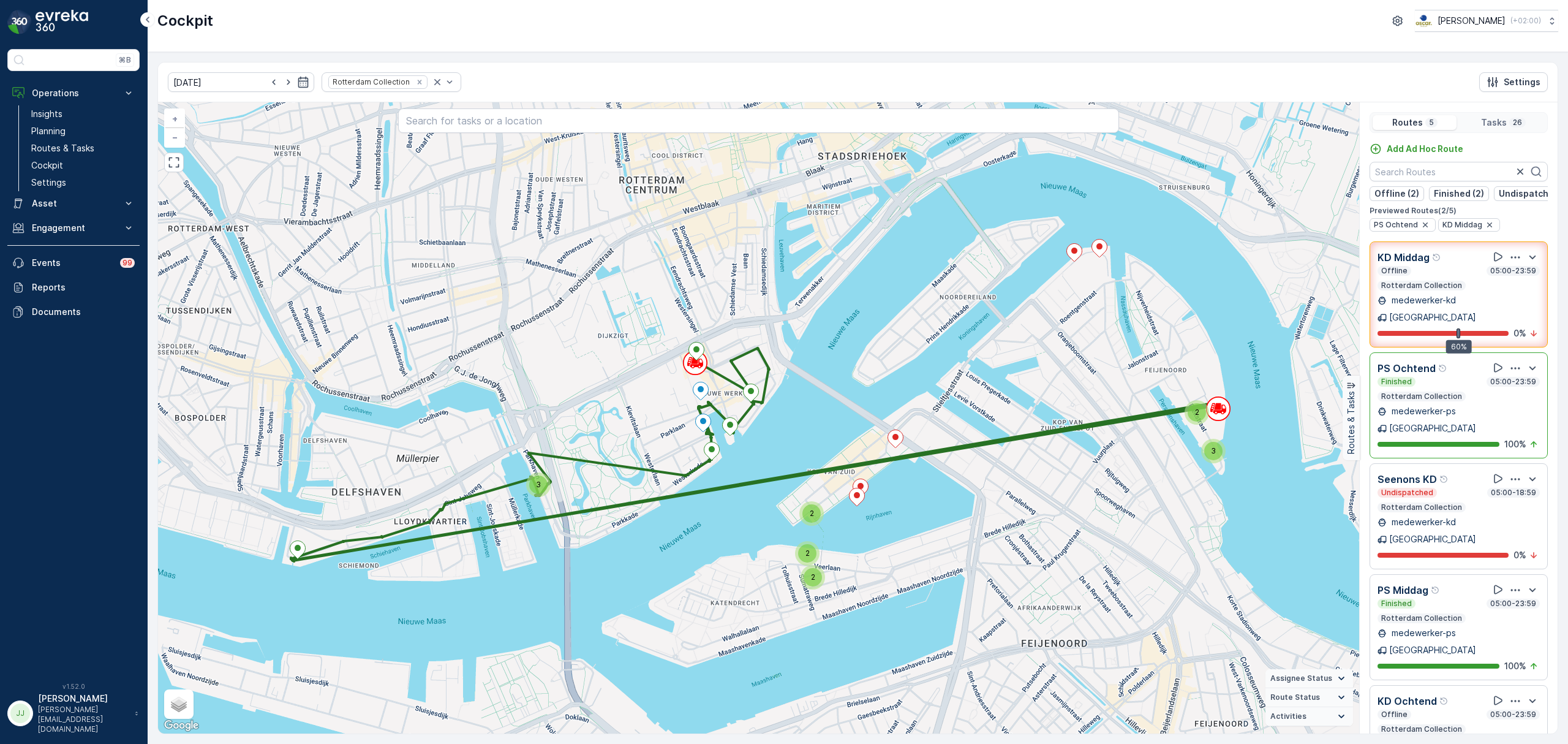
click at [1468, 390] on div "Finished 05:00-23:59 Rotterdam Collection" at bounding box center [1458, 389] width 162 height 24
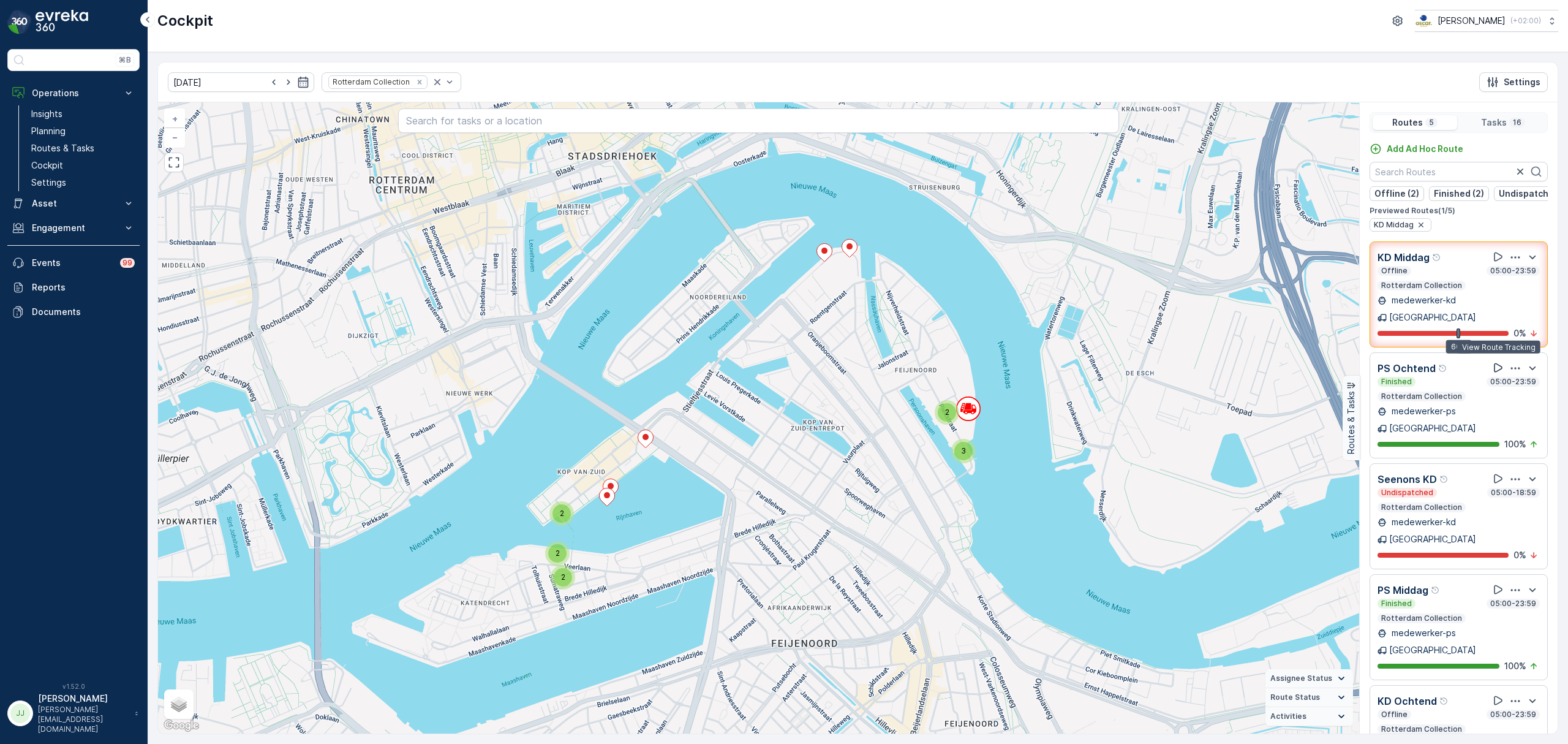
click at [1496, 361] on icon at bounding box center [1498, 368] width 13 height 13
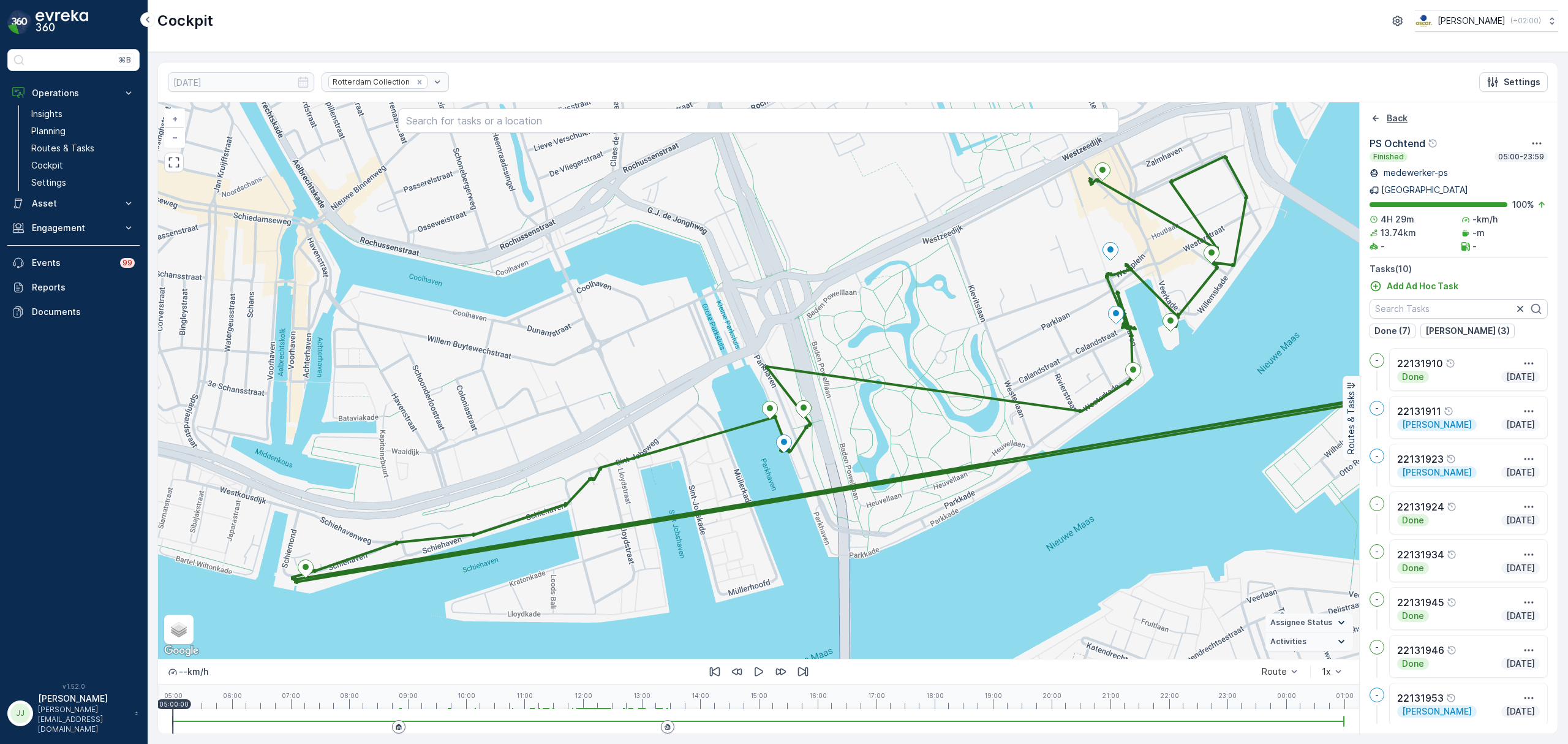
click at [1371, 115] on icon "Back" at bounding box center [1376, 119] width 13 height 13
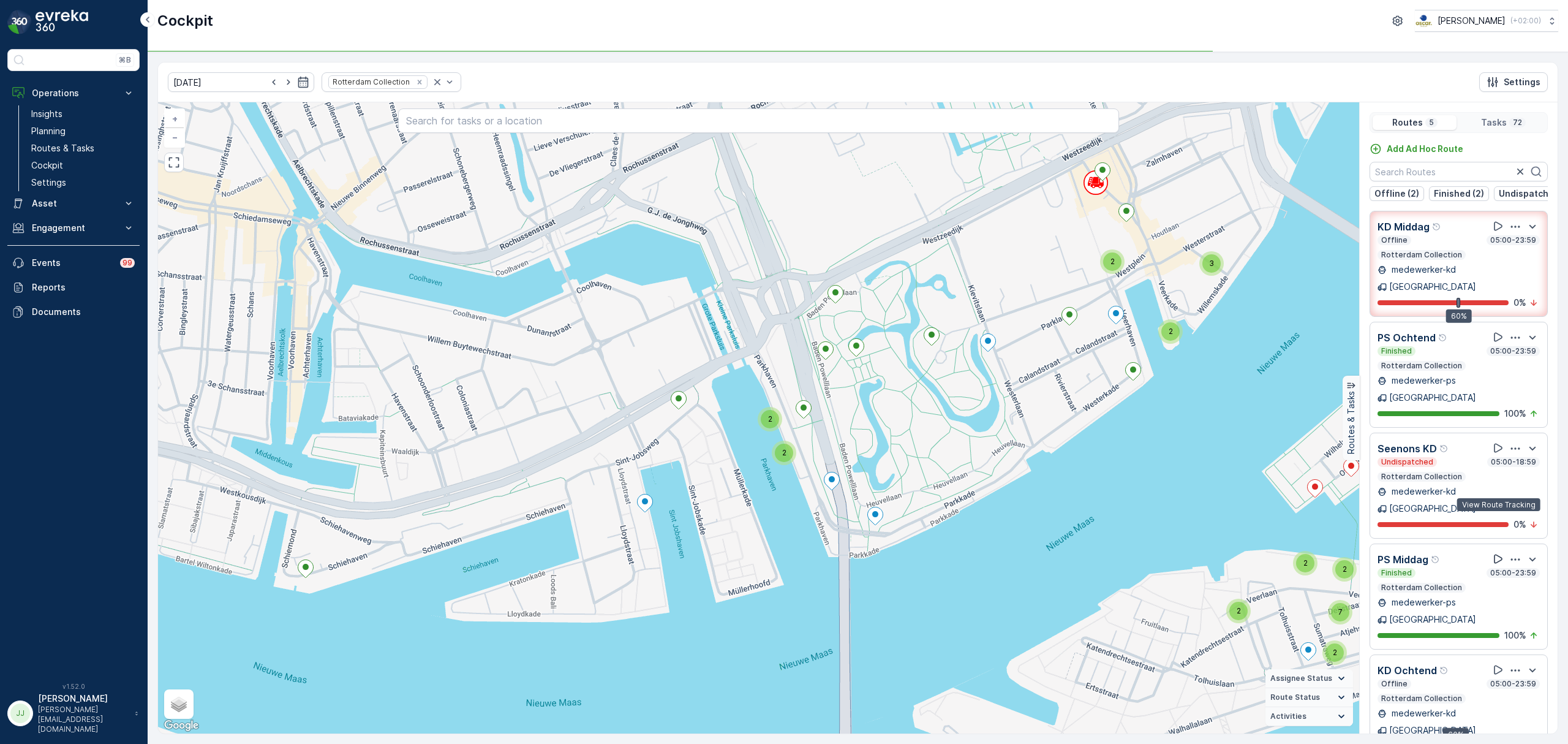
click at [1496, 553] on icon at bounding box center [1498, 559] width 13 height 13
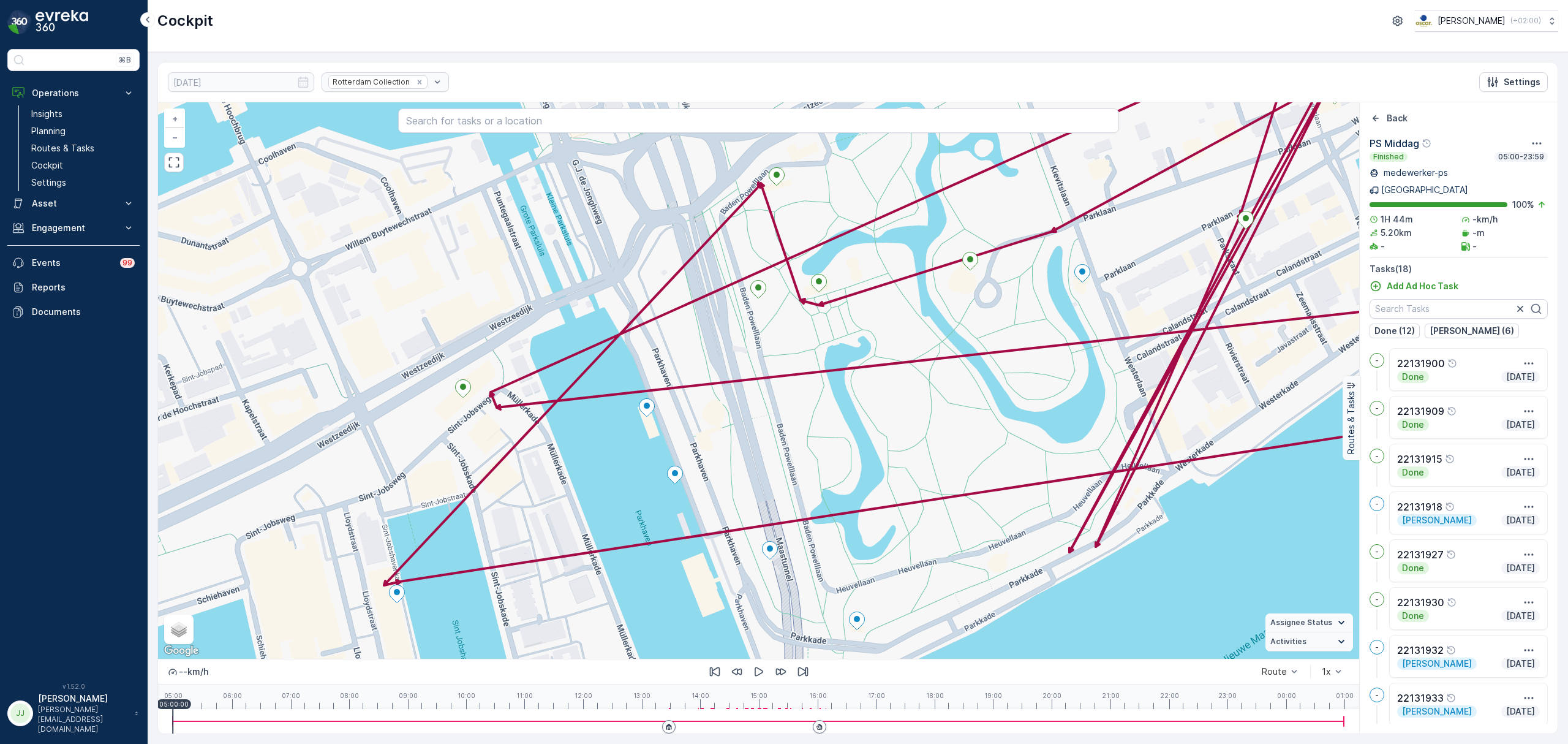
drag, startPoint x: 595, startPoint y: 491, endPoint x: 613, endPoint y: 489, distance: 18.1
click at [613, 489] on div "+ − Satellite Roadmap Terrain Hybrid Leaflet Keyboard shortcuts Map Data Map da…" at bounding box center [758, 380] width 1201 height 556
click at [677, 479] on icon at bounding box center [674, 475] width 15 height 18
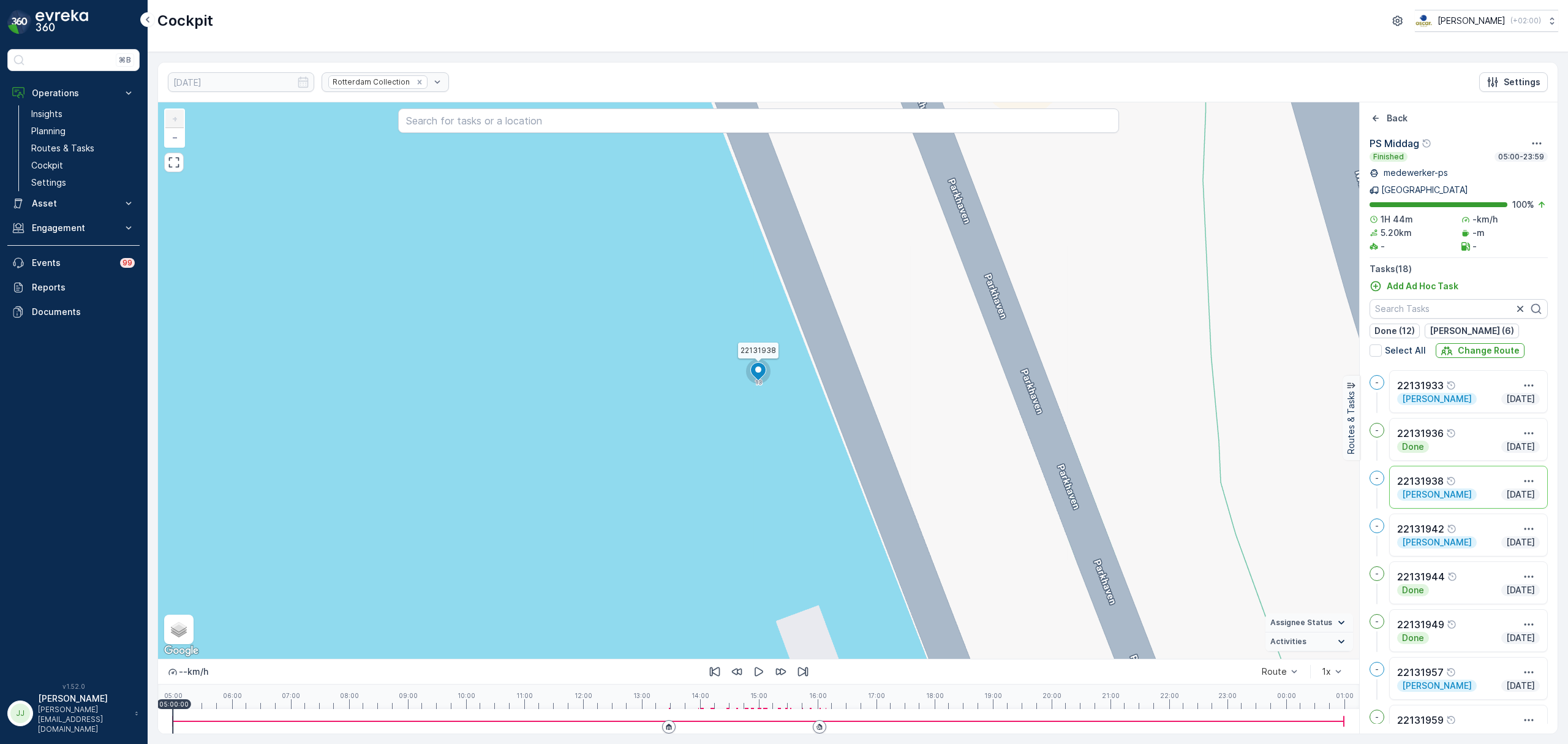
scroll to position [305, 0]
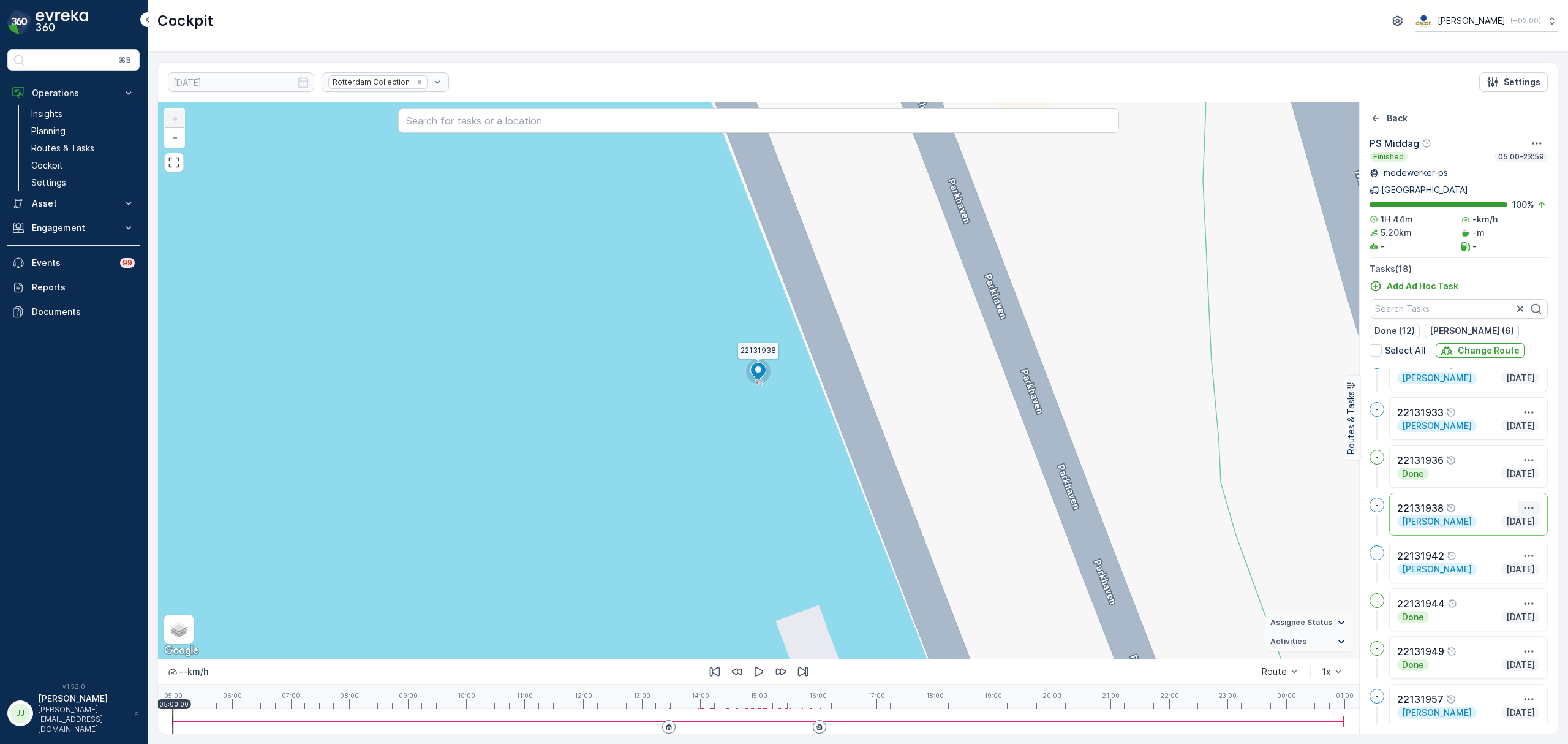
click at [1523, 502] on icon "button" at bounding box center [1529, 508] width 13 height 13
click at [1519, 520] on span "See More Details" at bounding box center [1507, 526] width 71 height 13
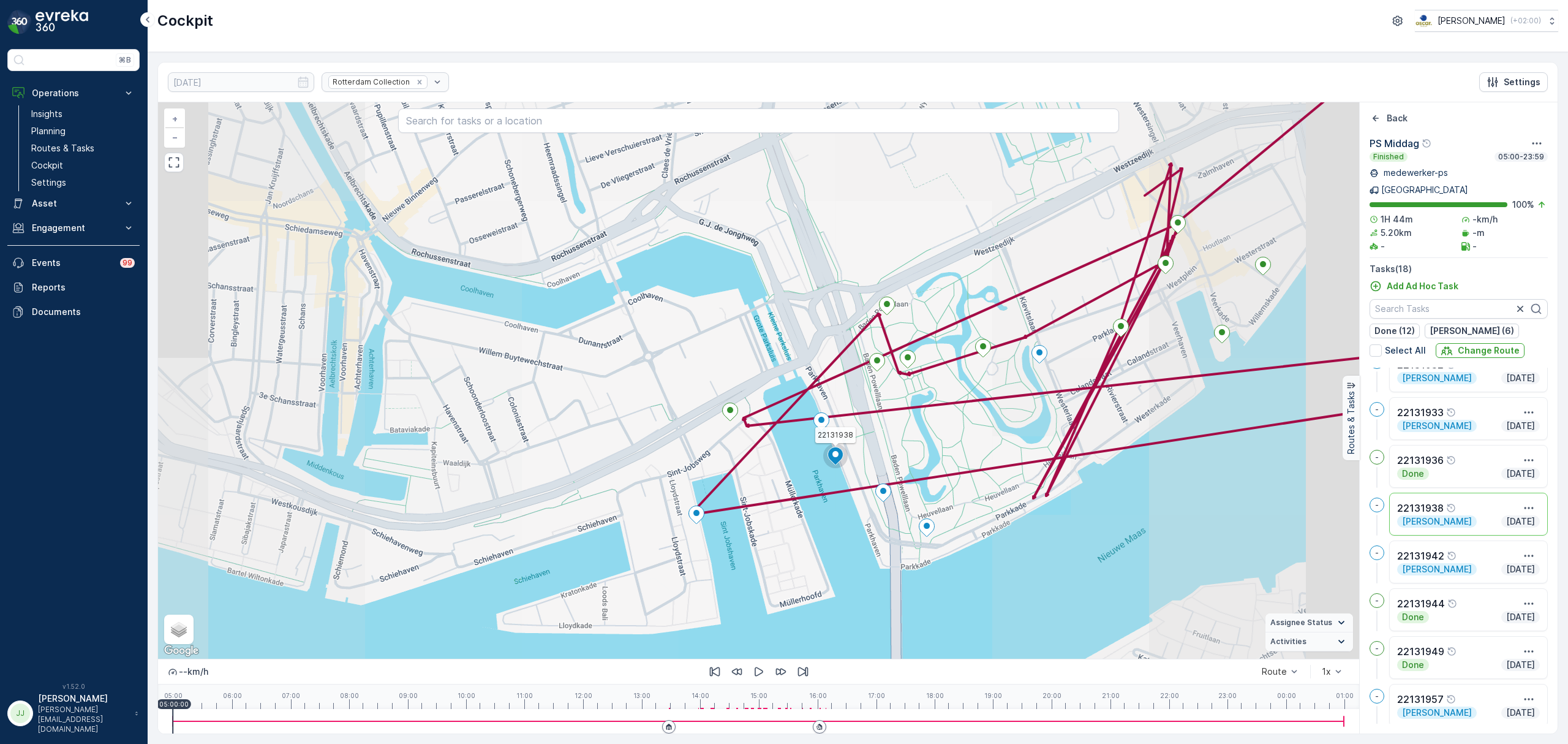
drag, startPoint x: 1000, startPoint y: 418, endPoint x: 916, endPoint y: 427, distance: 84.5
click at [916, 427] on div "22131938 + − Satellite Roadmap Terrain Hybrid Leaflet Keyboard shortcuts Map Da…" at bounding box center [758, 380] width 1201 height 556
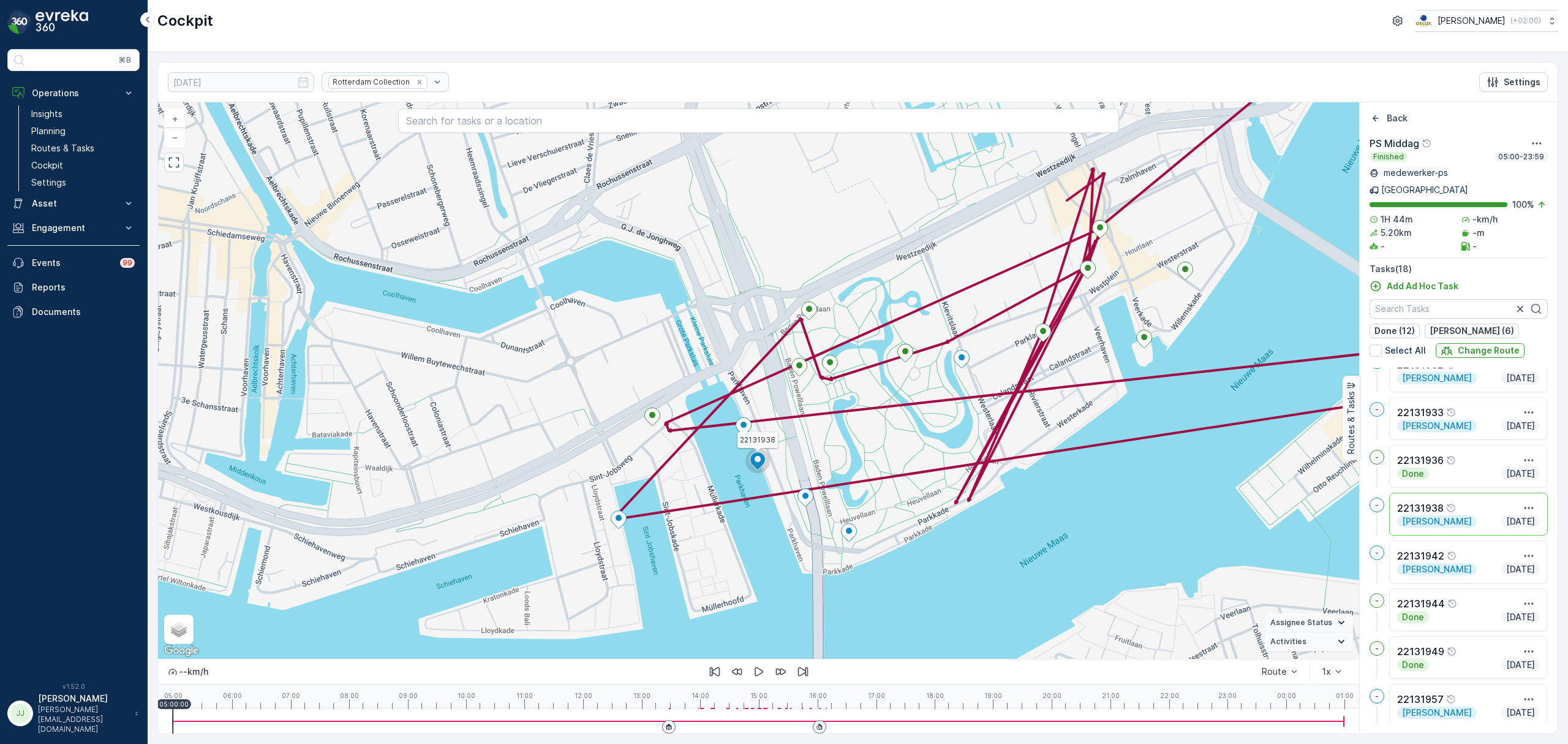
drag, startPoint x: 960, startPoint y: 432, endPoint x: 834, endPoint y: 437, distance: 126.1
click at [834, 437] on div "22131938 + − Satellite Roadmap Terrain Hybrid Leaflet Keyboard shortcuts Map Da…" at bounding box center [758, 380] width 1201 height 556
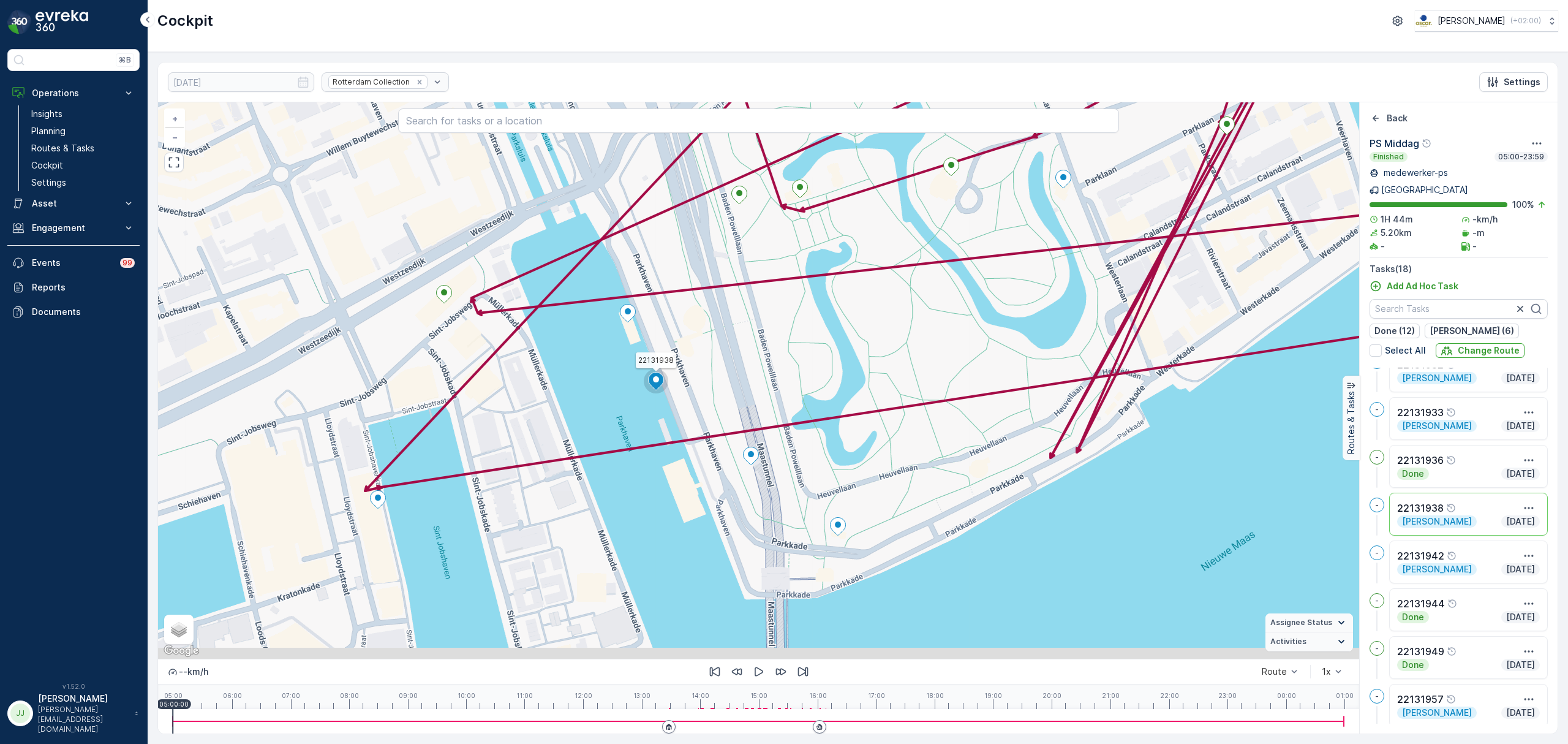
click at [809, 541] on div "22131938 + − Satellite Roadmap Terrain Hybrid Leaflet Keyboard shortcuts Map Da…" at bounding box center [758, 380] width 1201 height 556
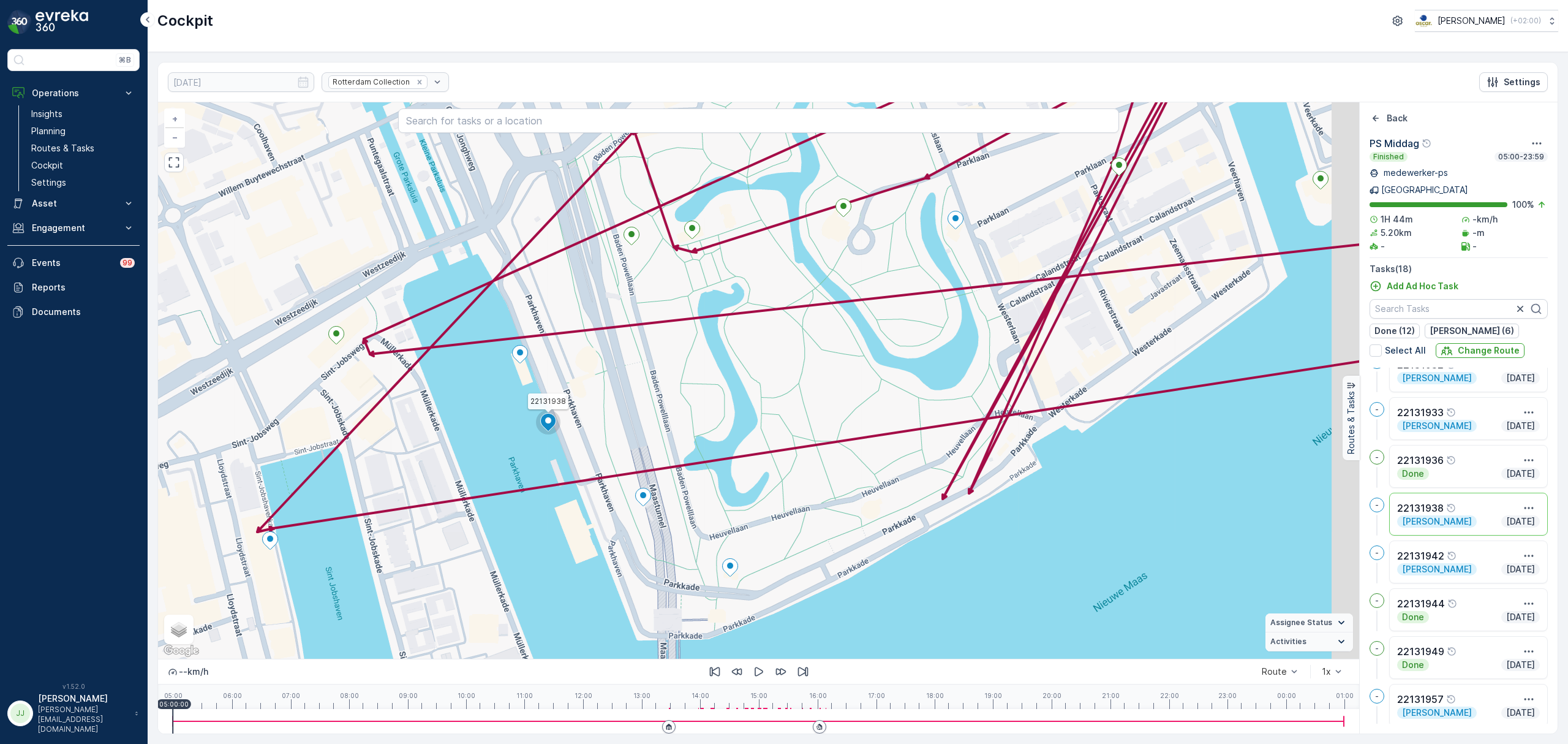
click at [866, 573] on div "22131938 + − Satellite Roadmap Terrain Hybrid Leaflet Keyboard shortcuts Map Da…" at bounding box center [758, 380] width 1201 height 556
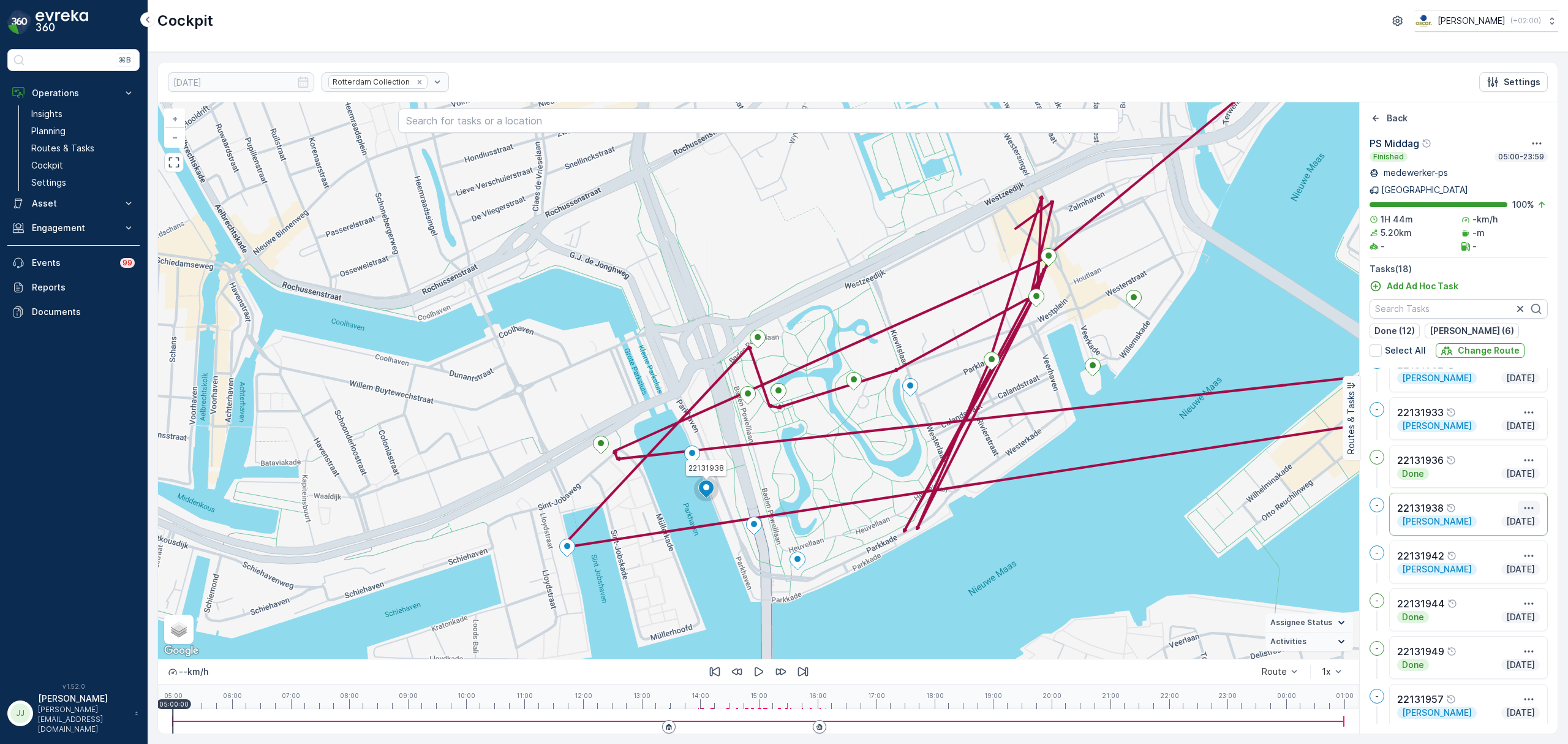
click at [1528, 502] on icon "button" at bounding box center [1529, 508] width 13 height 13
click at [1503, 520] on span "See More Details" at bounding box center [1507, 526] width 71 height 13
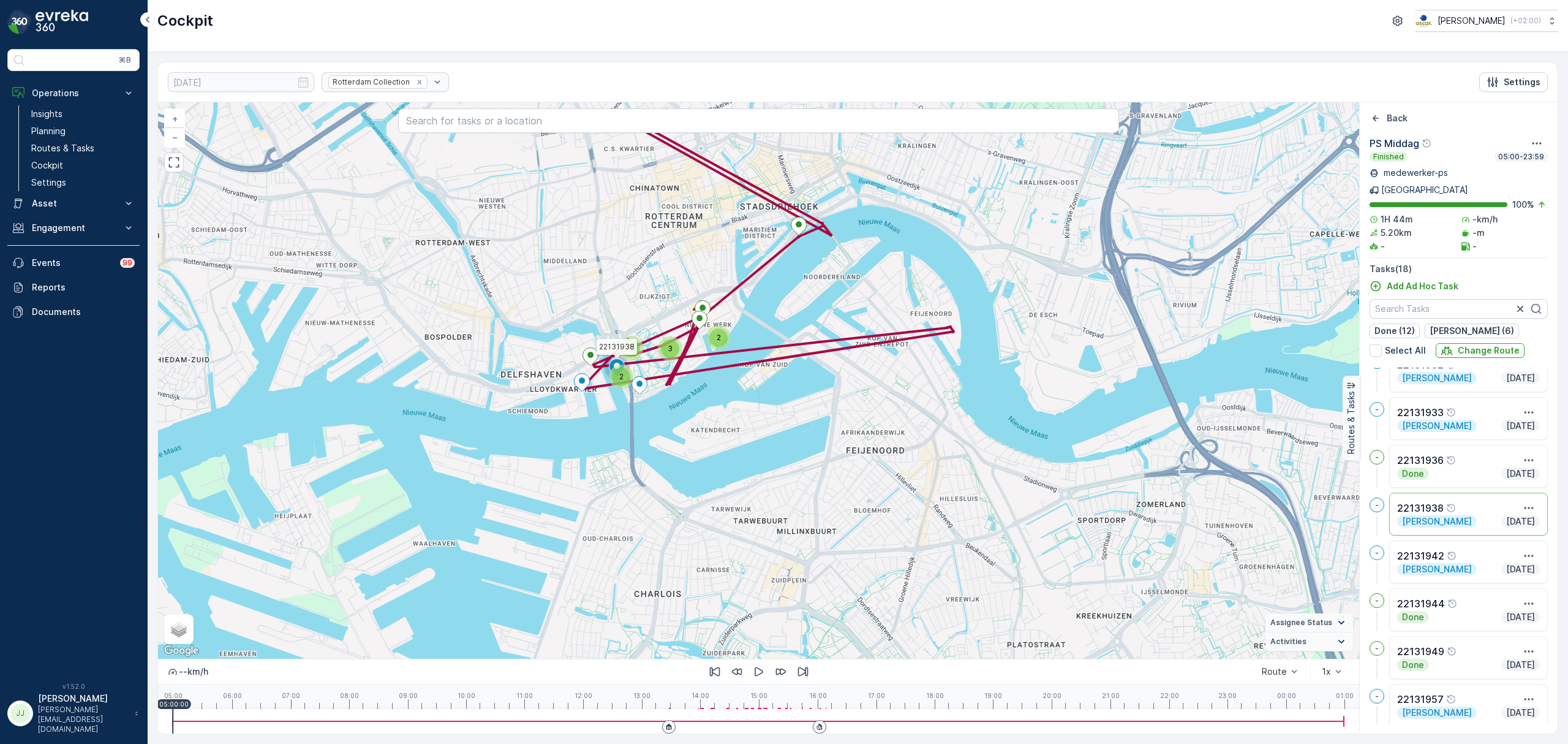
drag, startPoint x: 643, startPoint y: 336, endPoint x: 539, endPoint y: 376, distance: 111.4
click at [539, 376] on div "3 2 2 3 22131938 + − Satellite Roadmap Terrain Hybrid Leaflet Keyboard shortcut…" at bounding box center [758, 380] width 1201 height 556
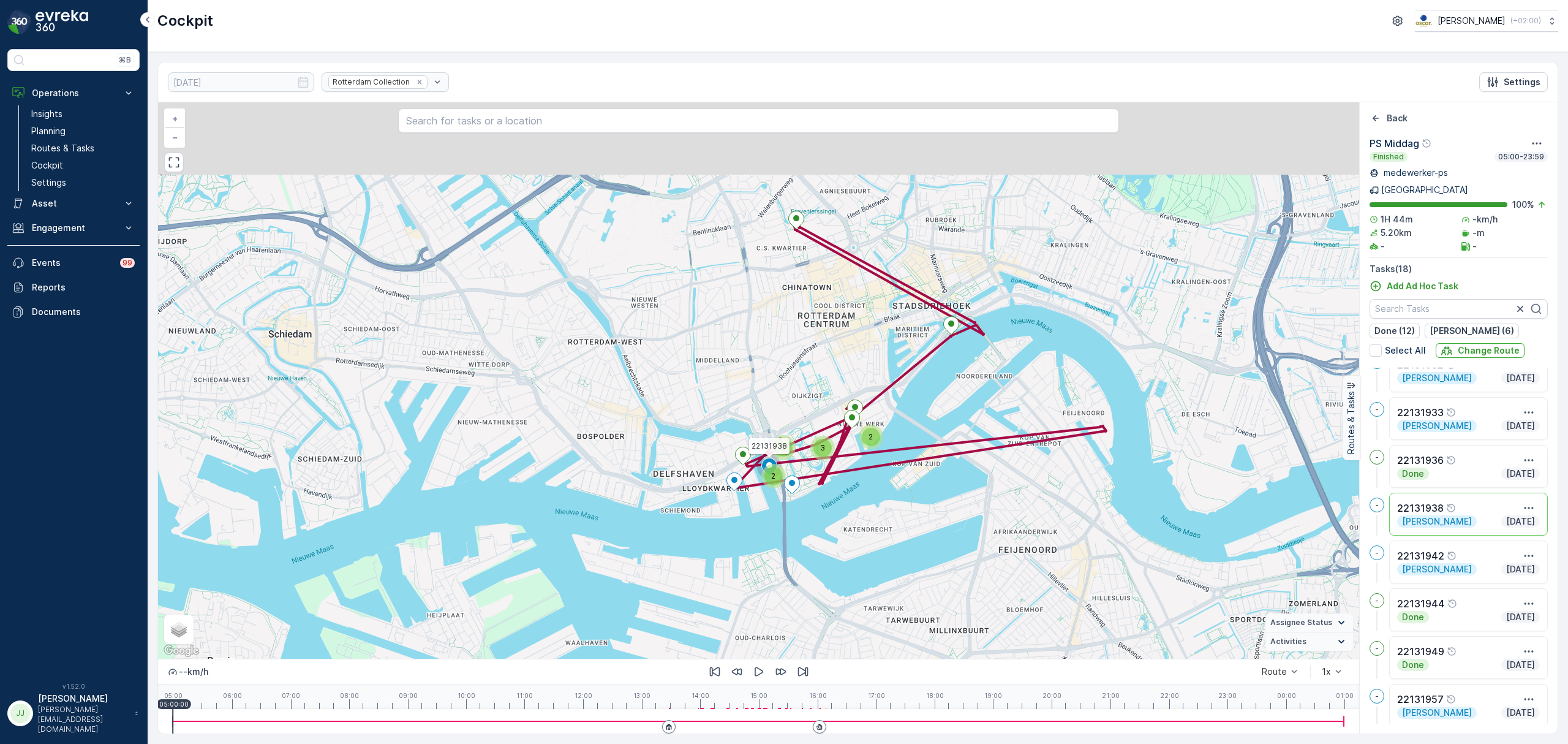
drag, startPoint x: 792, startPoint y: 435, endPoint x: 961, endPoint y: 525, distance: 191.5
click at [961, 525] on div "3 2 2 3 22131938 + − Satellite Roadmap Terrain Hybrid Leaflet Keyboard shortcut…" at bounding box center [758, 380] width 1201 height 556
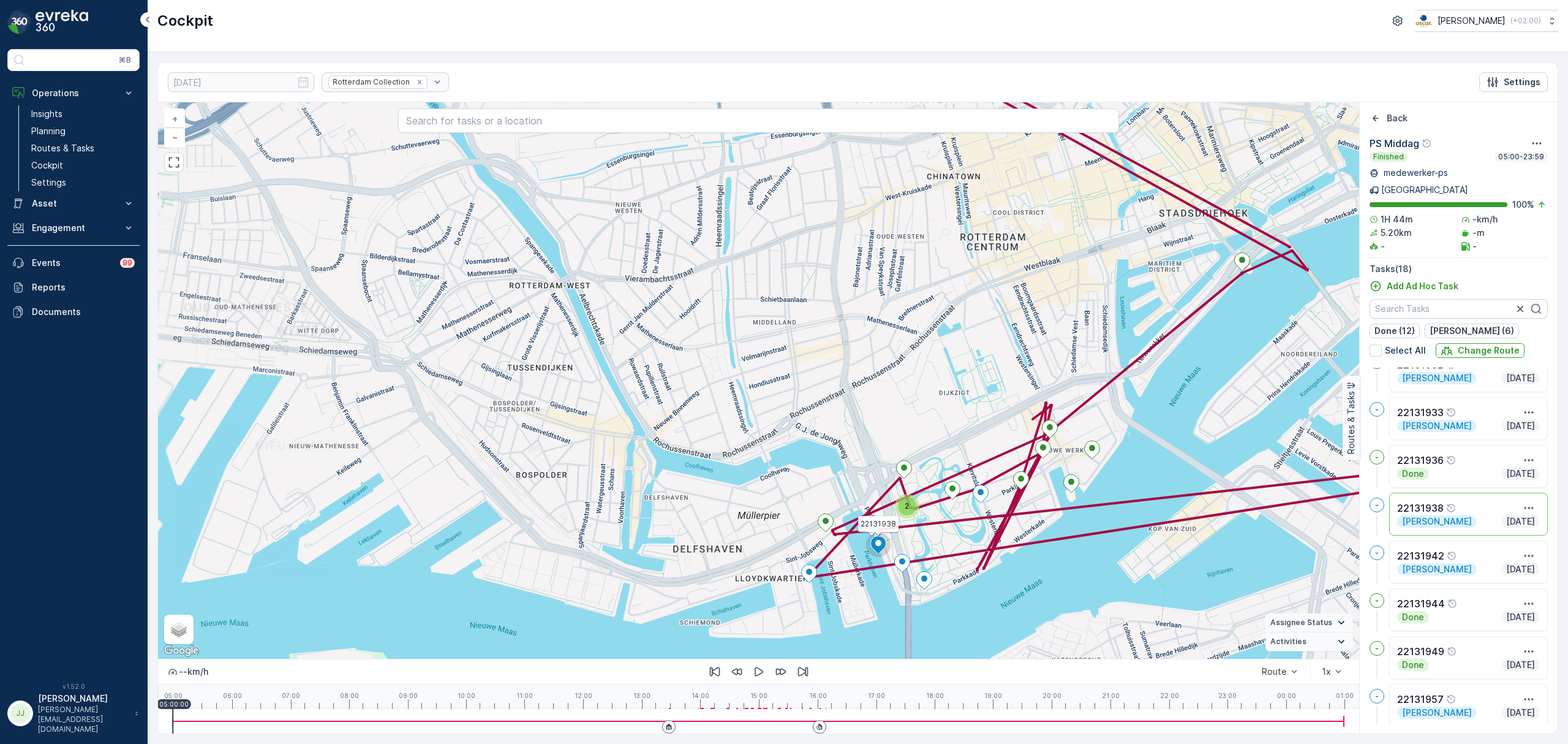
drag, startPoint x: 566, startPoint y: 424, endPoint x: 494, endPoint y: 405, distance: 74.5
click at [494, 405] on div "3 2 2 3 2 22131938 + − Satellite Roadmap Terrain Hybrid Leaflet Keyboard shortc…" at bounding box center [758, 380] width 1201 height 556
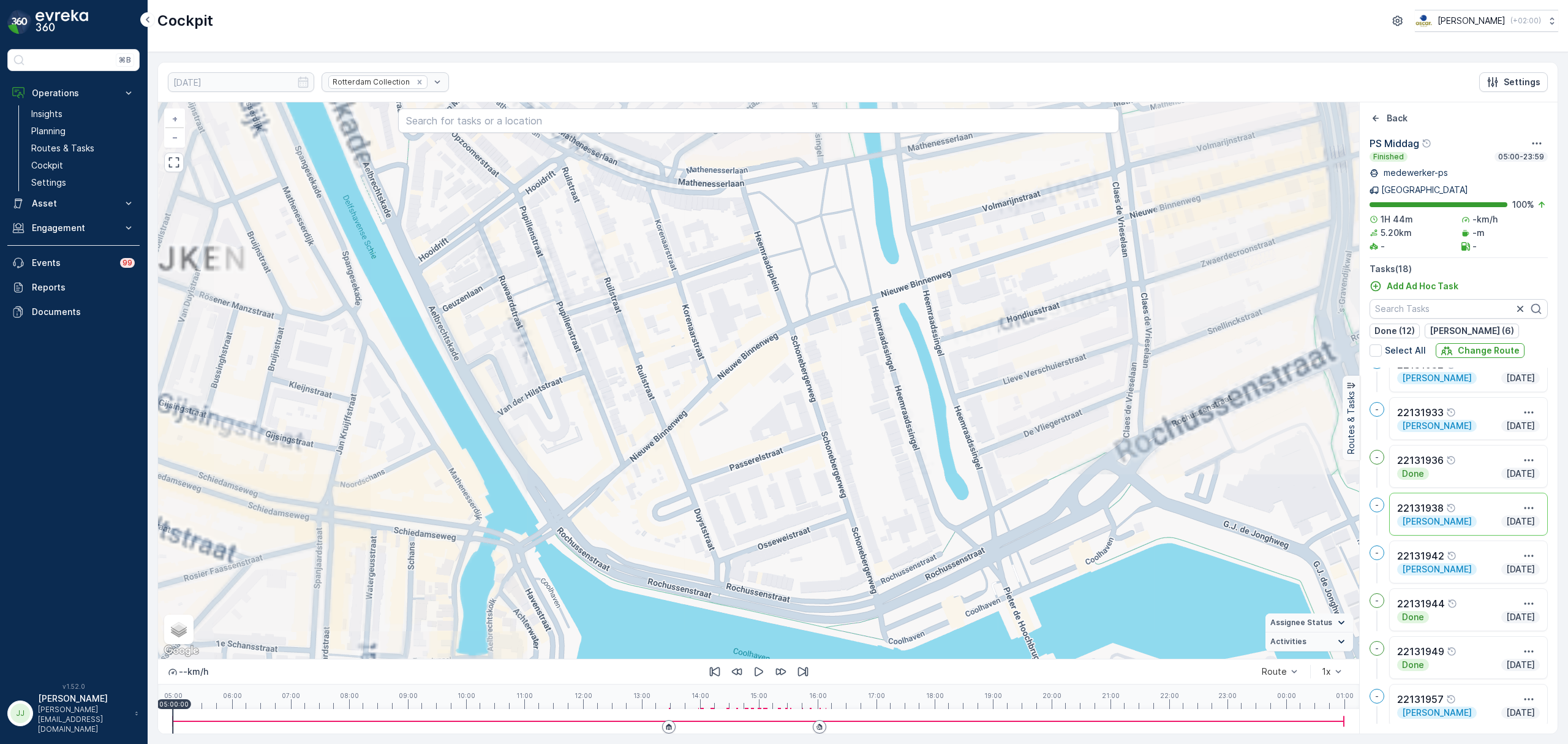
drag, startPoint x: 649, startPoint y: 438, endPoint x: 248, endPoint y: 290, distance: 427.4
click at [248, 290] on div "22131938 + − Satellite Roadmap Terrain Hybrid Leaflet Keyboard shortcuts Map Da…" at bounding box center [758, 380] width 1201 height 556
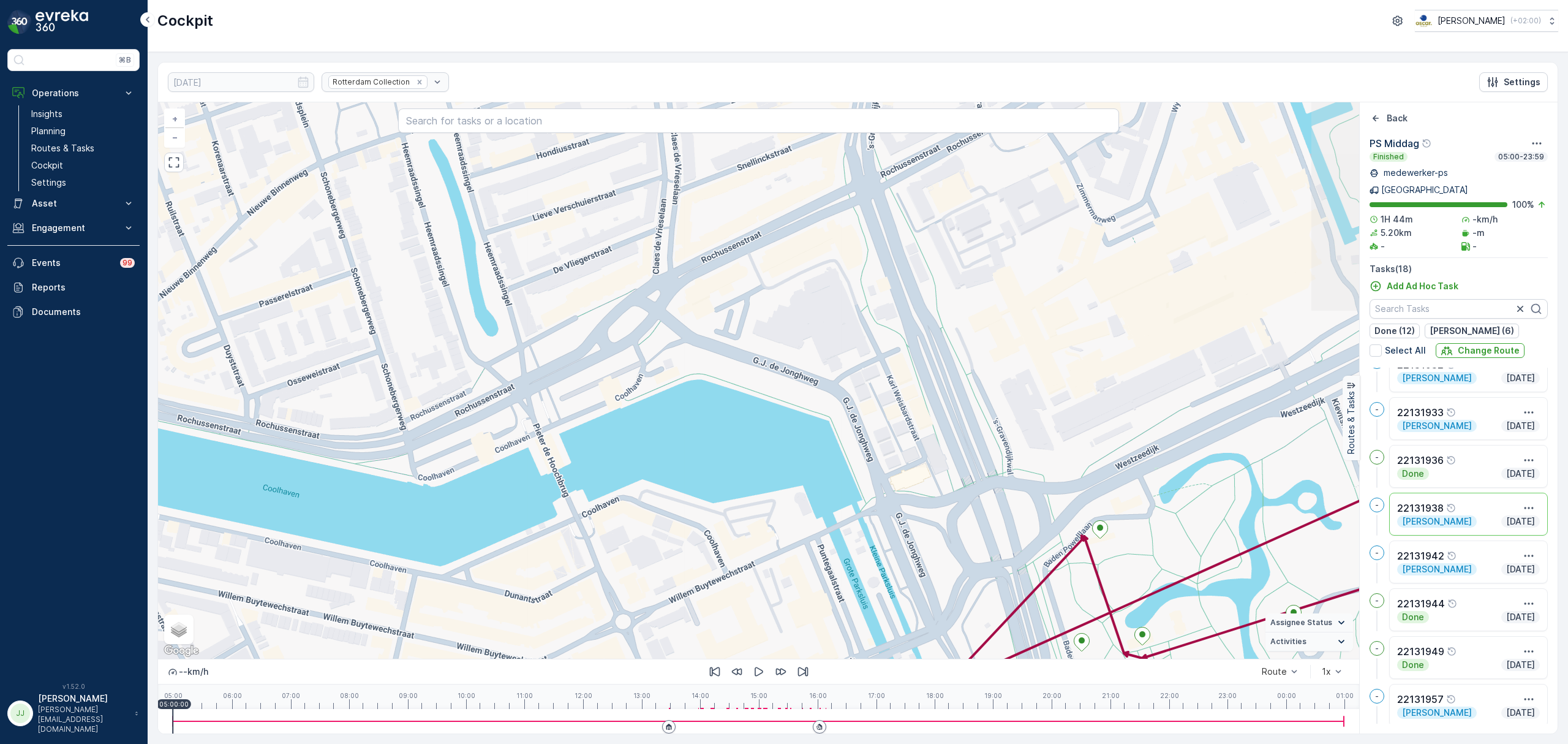
drag, startPoint x: 590, startPoint y: 380, endPoint x: 331, endPoint y: 326, distance: 264.6
click at [331, 326] on div "22131938 + − Satellite Roadmap Terrain Hybrid Leaflet Keyboard shortcuts Map Da…" at bounding box center [758, 380] width 1201 height 556
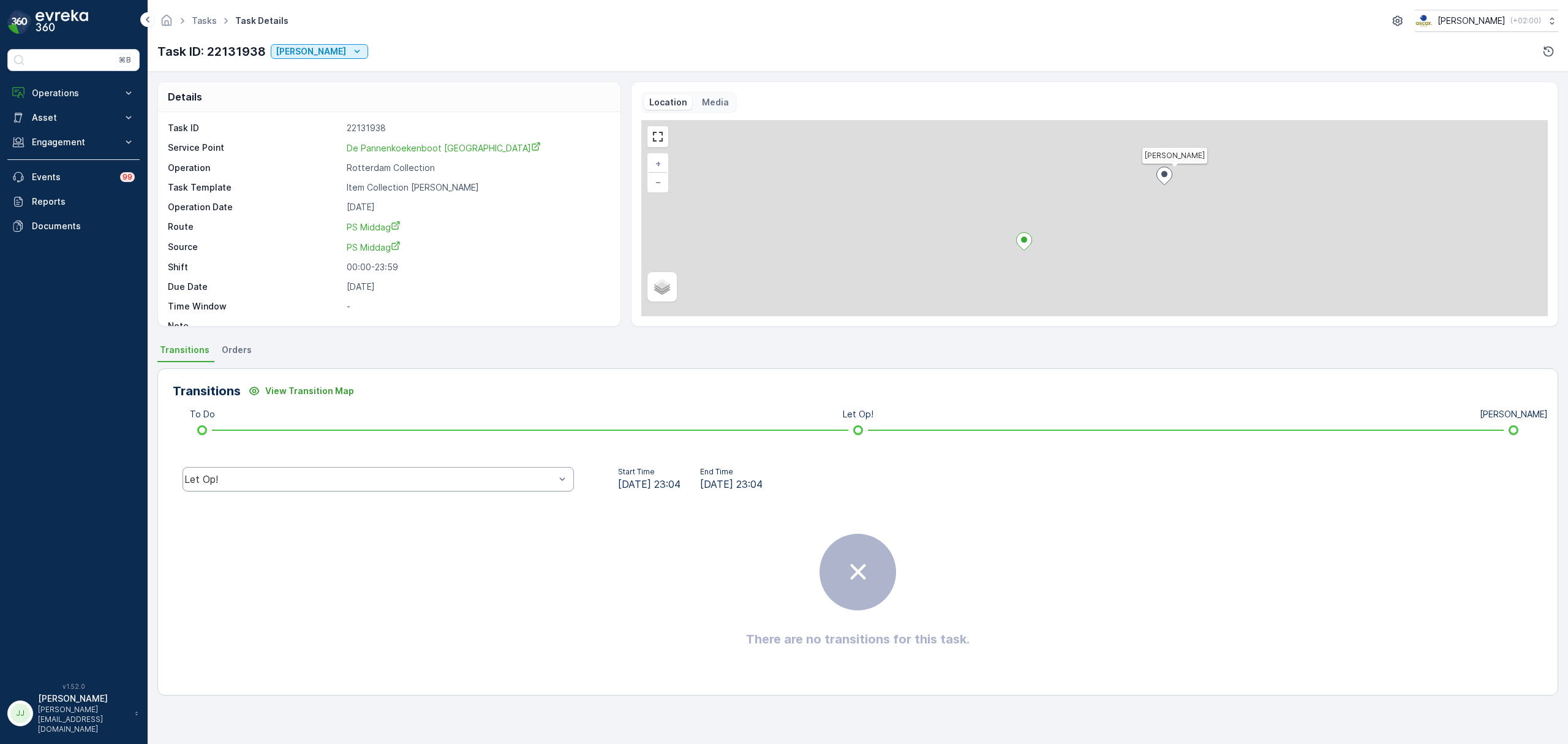
click at [339, 486] on div "Let Op!" at bounding box center [378, 479] width 391 height 24
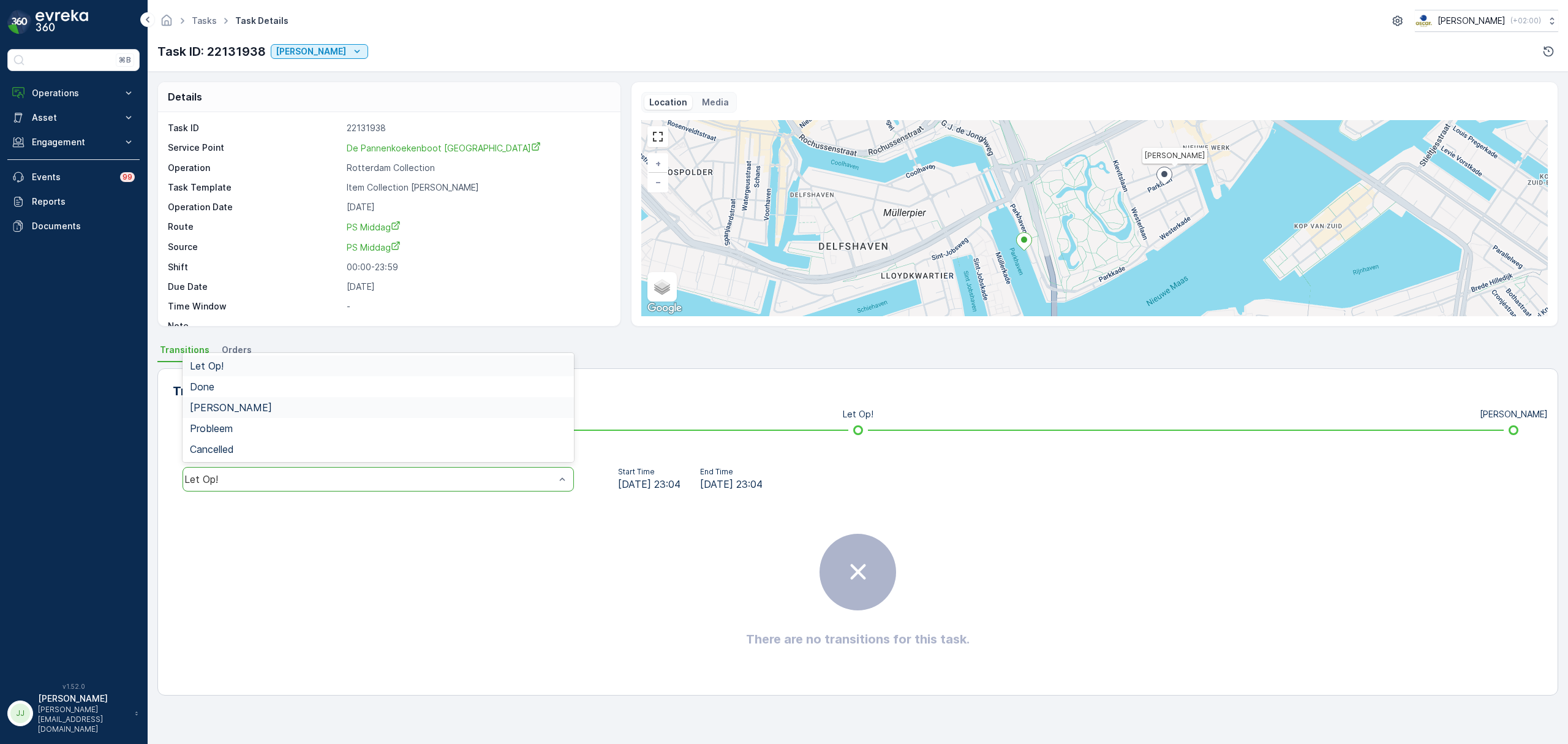
click at [243, 410] on div "[PERSON_NAME]" at bounding box center [378, 408] width 377 height 11
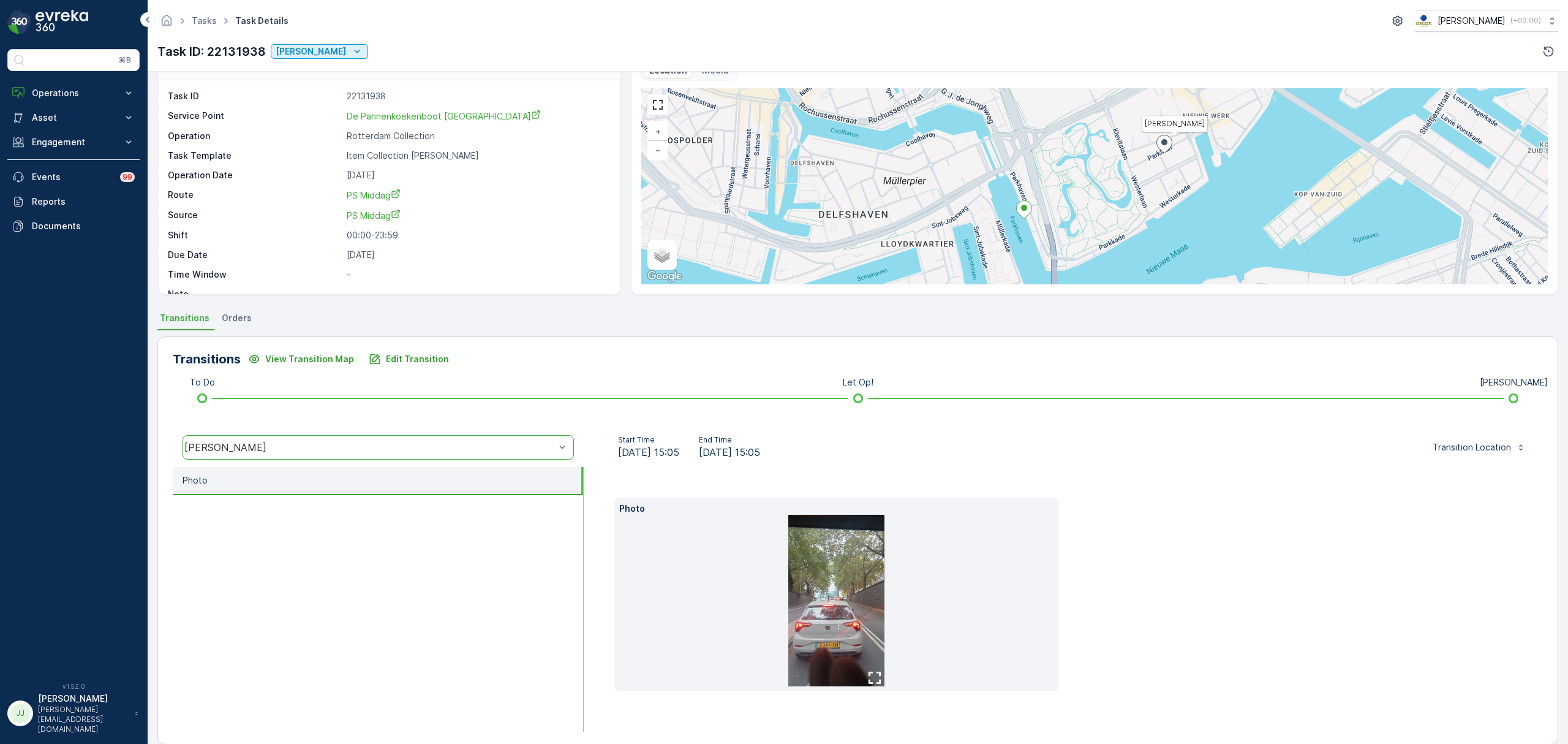
scroll to position [48, 0]
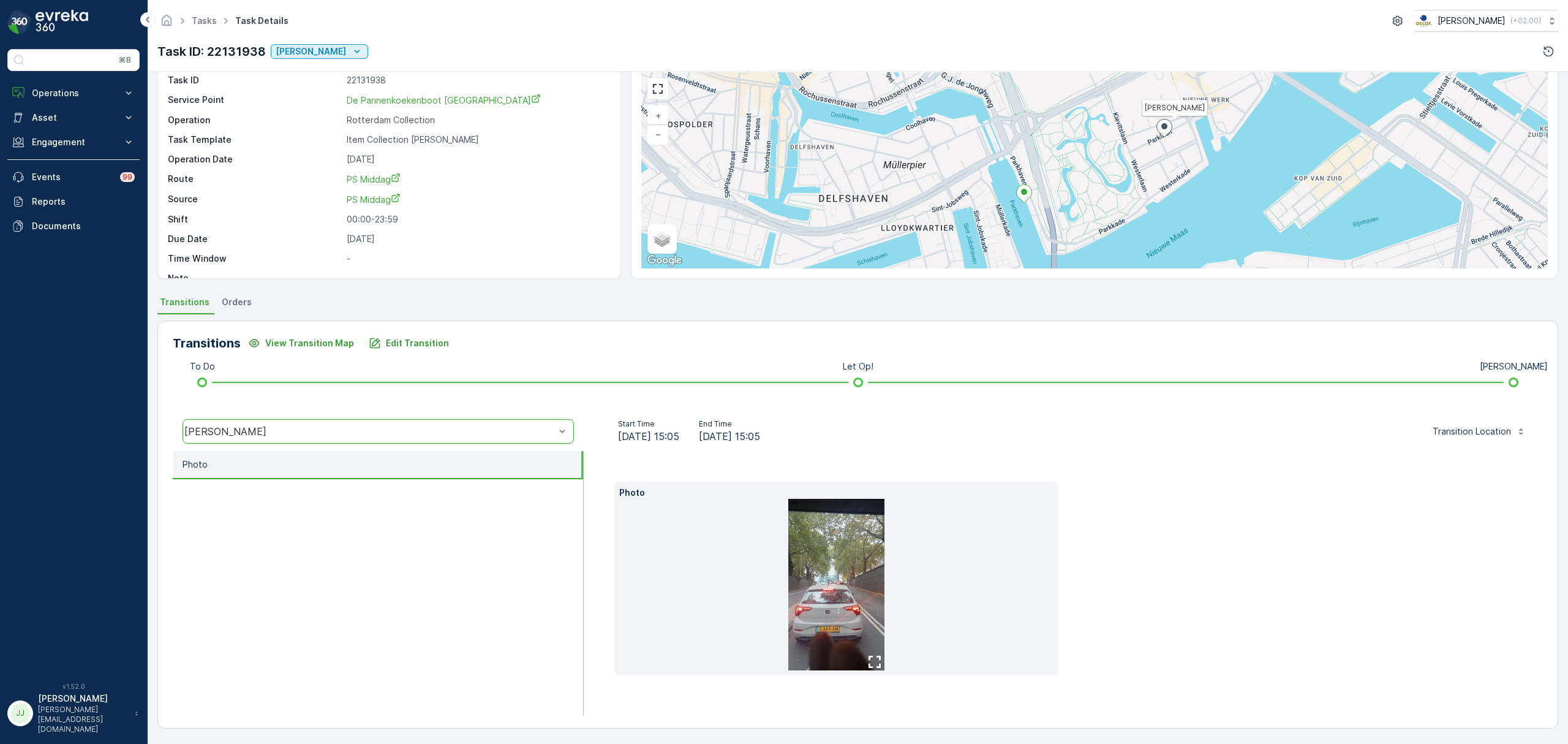
click at [861, 586] on img at bounding box center [837, 584] width 97 height 171
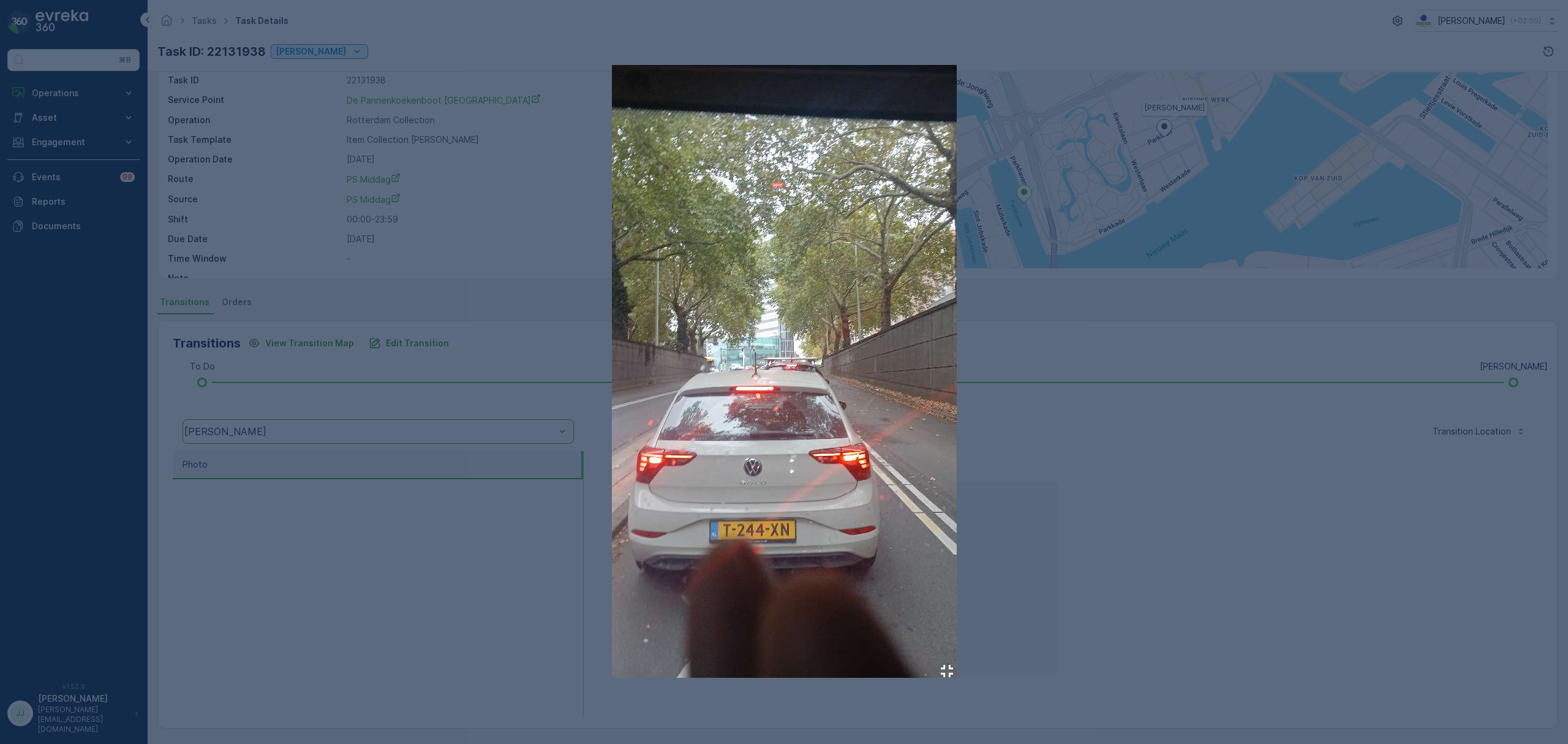
click at [349, 561] on div at bounding box center [784, 372] width 1568 height 744
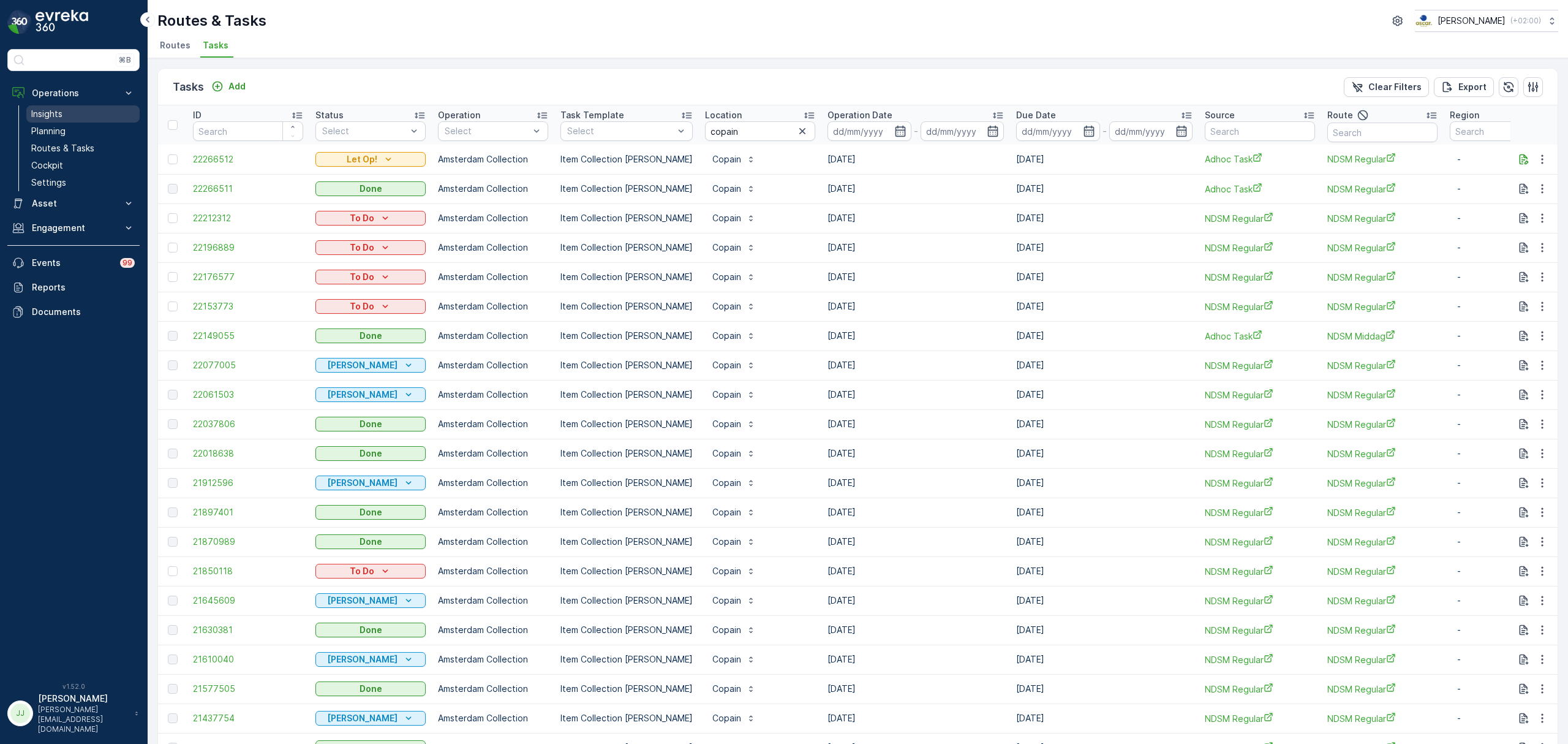
drag, startPoint x: 88, startPoint y: 126, endPoint x: 100, endPoint y: 118, distance: 14.4
click at [88, 126] on link "Planning" at bounding box center [83, 130] width 114 height 17
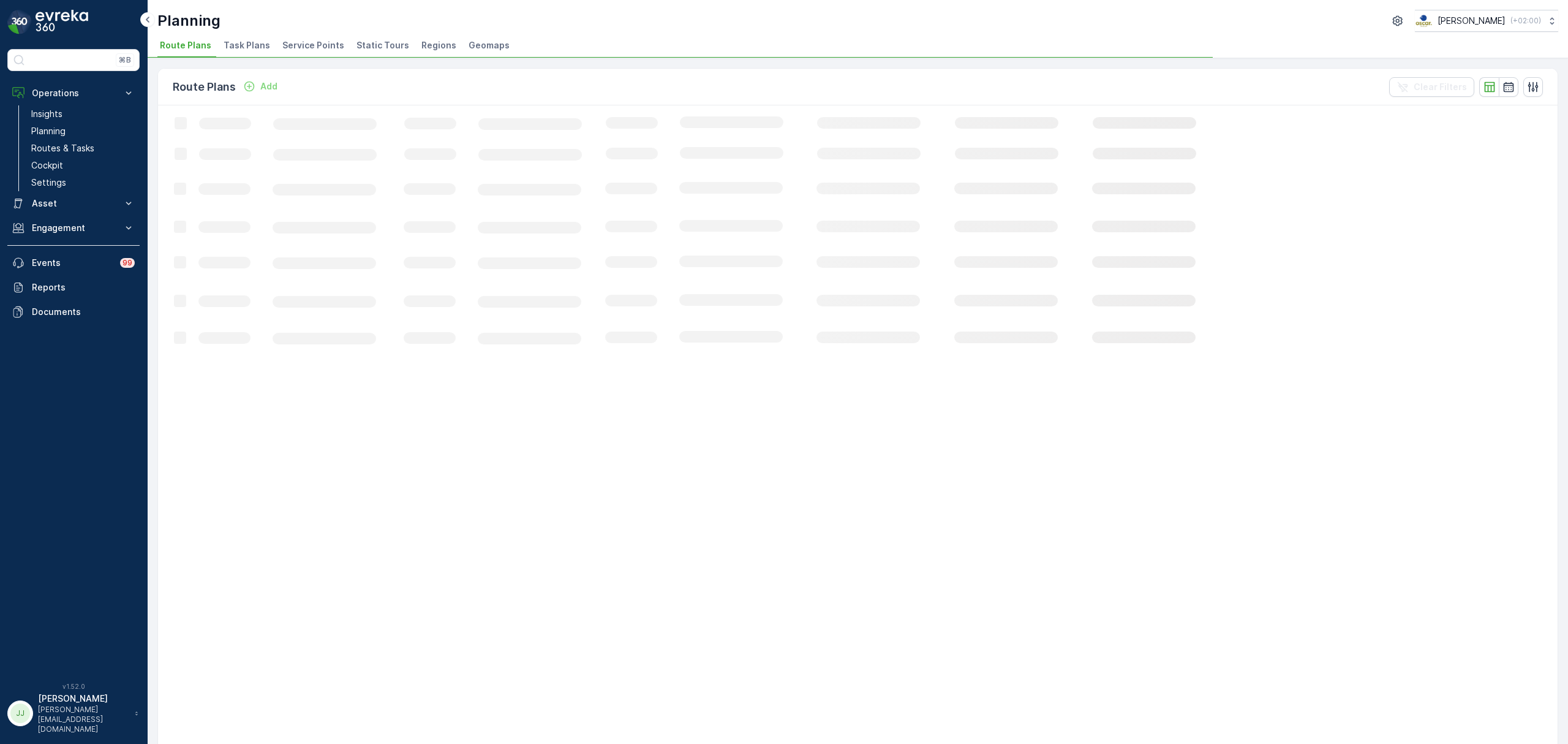
click at [266, 42] on li "Task Plans" at bounding box center [248, 47] width 54 height 21
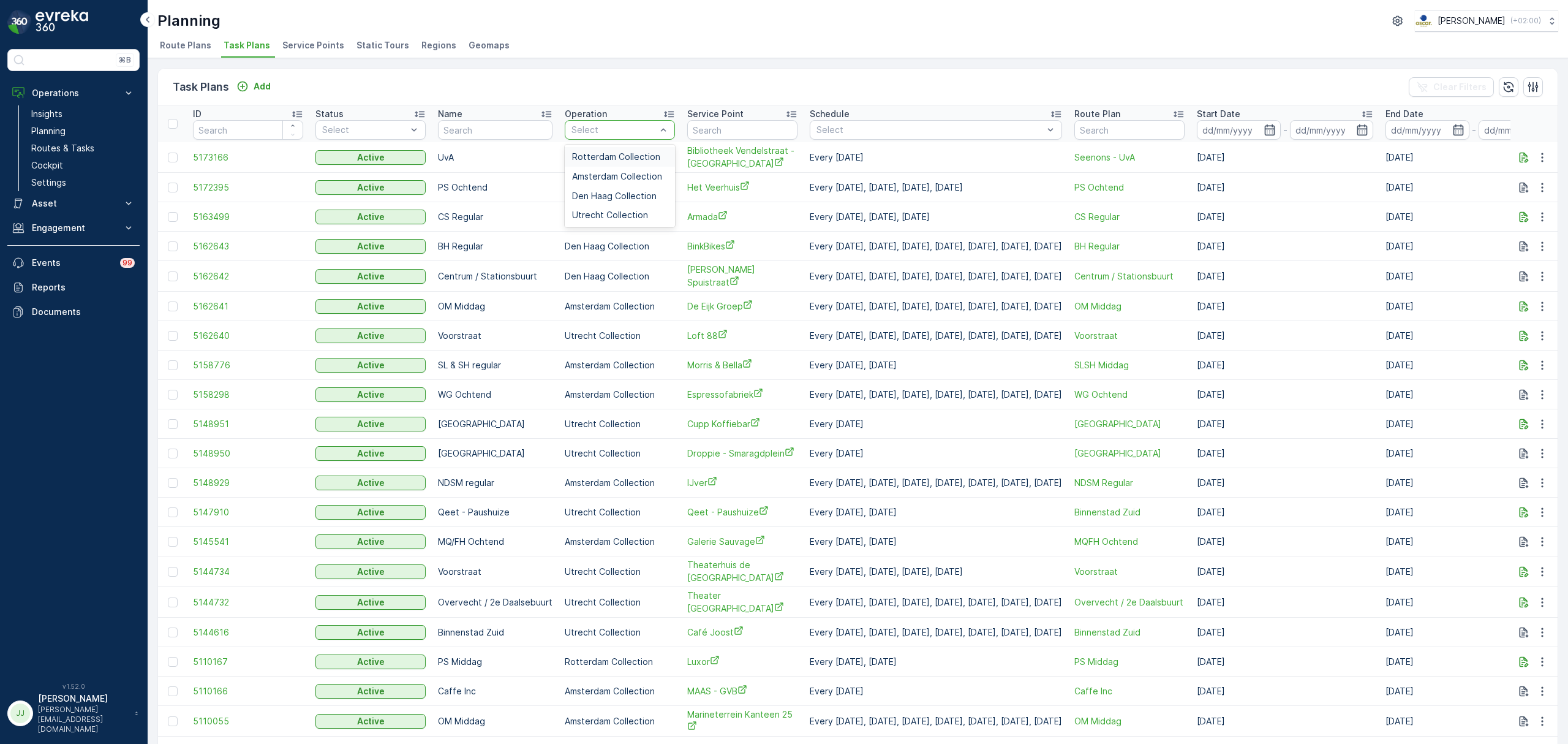
click at [616, 158] on span "Rotterdam Collection" at bounding box center [616, 157] width 88 height 10
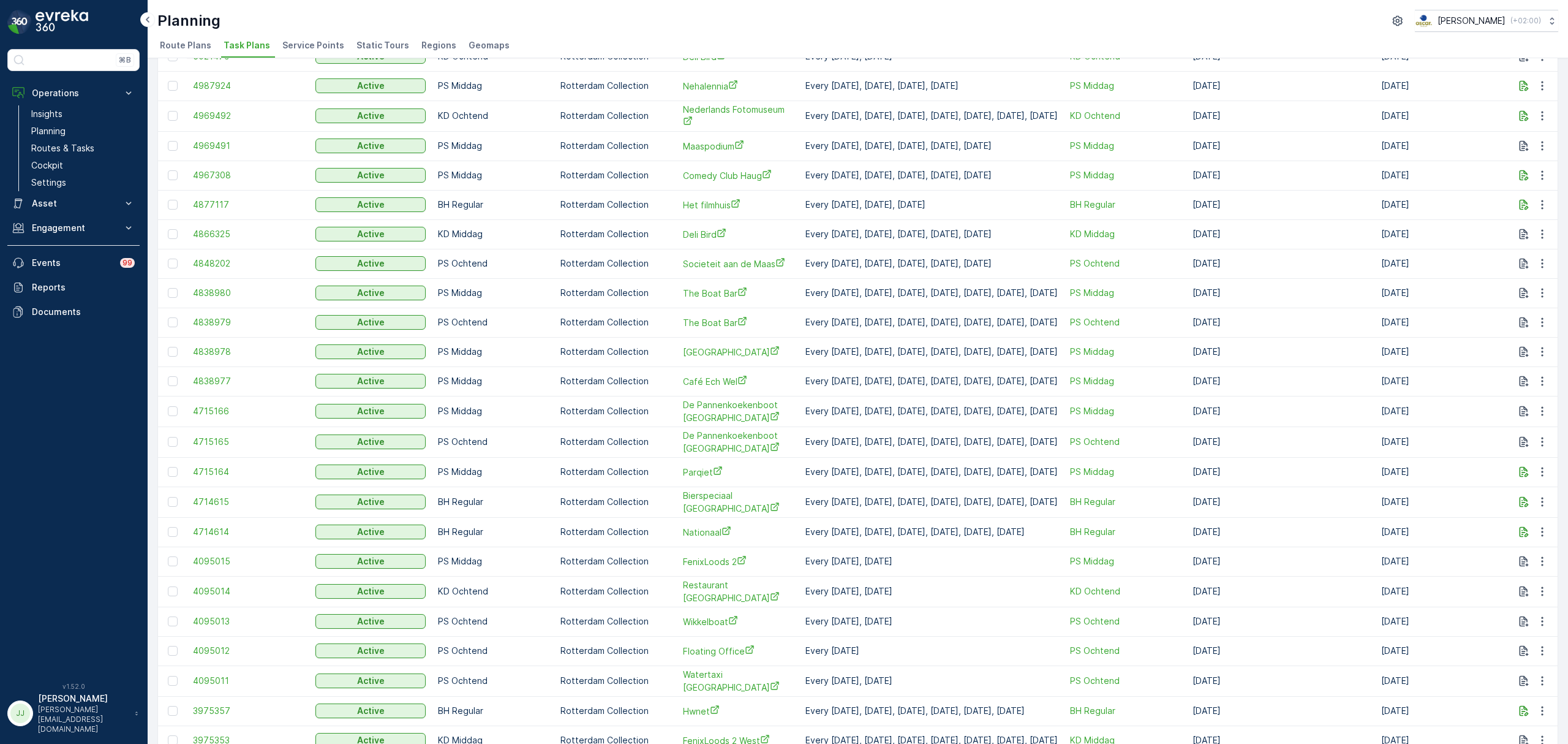
scroll to position [522, 0]
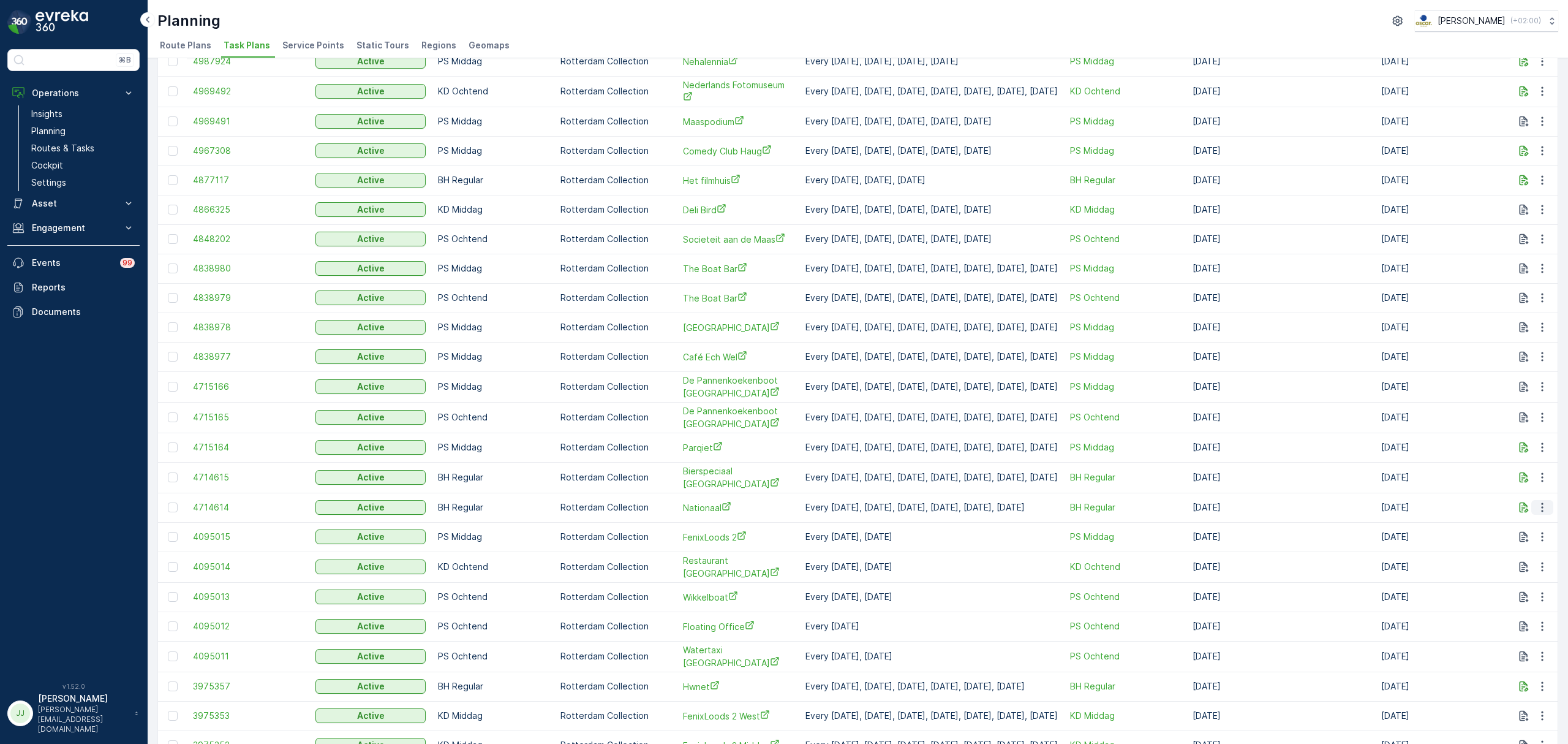
click at [1542, 501] on icon "button" at bounding box center [1542, 508] width 13 height 13
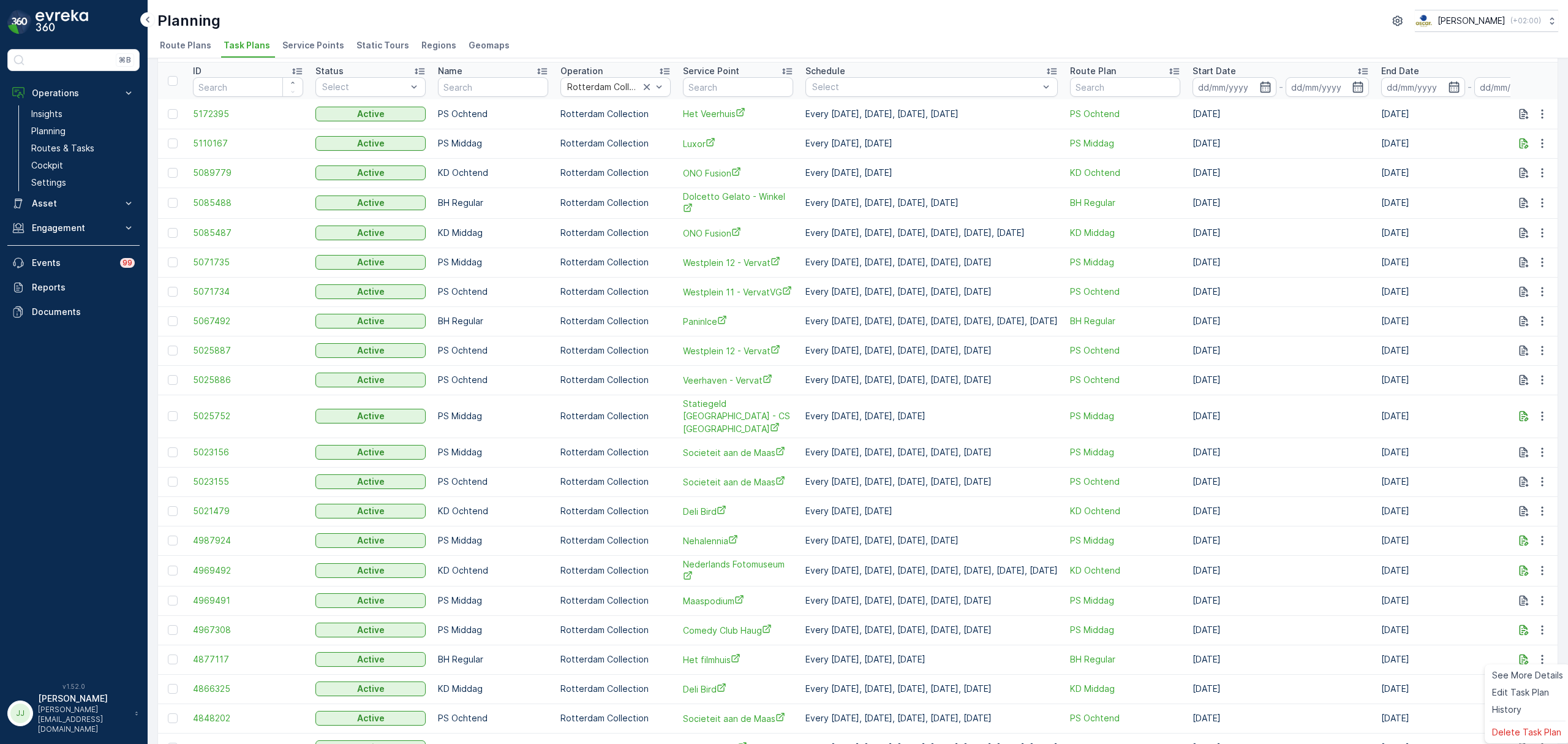
scroll to position [0, 0]
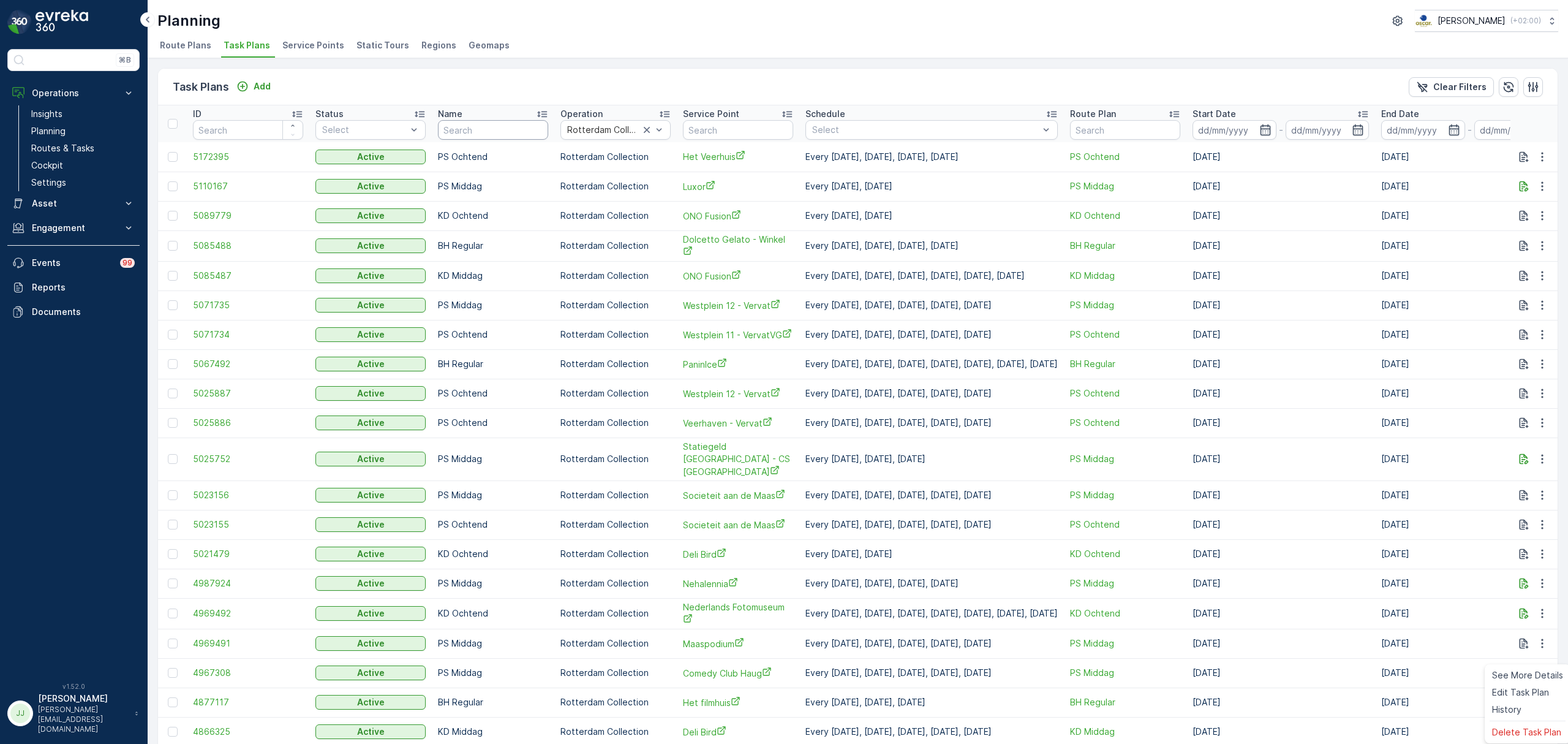
click at [477, 132] on input "text" at bounding box center [493, 129] width 110 height 19
type input "KD"
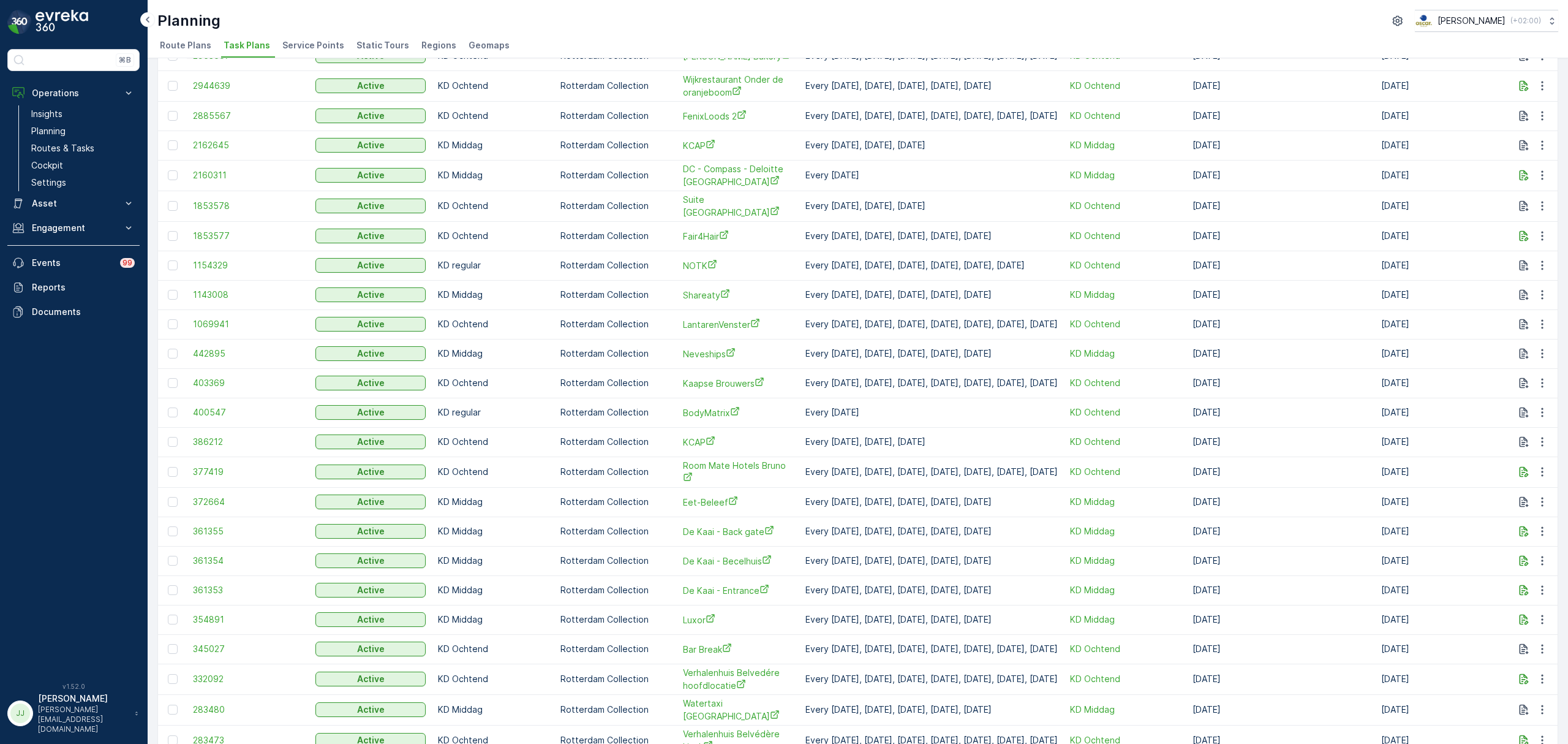
scroll to position [605, 0]
click at [679, 35] on div "Planning Oscar Circulair ( +02:00 ) Route Plans Task Plans Service Points Stati…" at bounding box center [857, 29] width 1421 height 58
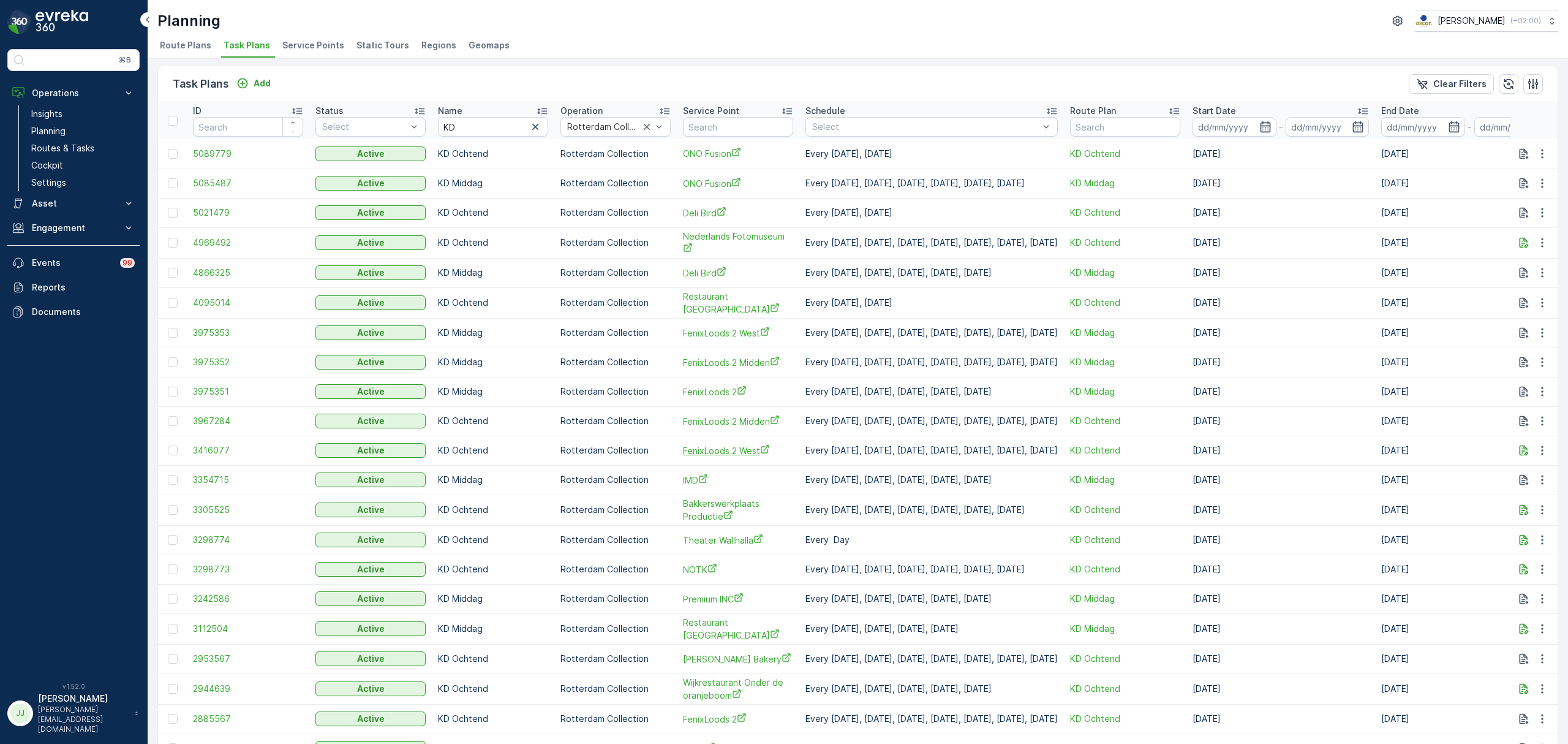
scroll to position [0, 0]
click at [64, 127] on p "Planning" at bounding box center [48, 131] width 34 height 13
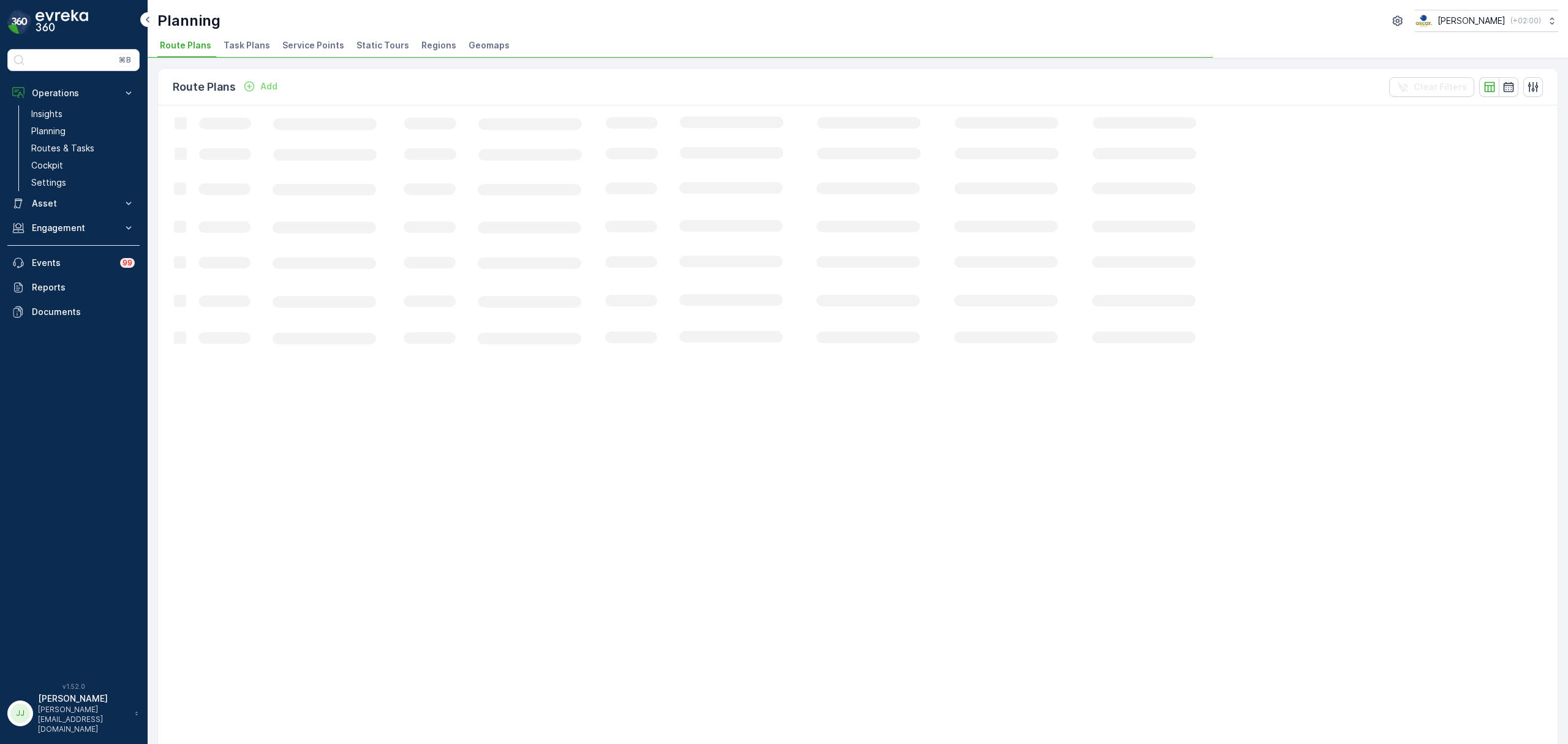
click at [306, 45] on span "Service Points" at bounding box center [313, 46] width 62 height 13
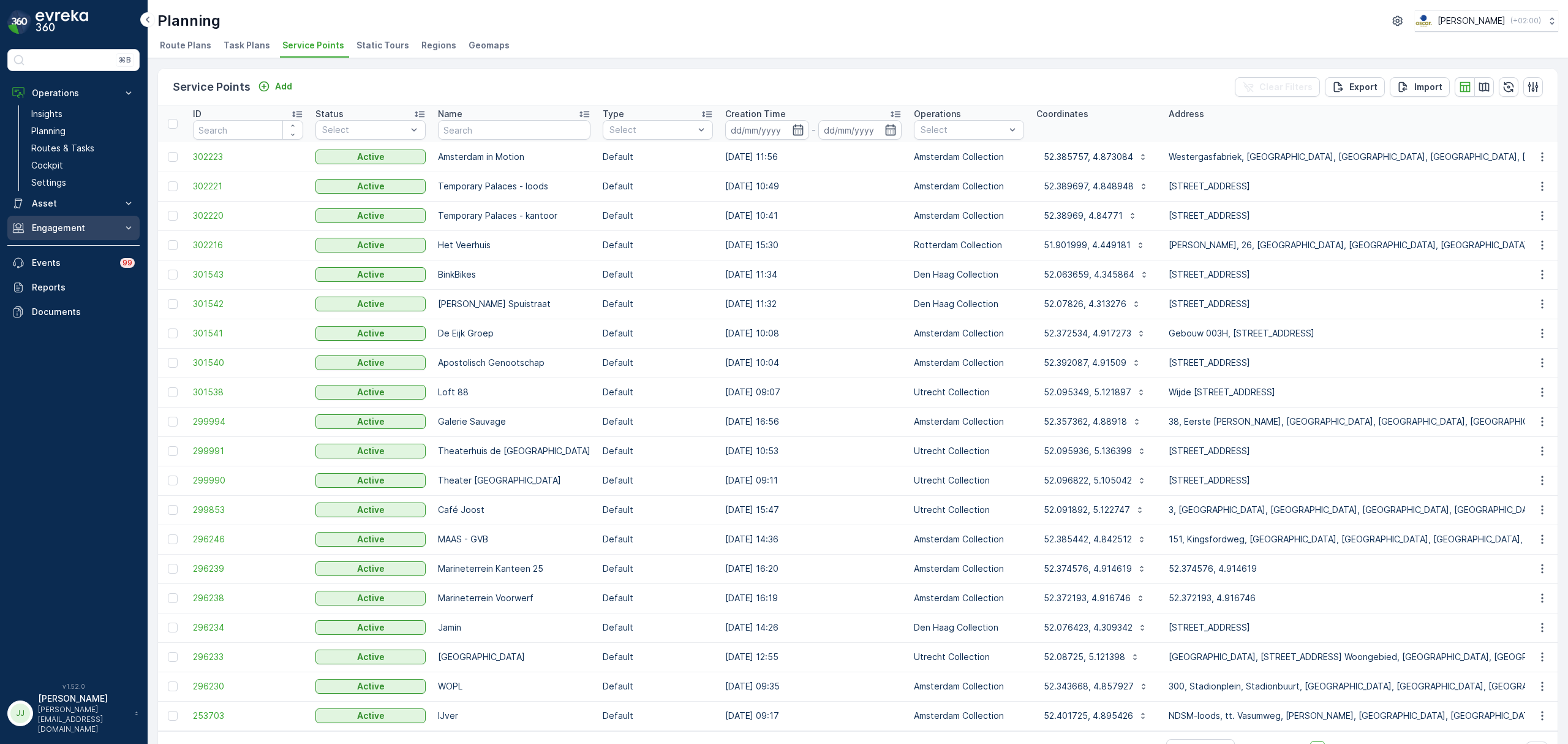
click at [71, 233] on button "Engagement" at bounding box center [73, 228] width 132 height 24
click at [71, 266] on link "Entities" at bounding box center [83, 265] width 114 height 17
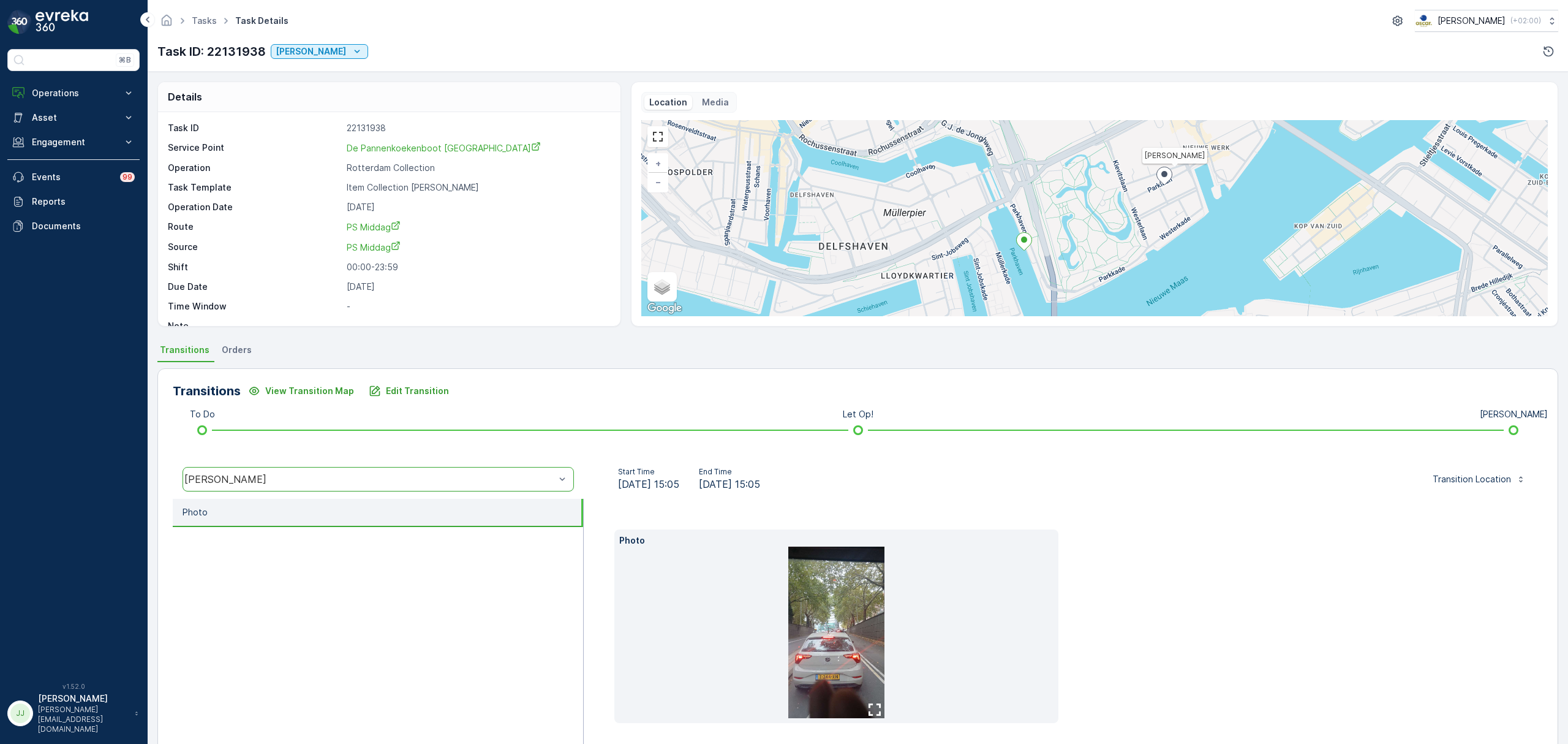
scroll to position [48, 0]
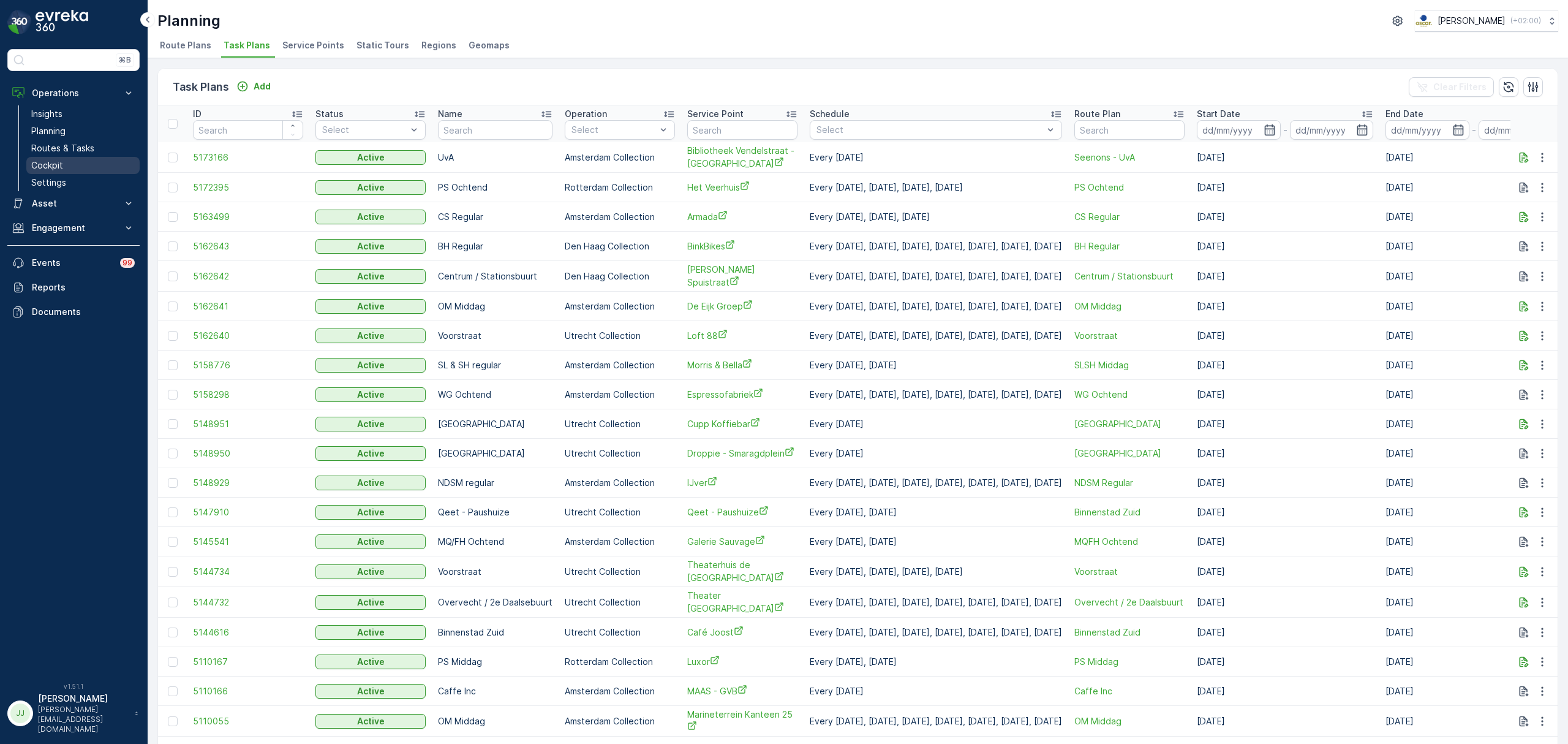
click at [62, 163] on p "Cockpit" at bounding box center [47, 166] width 32 height 13
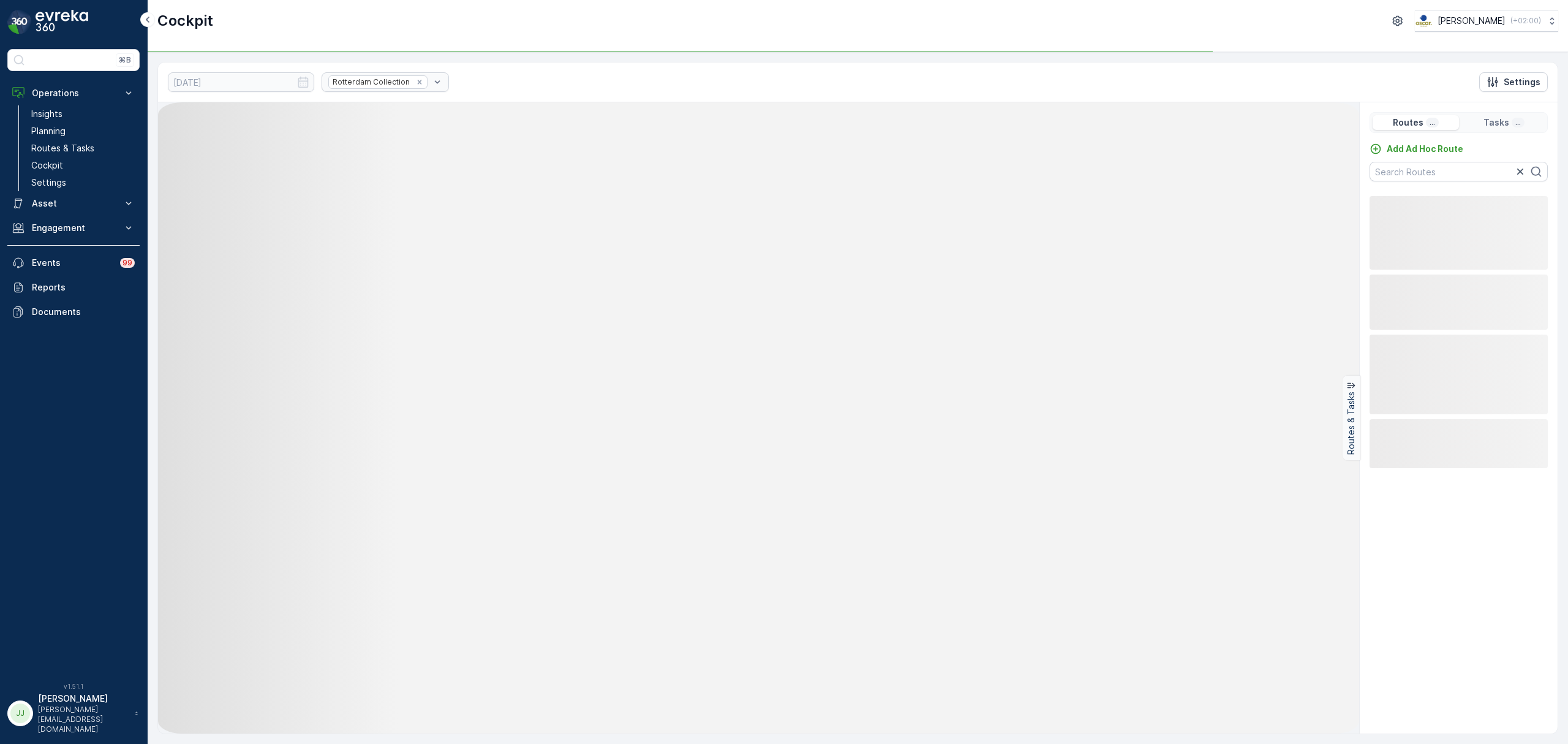
click at [365, 81] on div "Rotterdam Collection" at bounding box center [385, 82] width 127 height 19
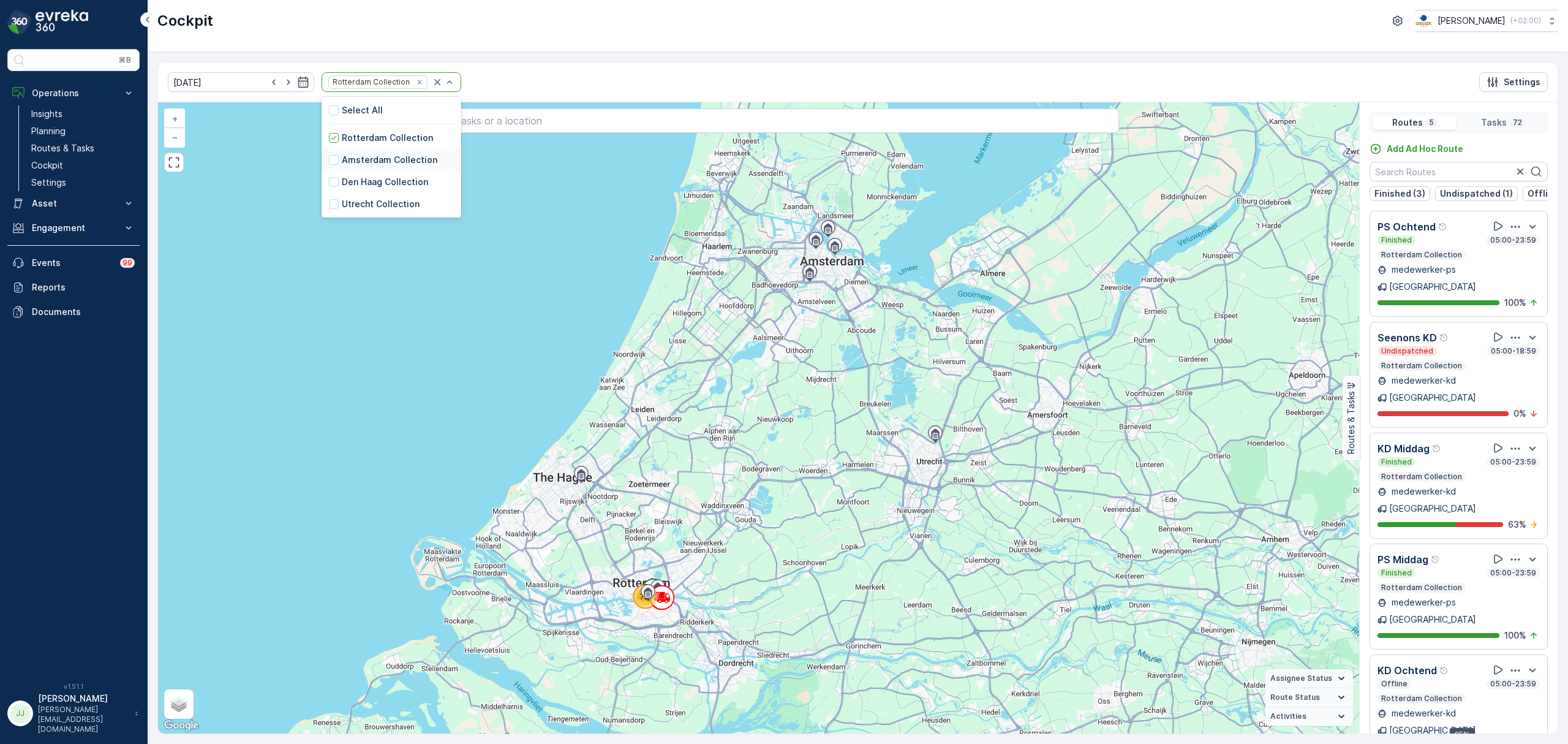
click at [358, 158] on p "Amsterdam Collection" at bounding box center [389, 160] width 95 height 13
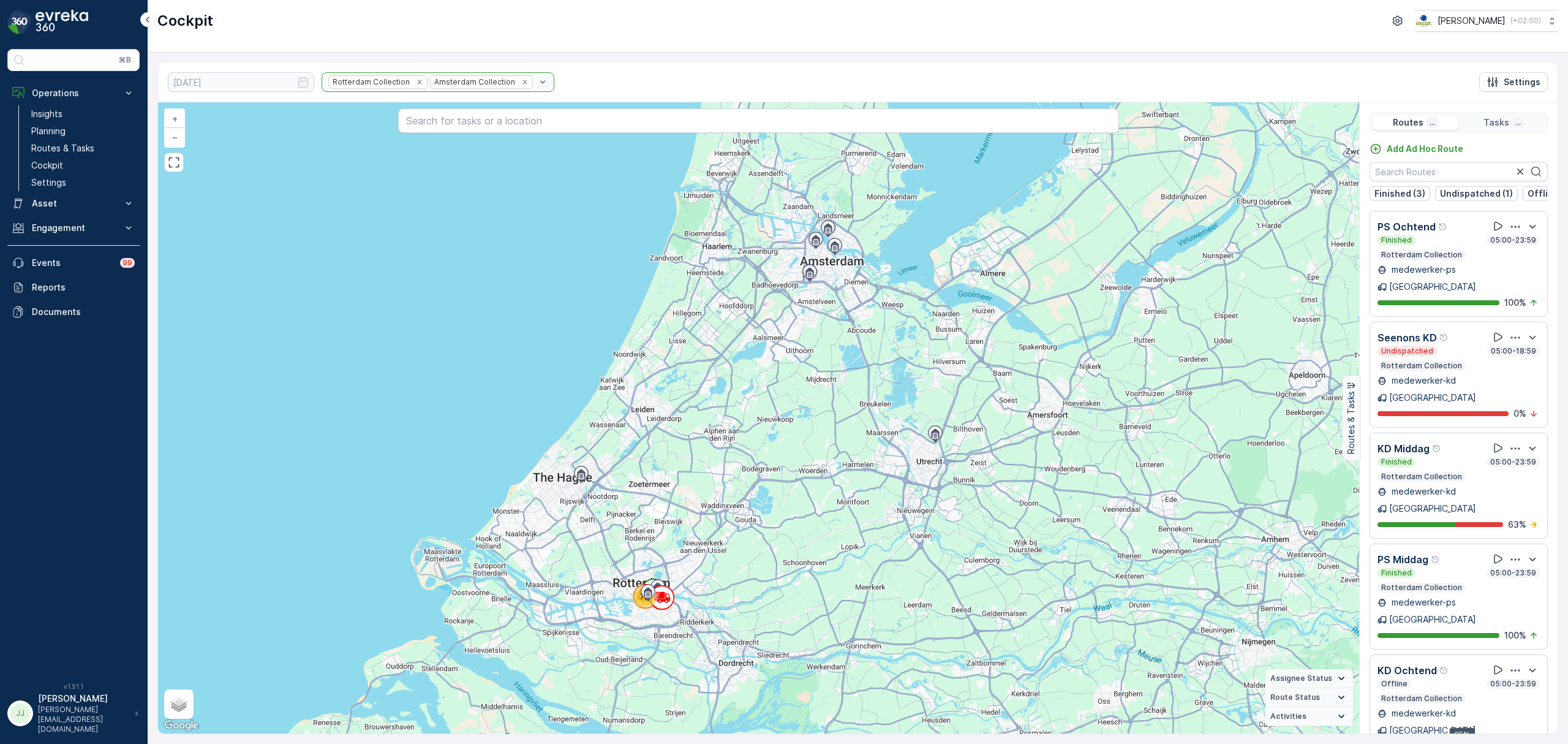
click at [403, 82] on div "Rotterdam Collection Amsterdam Collection" at bounding box center [438, 82] width 233 height 19
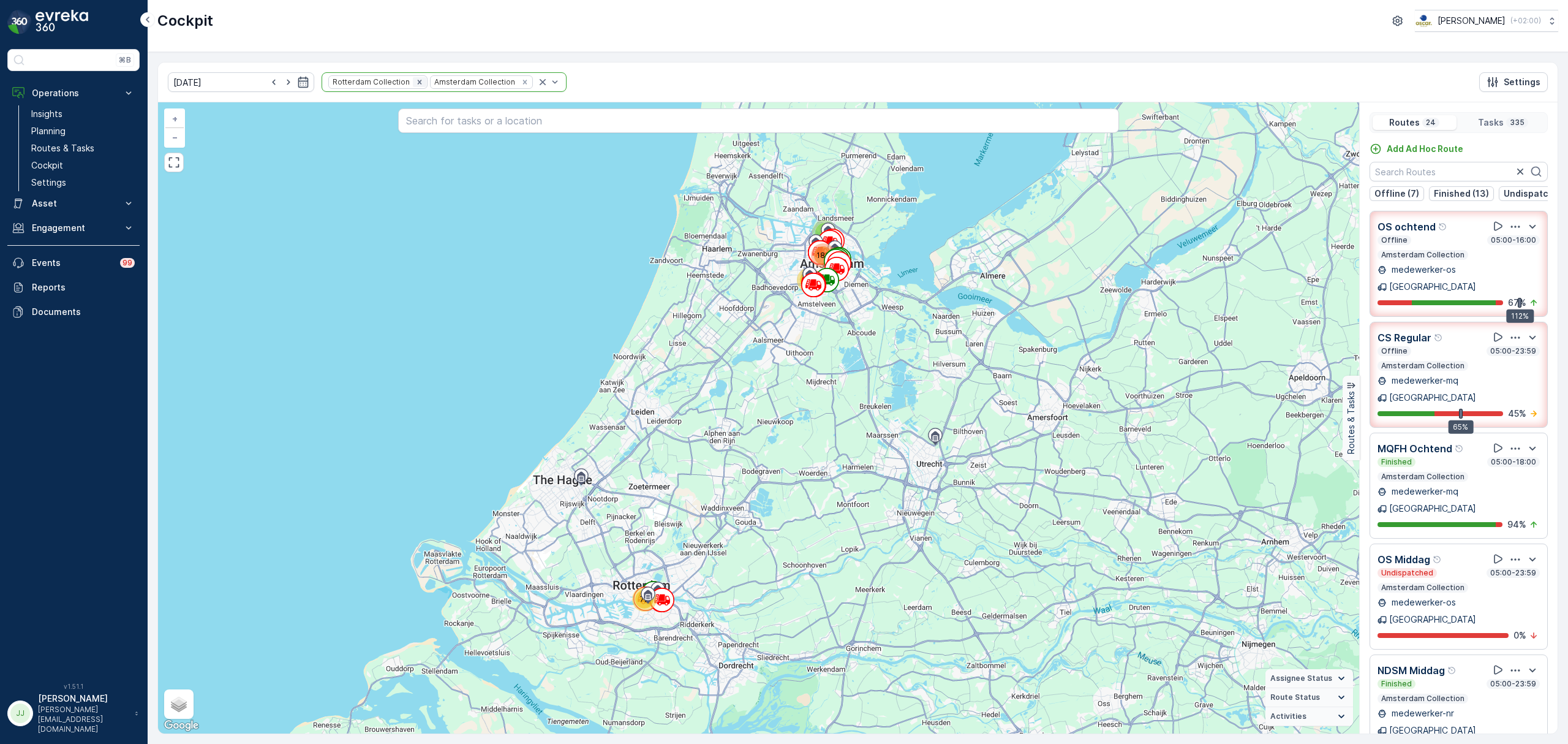
click at [417, 82] on icon "Remove Rotterdam Collection" at bounding box center [419, 82] width 4 height 4
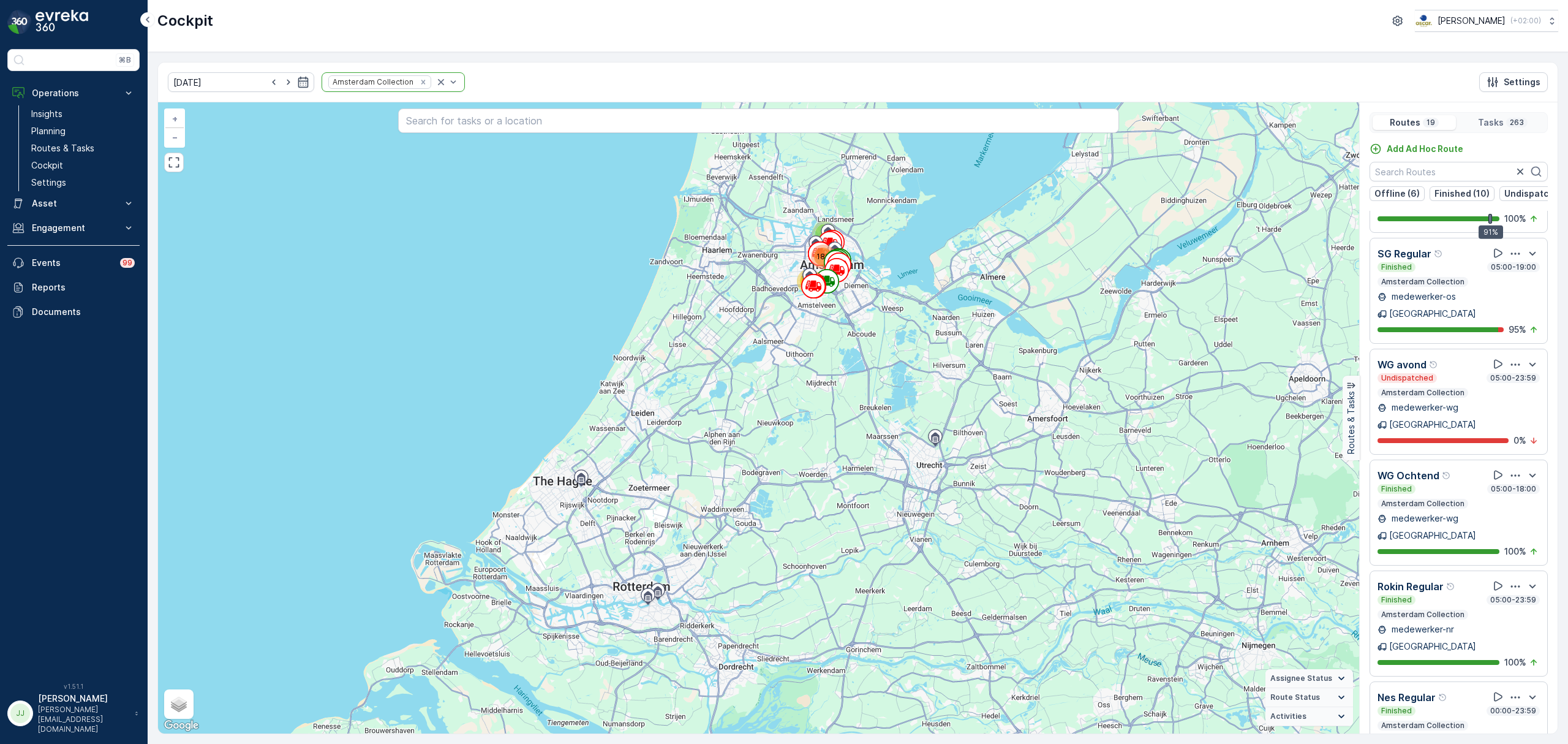
scroll to position [1186, 0]
click at [1494, 696] on icon at bounding box center [1498, 700] width 9 height 9
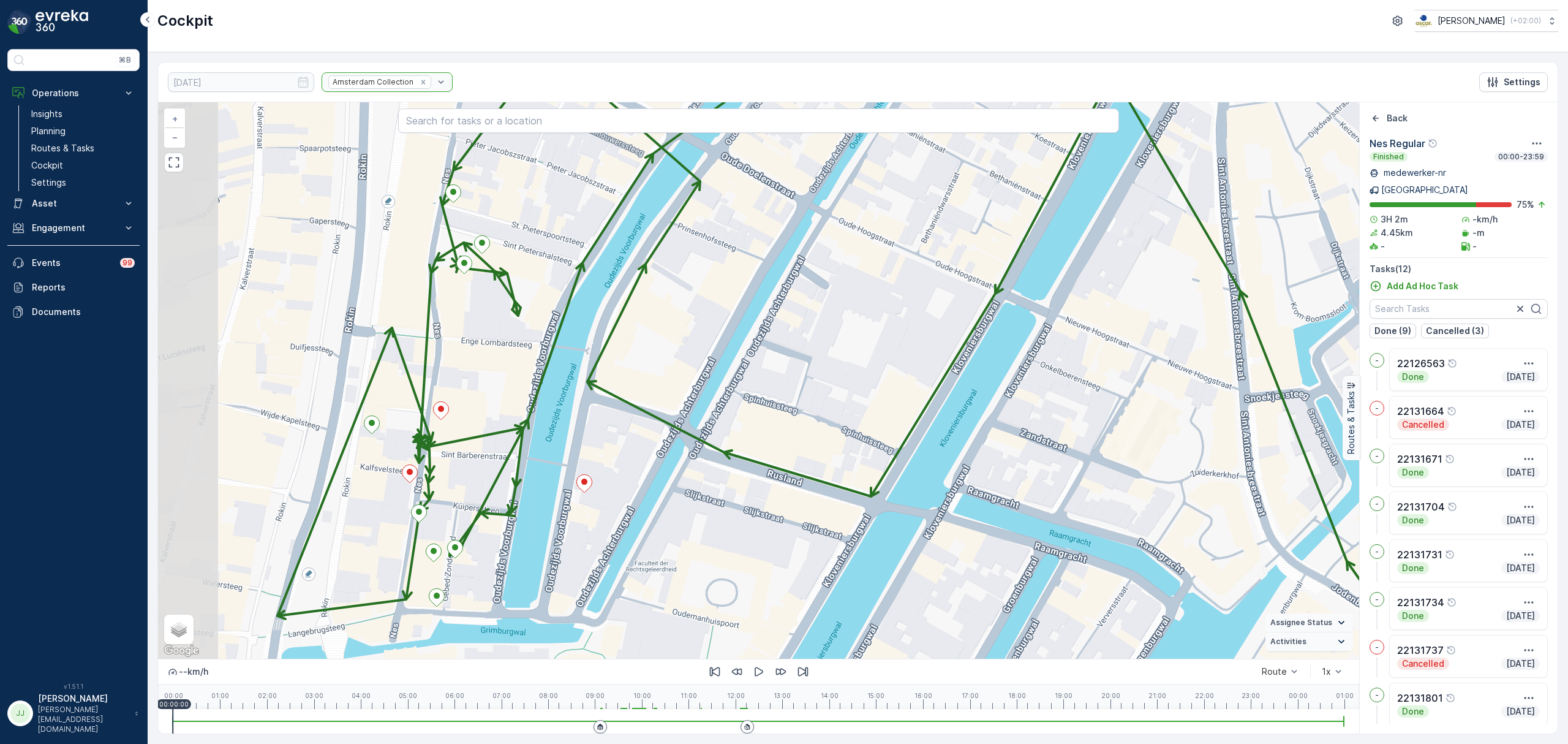
drag, startPoint x: 451, startPoint y: 550, endPoint x: 578, endPoint y: 537, distance: 127.7
click at [578, 537] on div "+ − Satellite Roadmap Terrain Hybrid Leaflet Keyboard shortcuts Map Data Map da…" at bounding box center [758, 380] width 1201 height 556
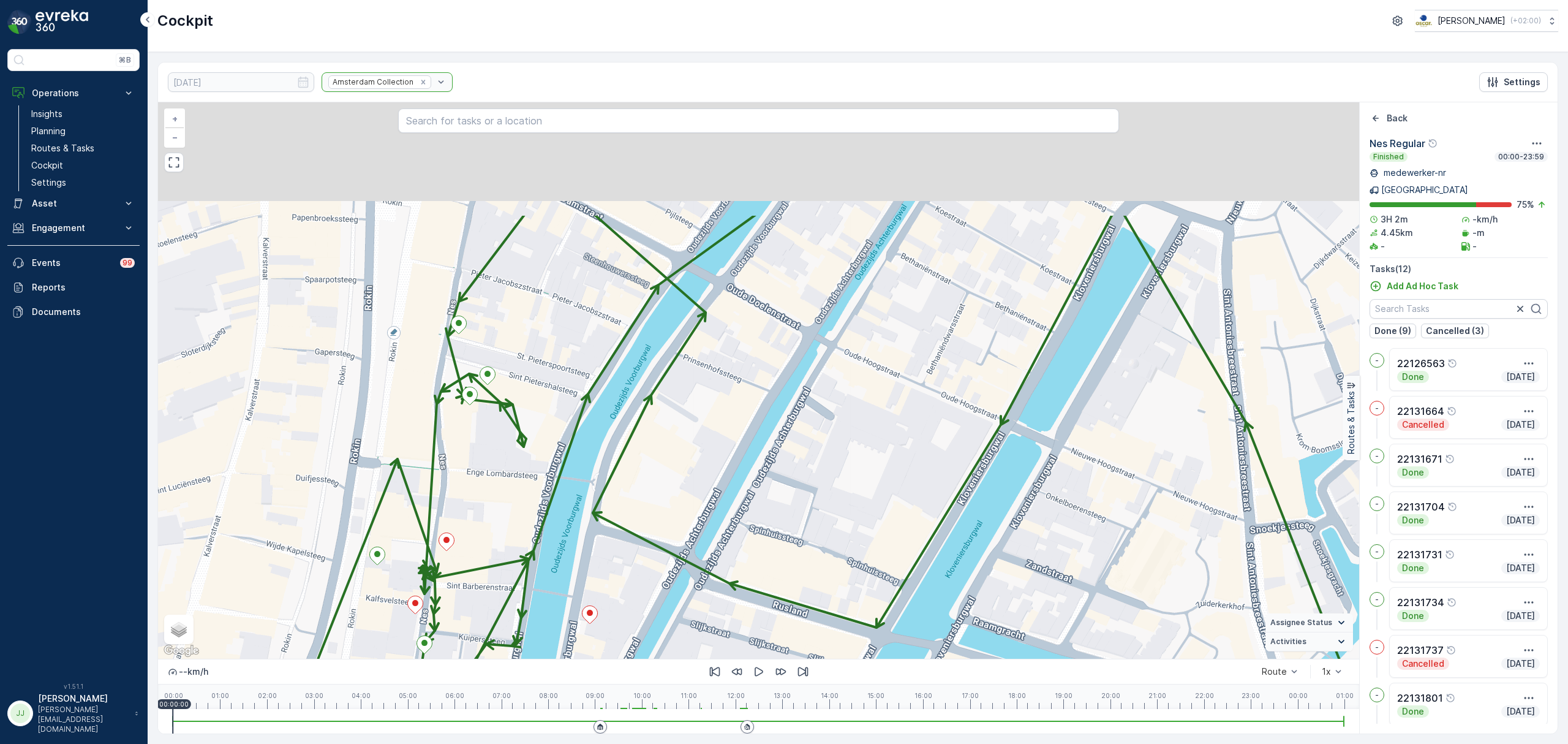
drag, startPoint x: 485, startPoint y: 471, endPoint x: 491, endPoint y: 524, distance: 53.3
click at [491, 524] on div "+ − Satellite Roadmap Terrain Hybrid Leaflet Keyboard shortcuts Map Data Map da…" at bounding box center [758, 380] width 1201 height 556
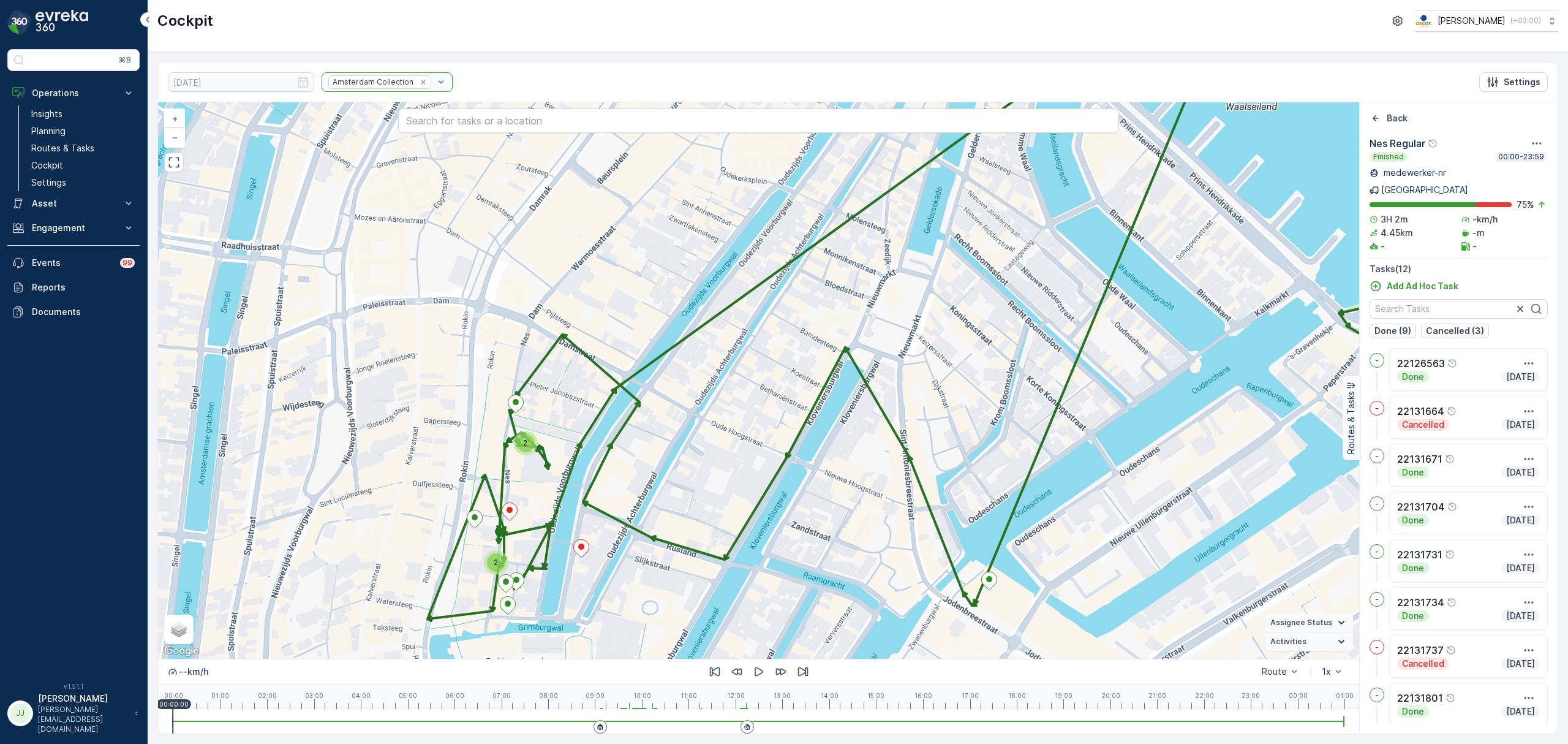
drag, startPoint x: 539, startPoint y: 541, endPoint x: 571, endPoint y: 536, distance: 32.4
click at [571, 536] on div "2 2 + − Satellite Roadmap Terrain Hybrid Leaflet Keyboard shortcuts Map Data Ma…" at bounding box center [758, 380] width 1201 height 556
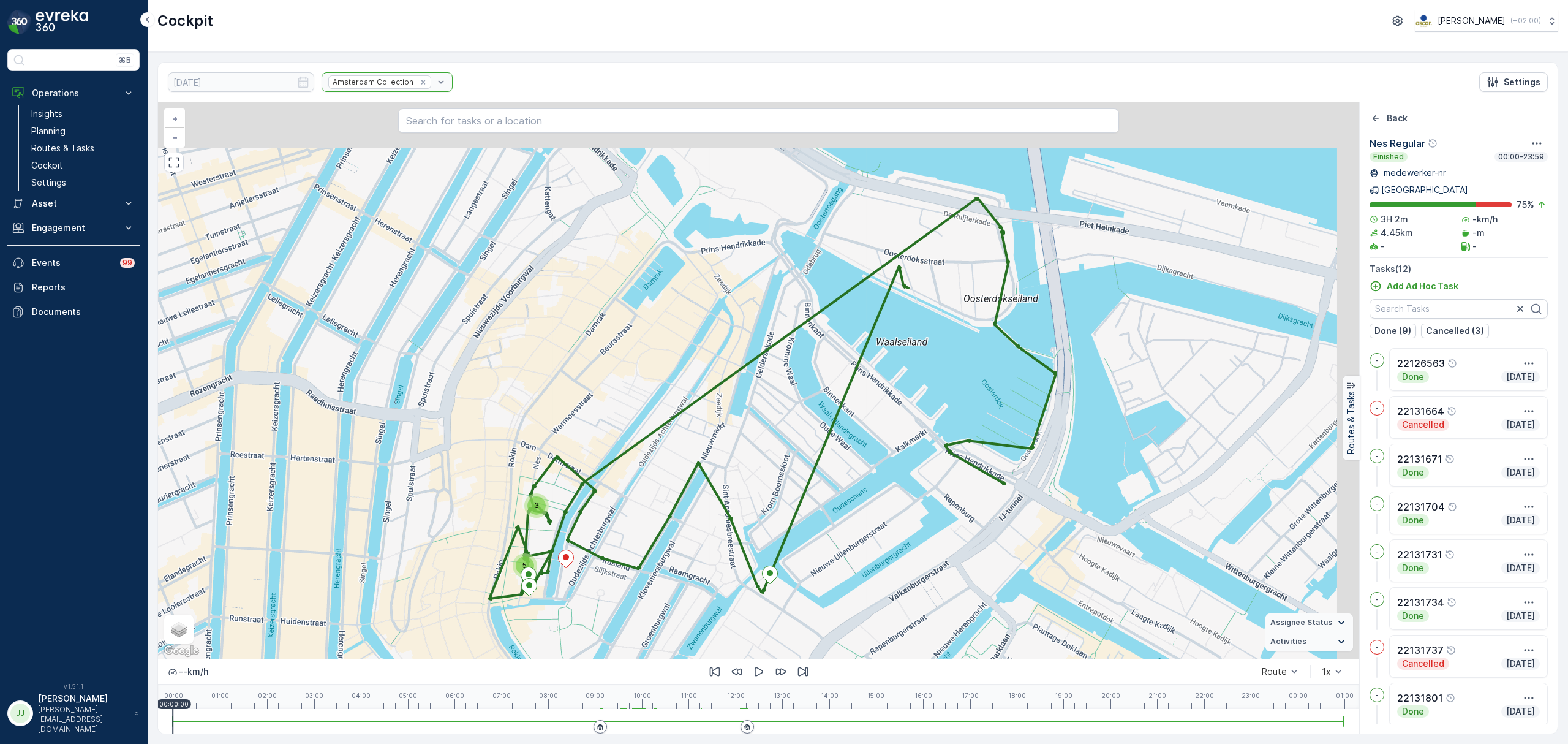
click at [817, 403] on div "3 5 + − Satellite Roadmap Terrain Hybrid Leaflet Keyboard shortcuts Map Data Ma…" at bounding box center [758, 380] width 1201 height 556
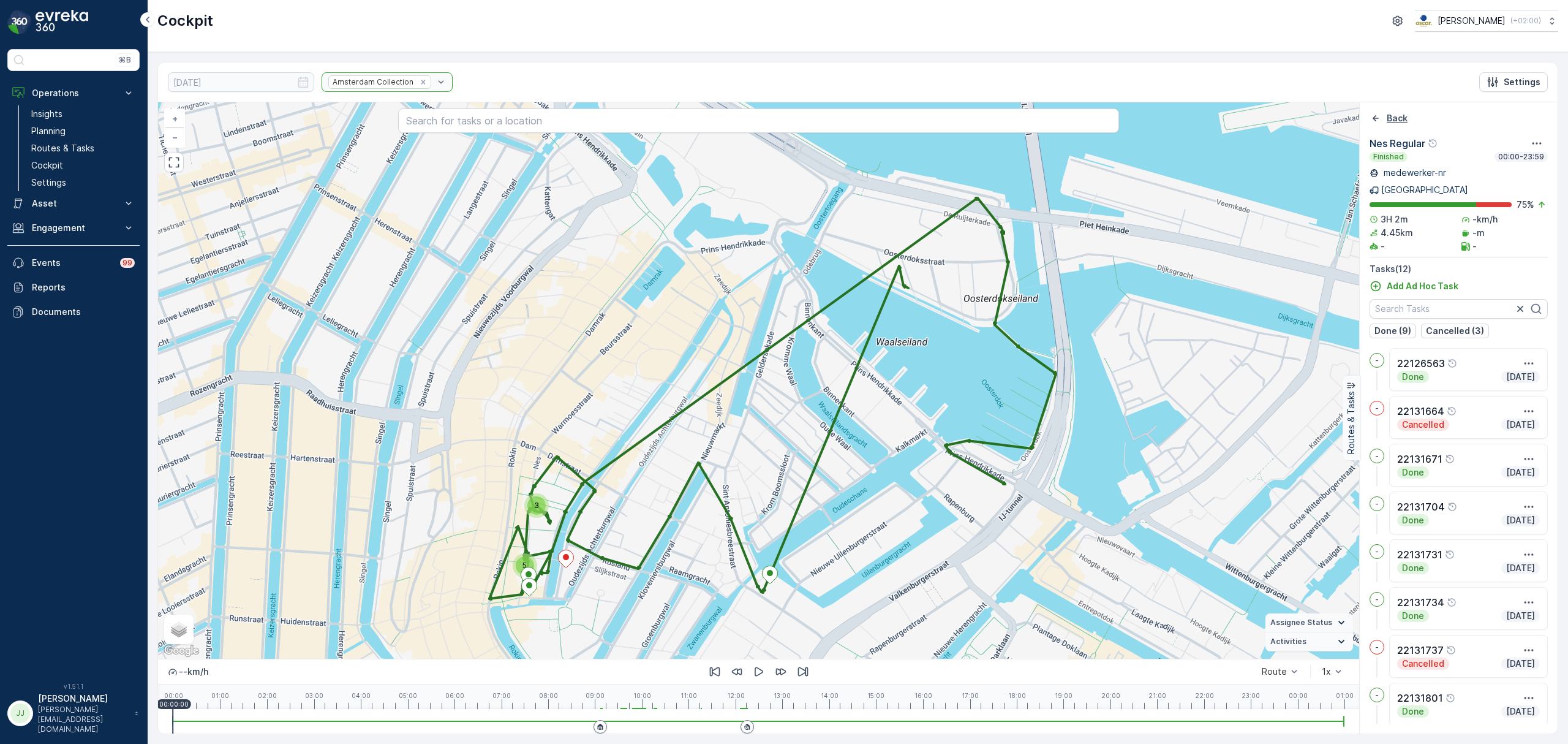
click at [1371, 118] on icon "Back" at bounding box center [1376, 119] width 13 height 13
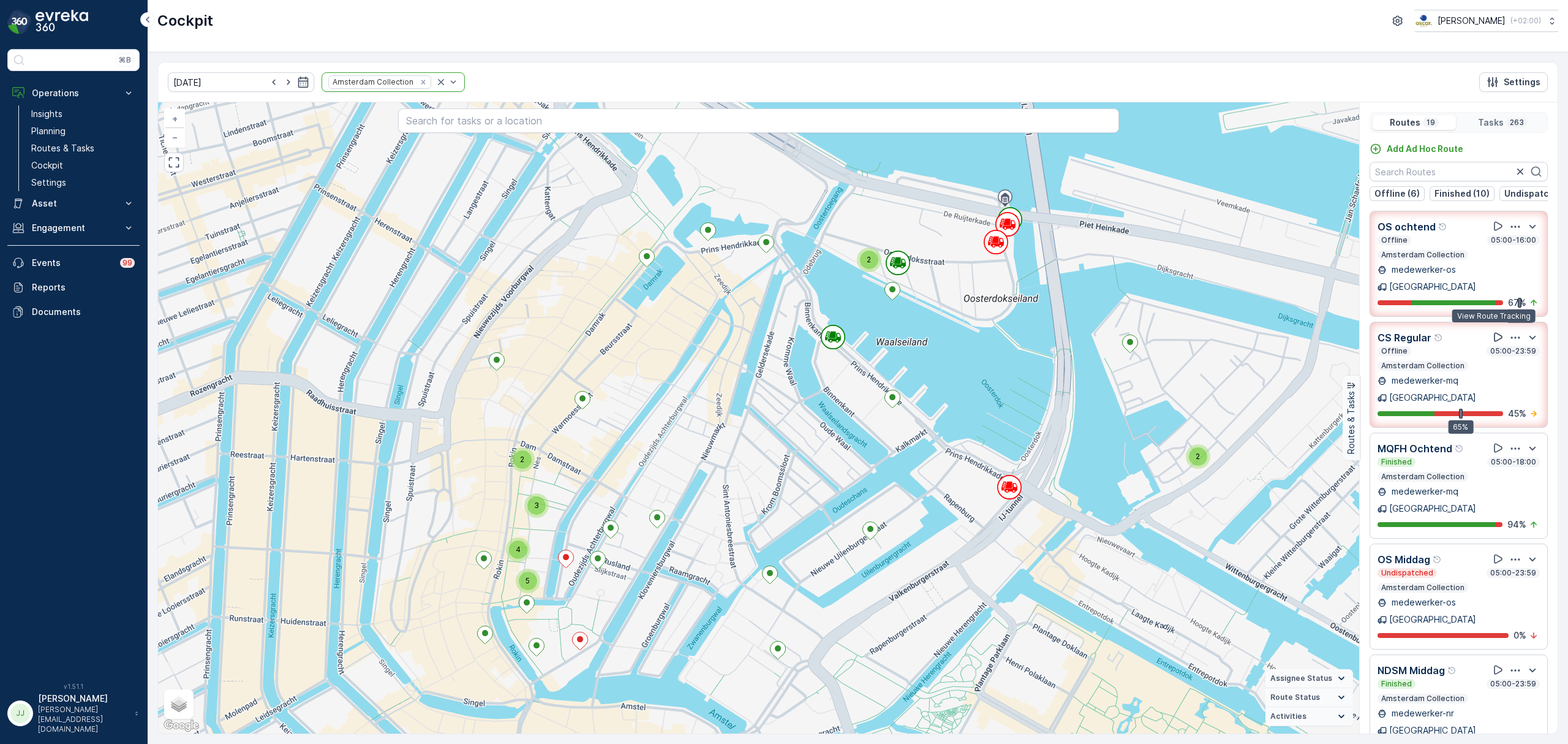
click at [1498, 331] on icon at bounding box center [1498, 337] width 13 height 13
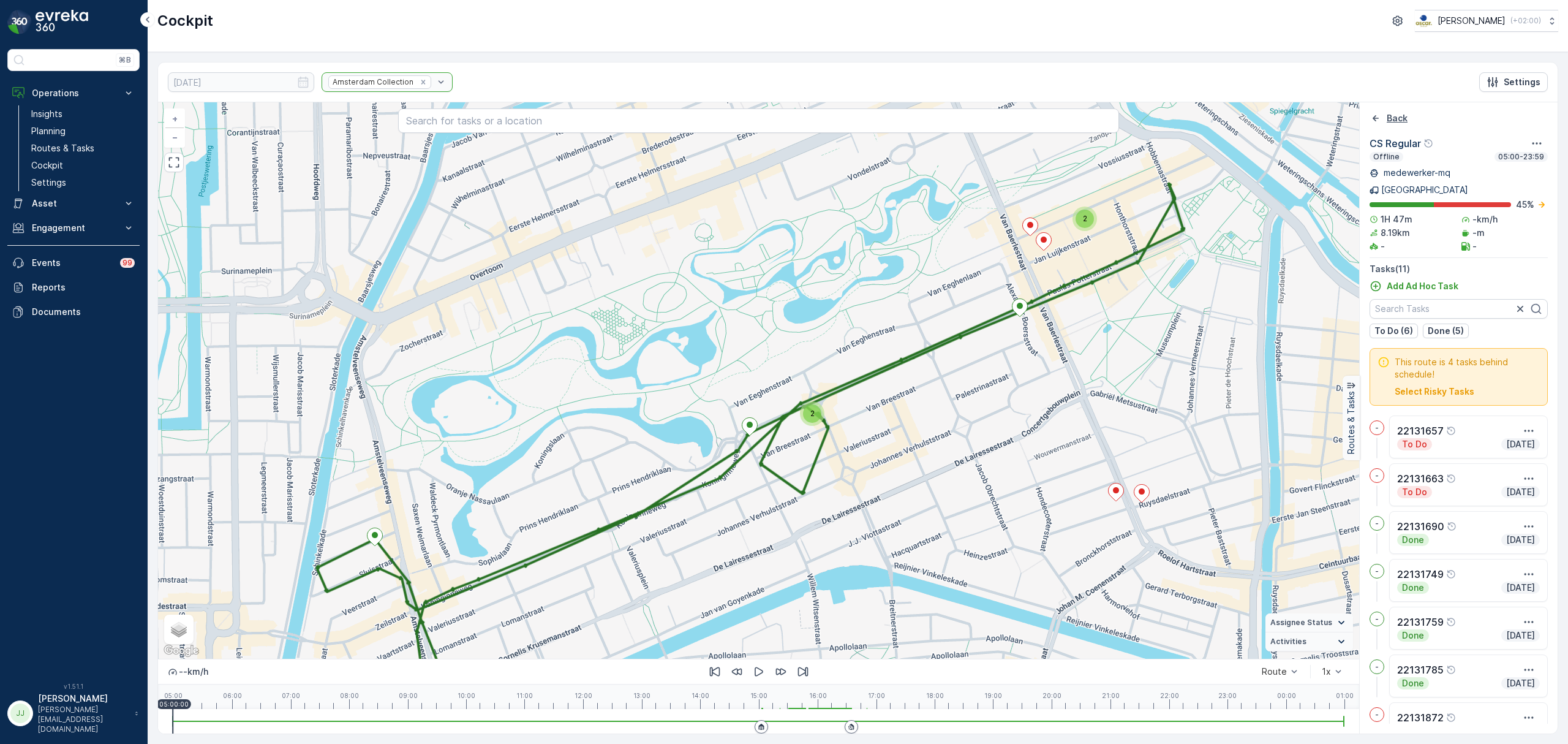
click at [1378, 121] on icon "Back" at bounding box center [1376, 119] width 13 height 13
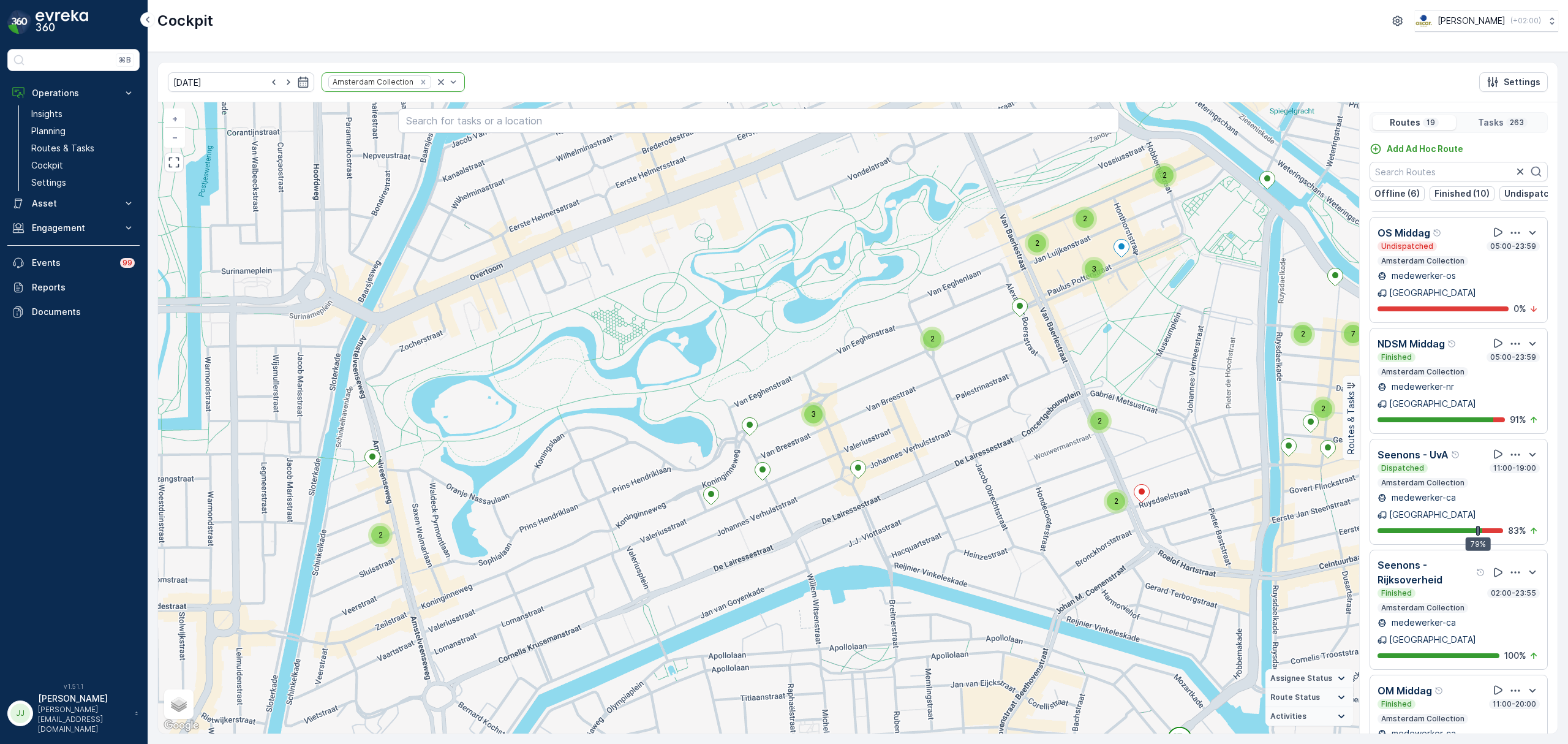
scroll to position [245, 0]
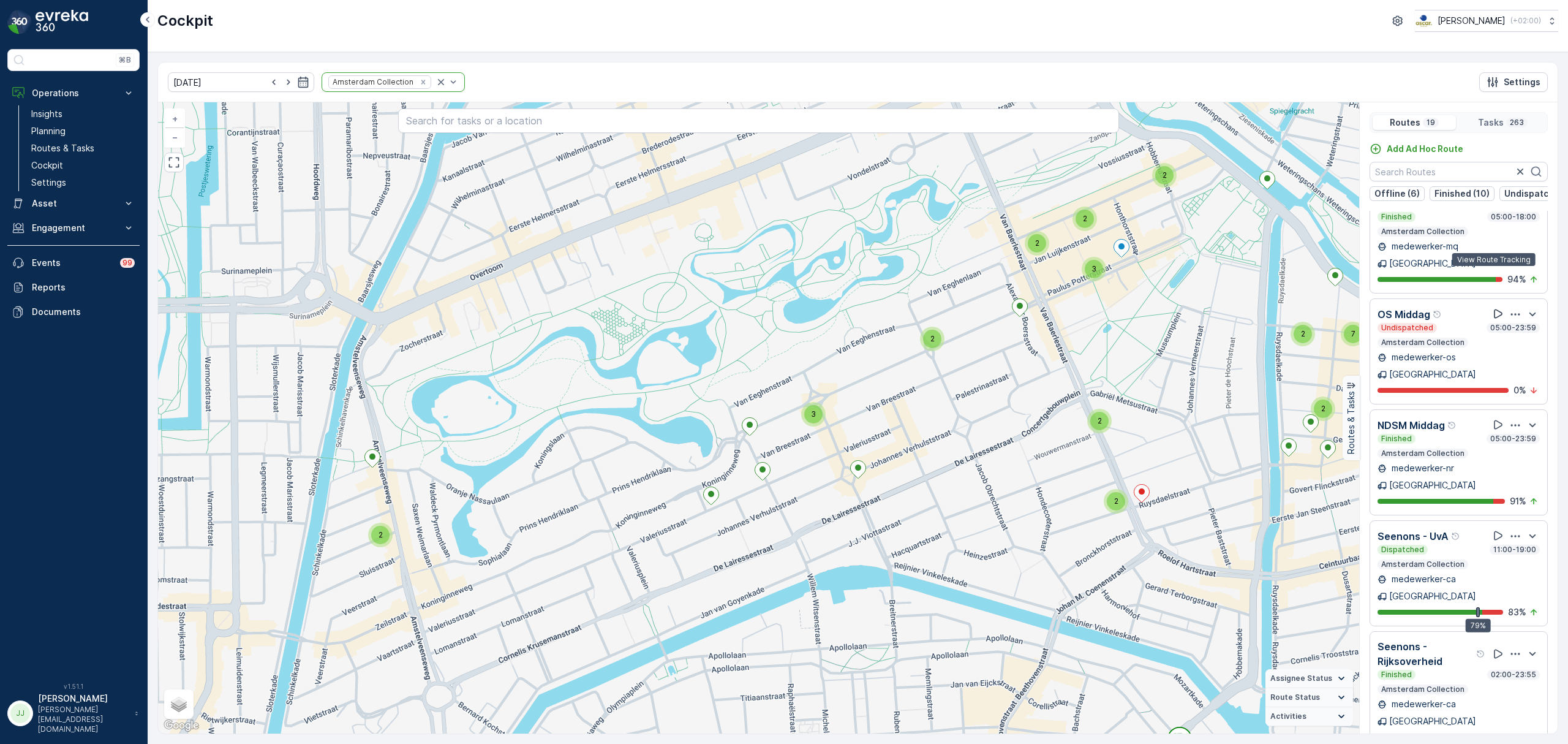
click at [1493, 307] on icon at bounding box center [1498, 314] width 13 height 13
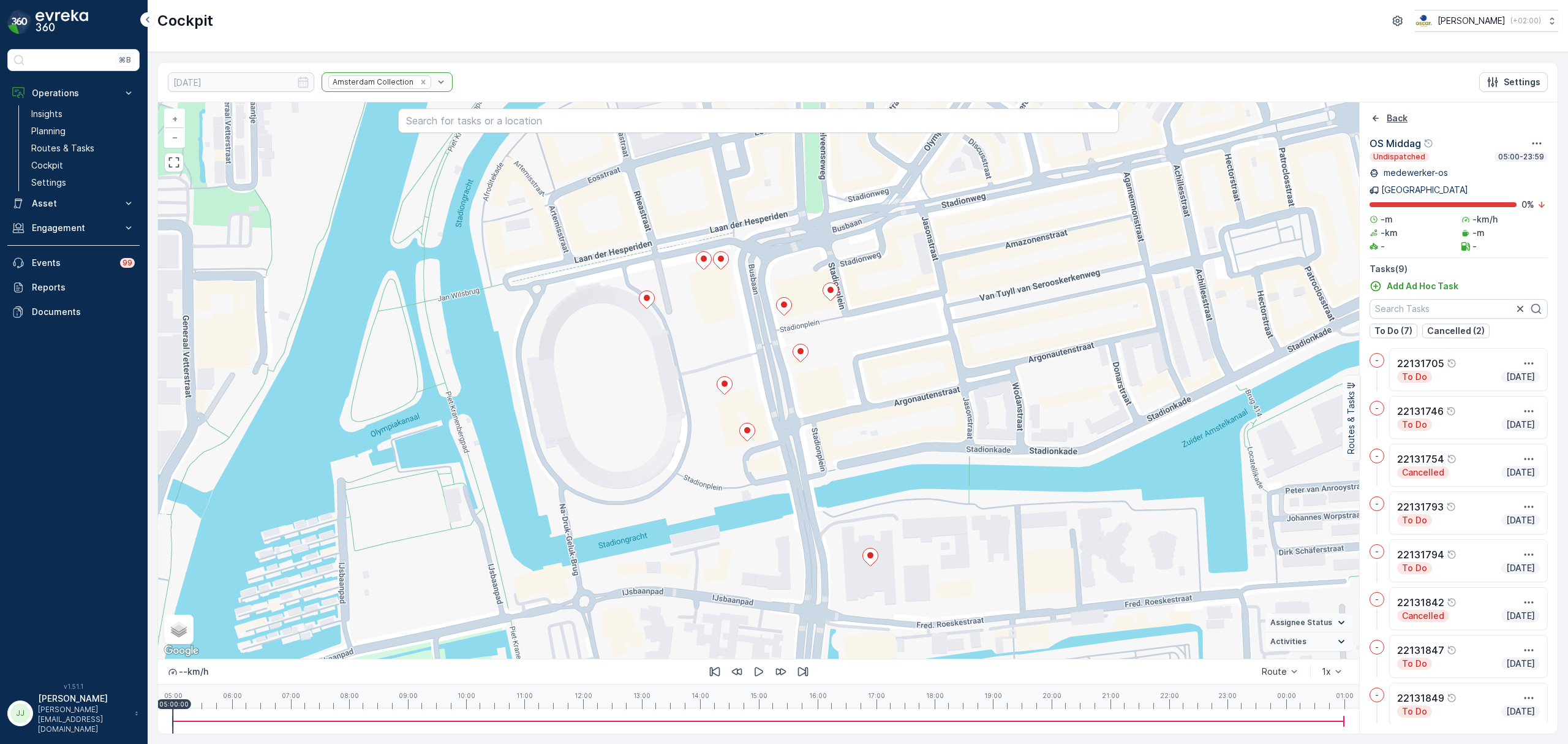
click at [1380, 119] on icon "Back" at bounding box center [1376, 119] width 13 height 13
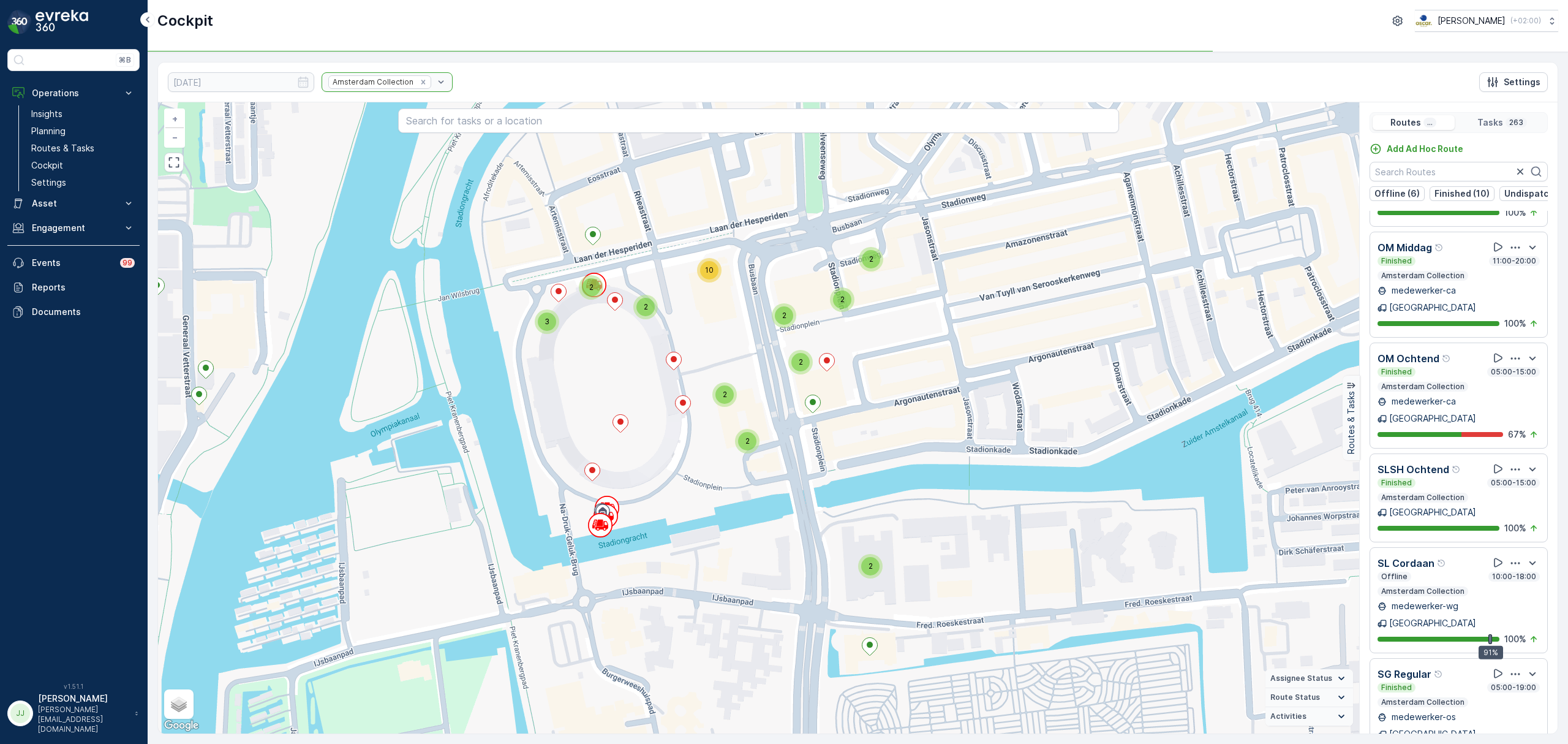
scroll to position [817, 0]
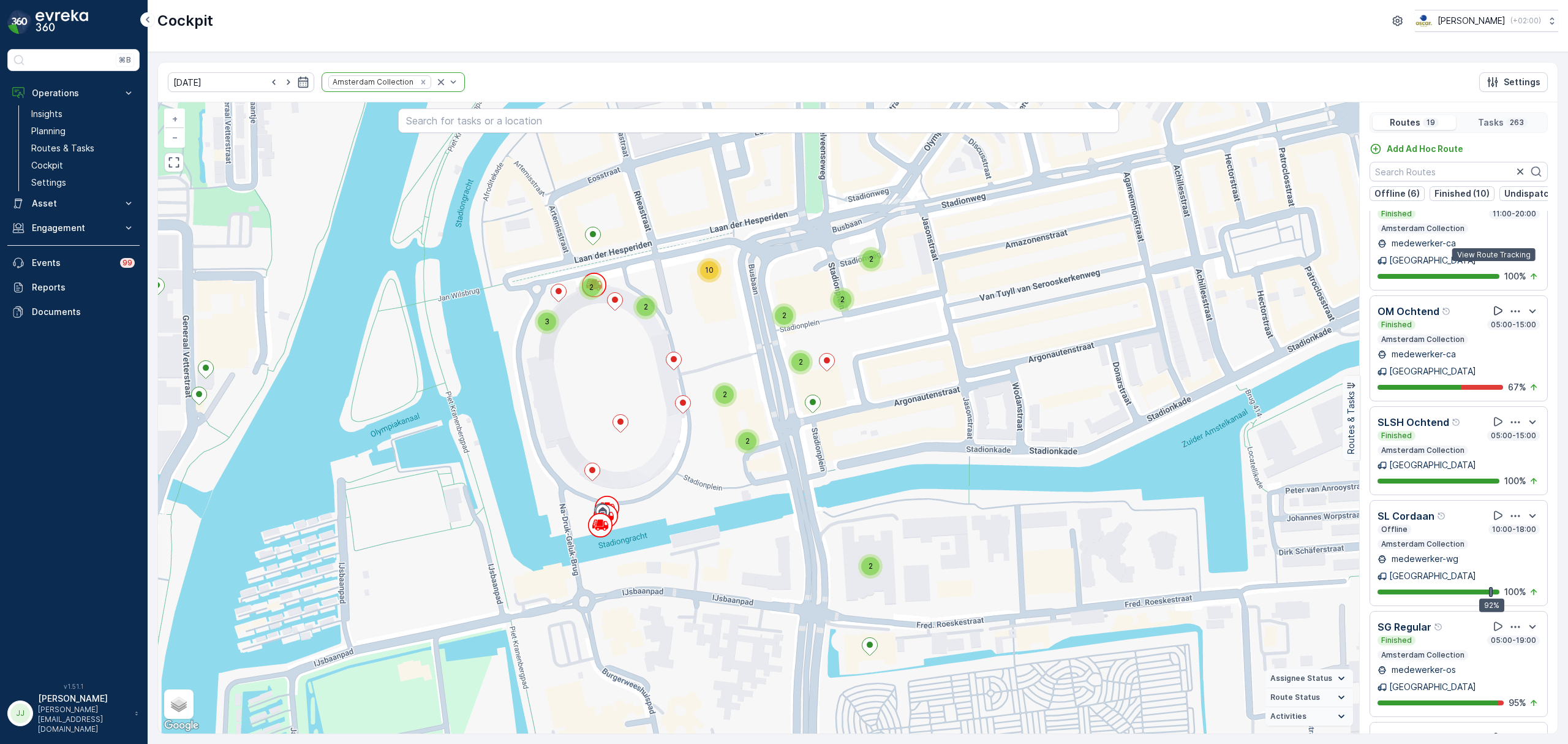
click at [1495, 306] on icon at bounding box center [1498, 311] width 9 height 9
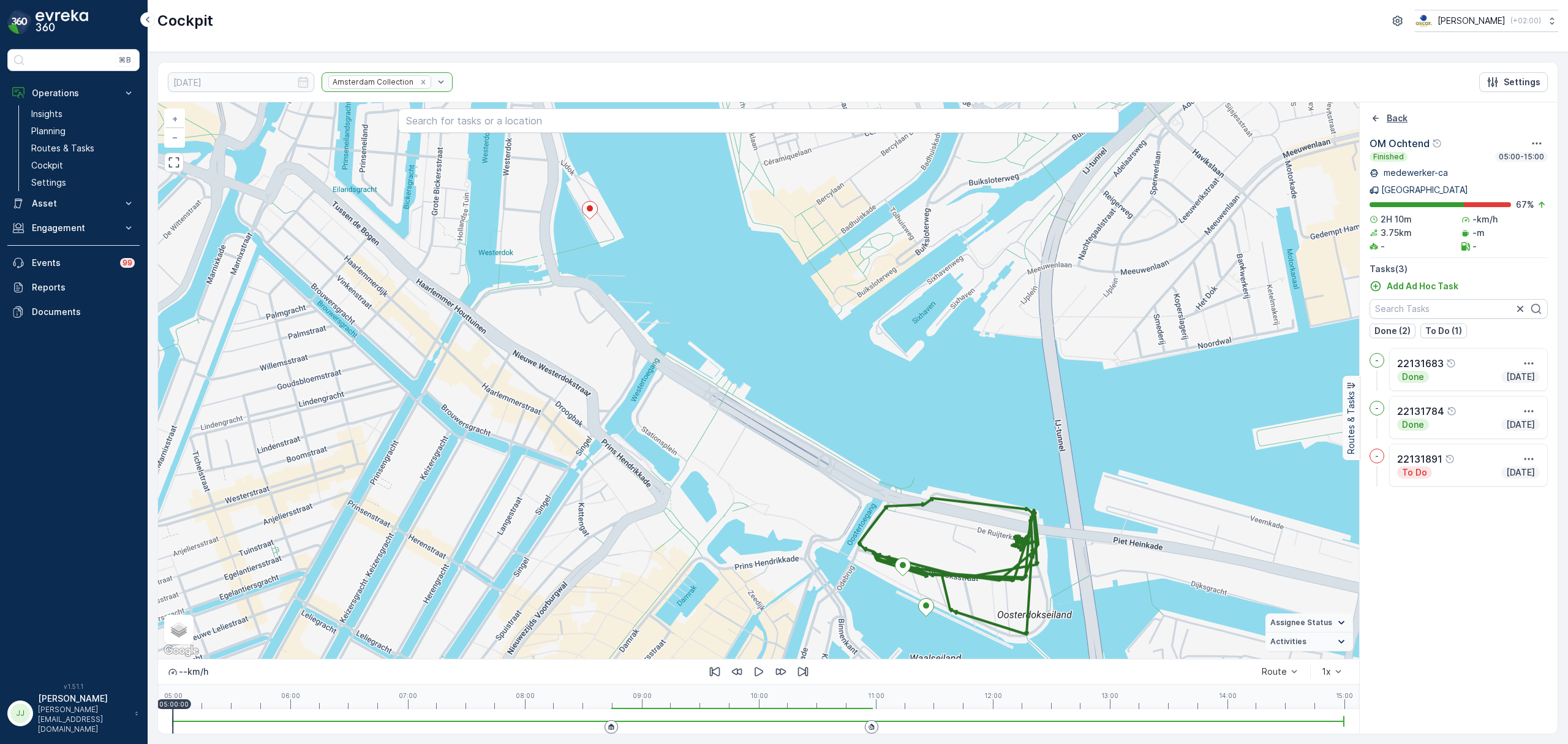
click at [1377, 118] on icon "Back" at bounding box center [1376, 119] width 13 height 13
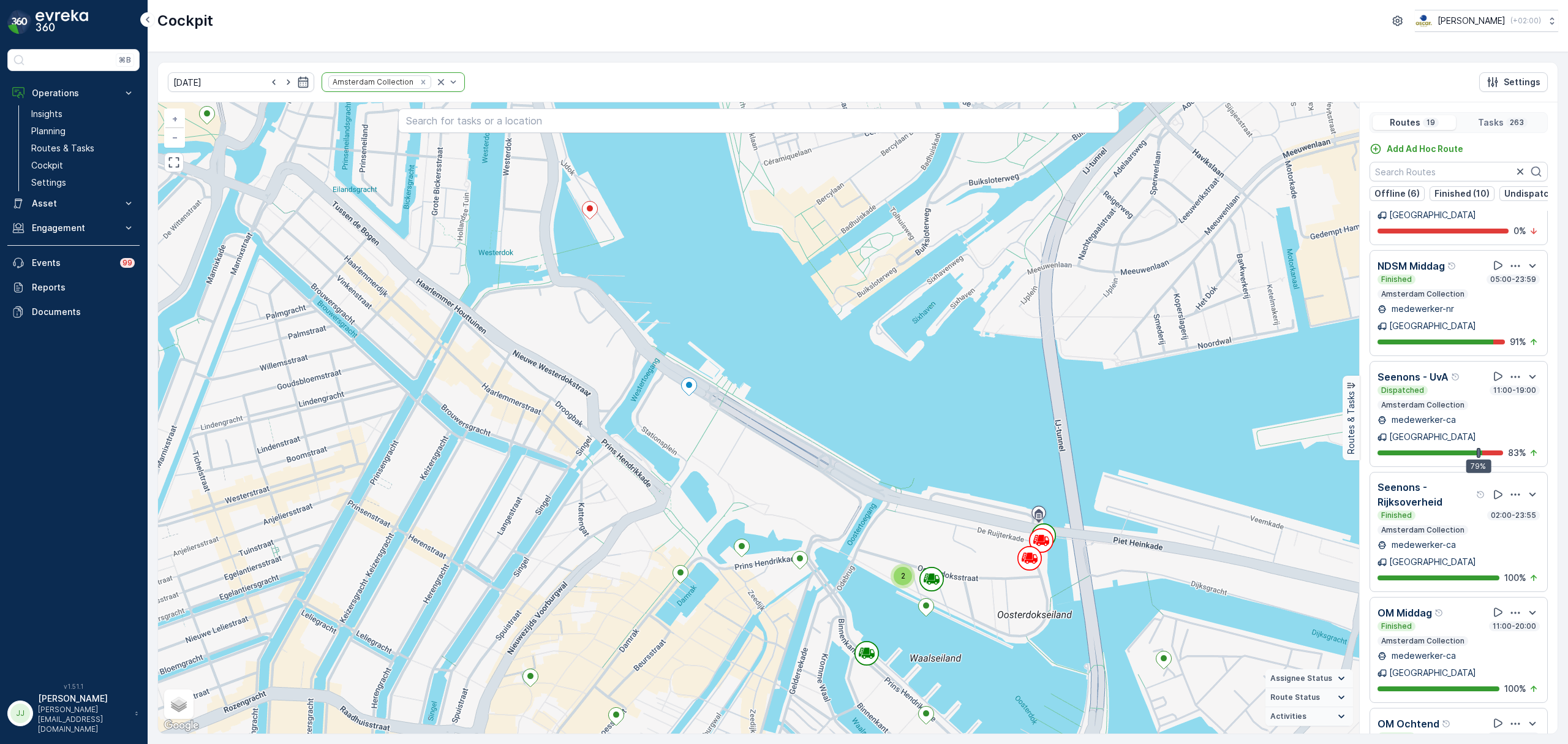
scroll to position [408, 0]
click at [1494, 368] on icon at bounding box center [1498, 373] width 9 height 9
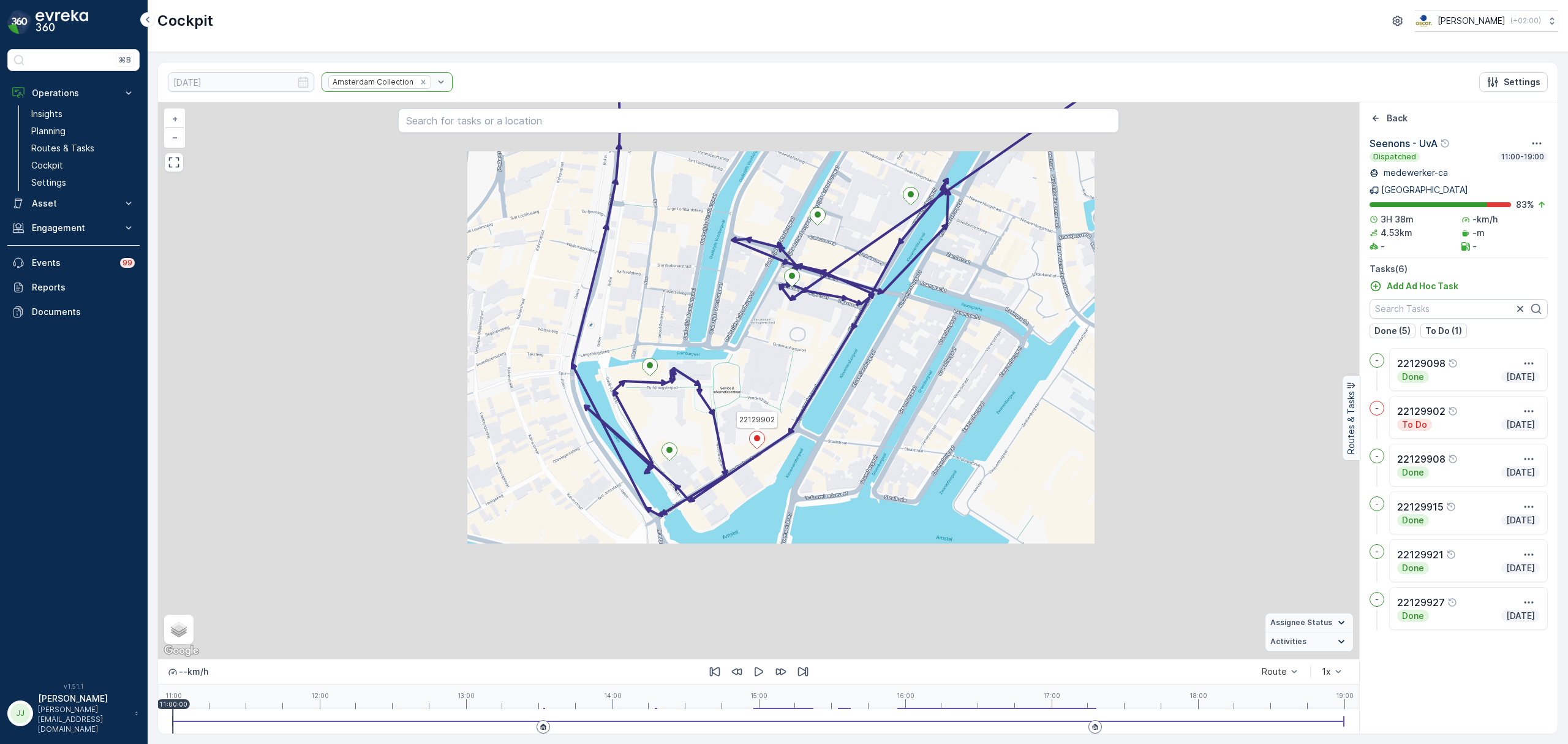
drag, startPoint x: 752, startPoint y: 435, endPoint x: 756, endPoint y: 412, distance: 23.3
click at [756, 432] on icon at bounding box center [756, 440] width 15 height 18
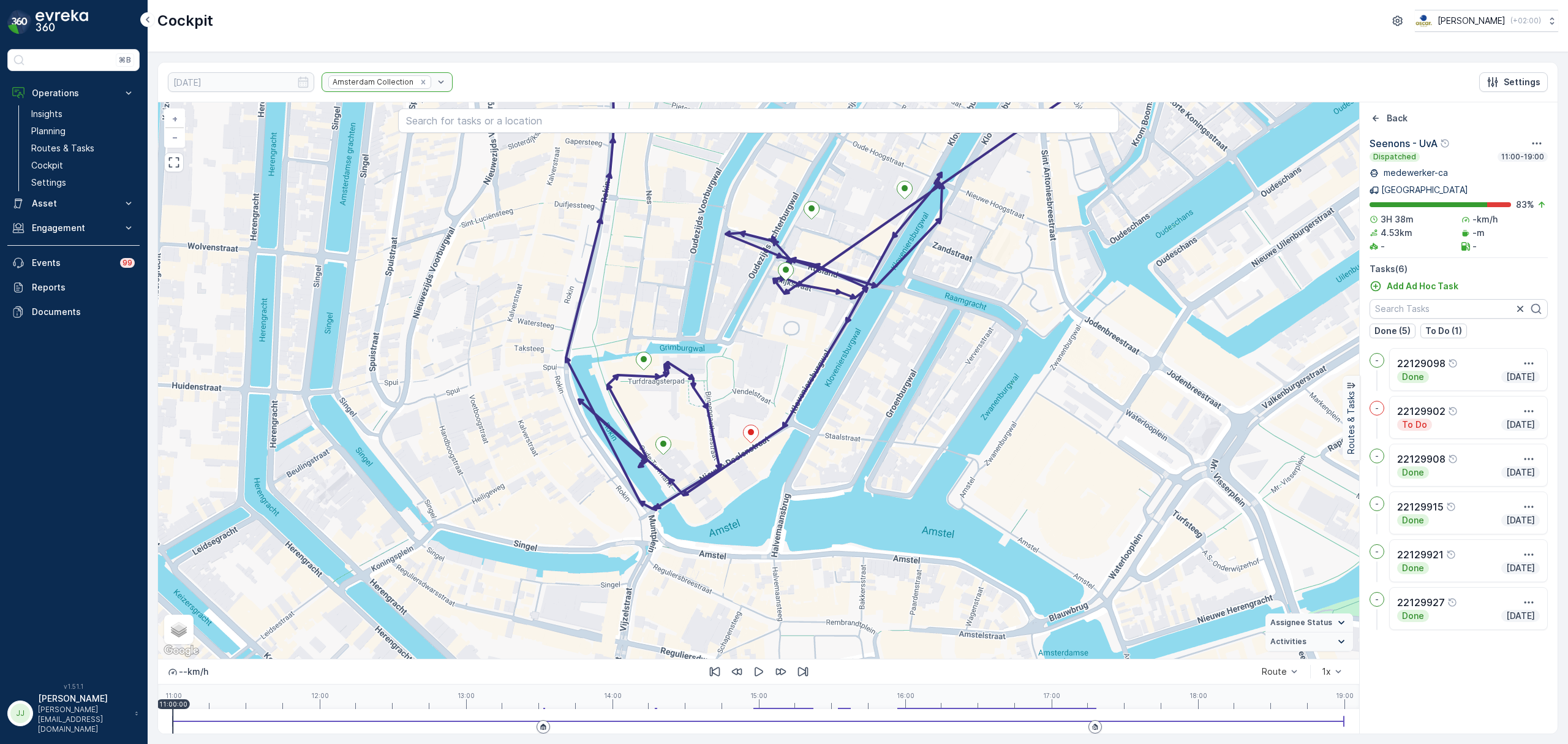
drag, startPoint x: 750, startPoint y: 539, endPoint x: 741, endPoint y: 563, distance: 25.6
click at [741, 563] on div "+ − Satellite Roadmap Terrain Hybrid Leaflet Keyboard shortcuts Map Data Map da…" at bounding box center [758, 380] width 1201 height 556
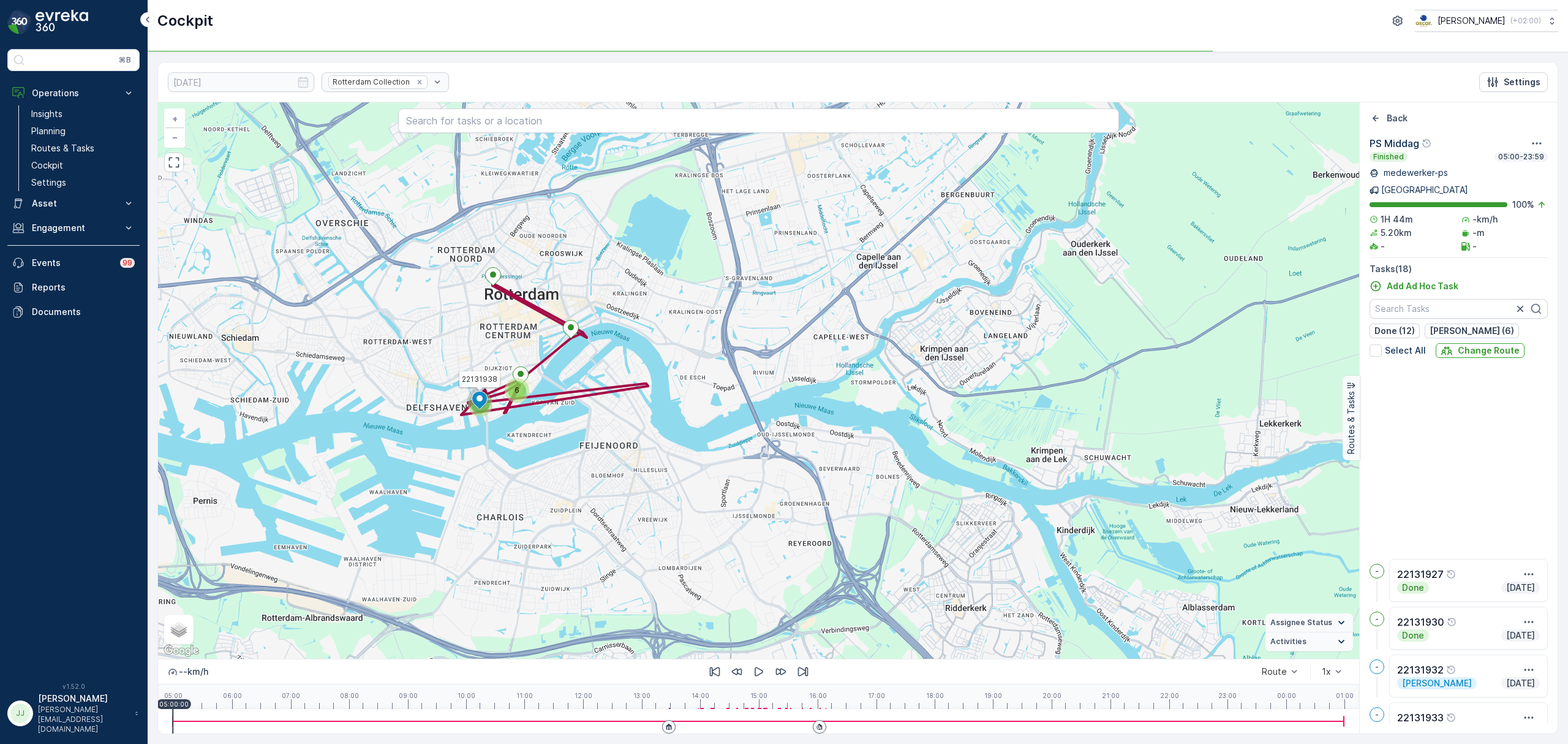
scroll to position [305, 0]
